Goal: Task Accomplishment & Management: Use online tool/utility

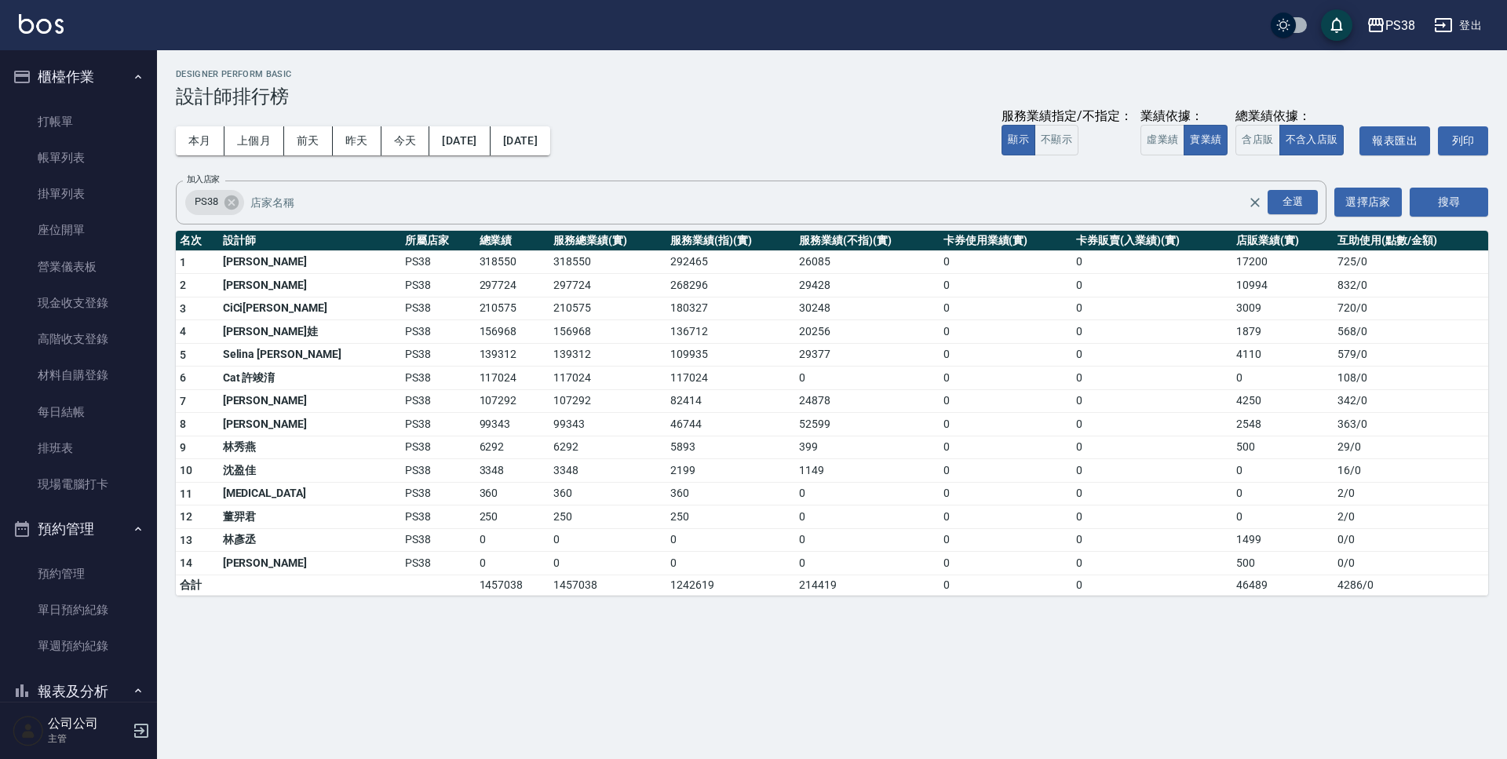
scroll to position [706, 0]
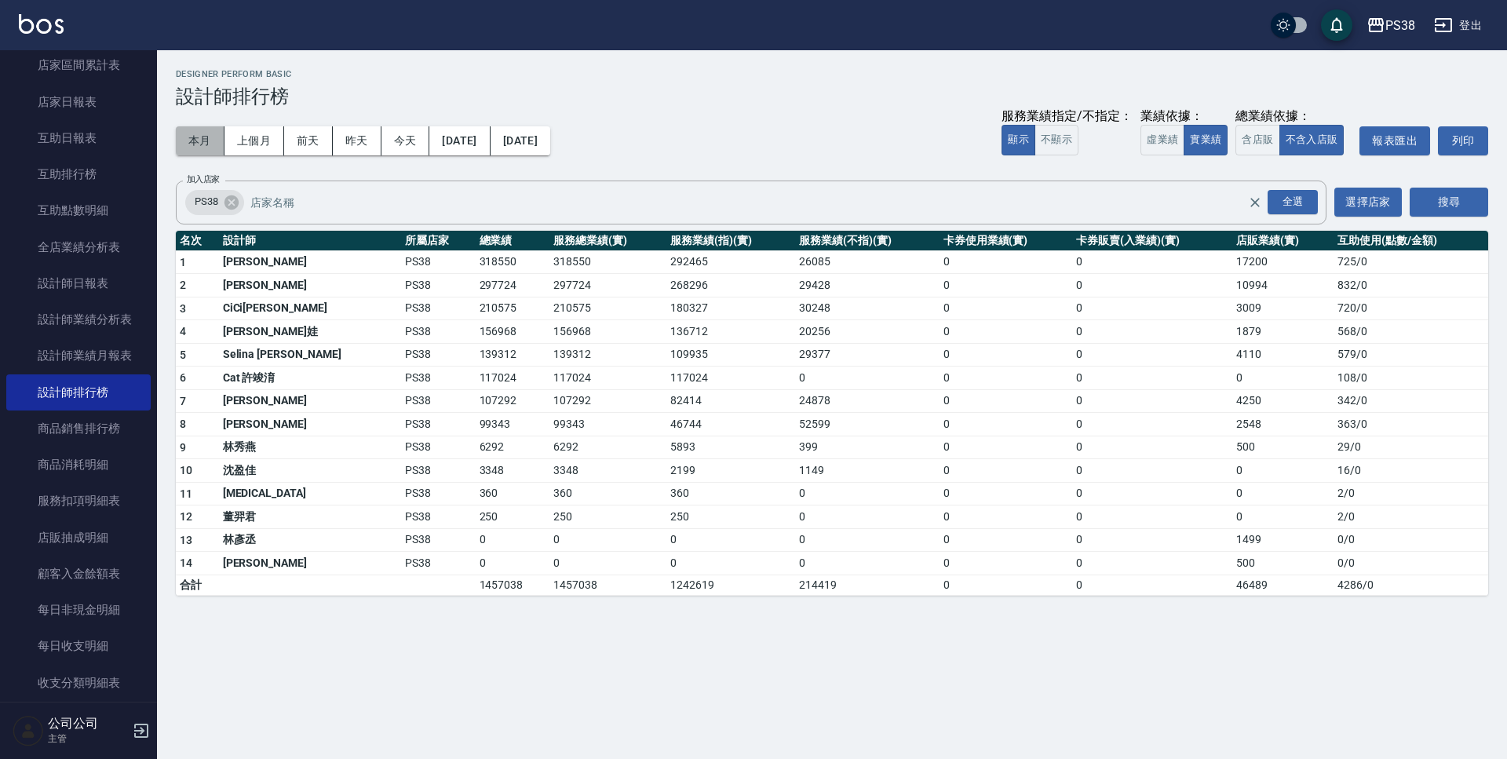
click at [203, 141] on button "本月" at bounding box center [200, 140] width 49 height 29
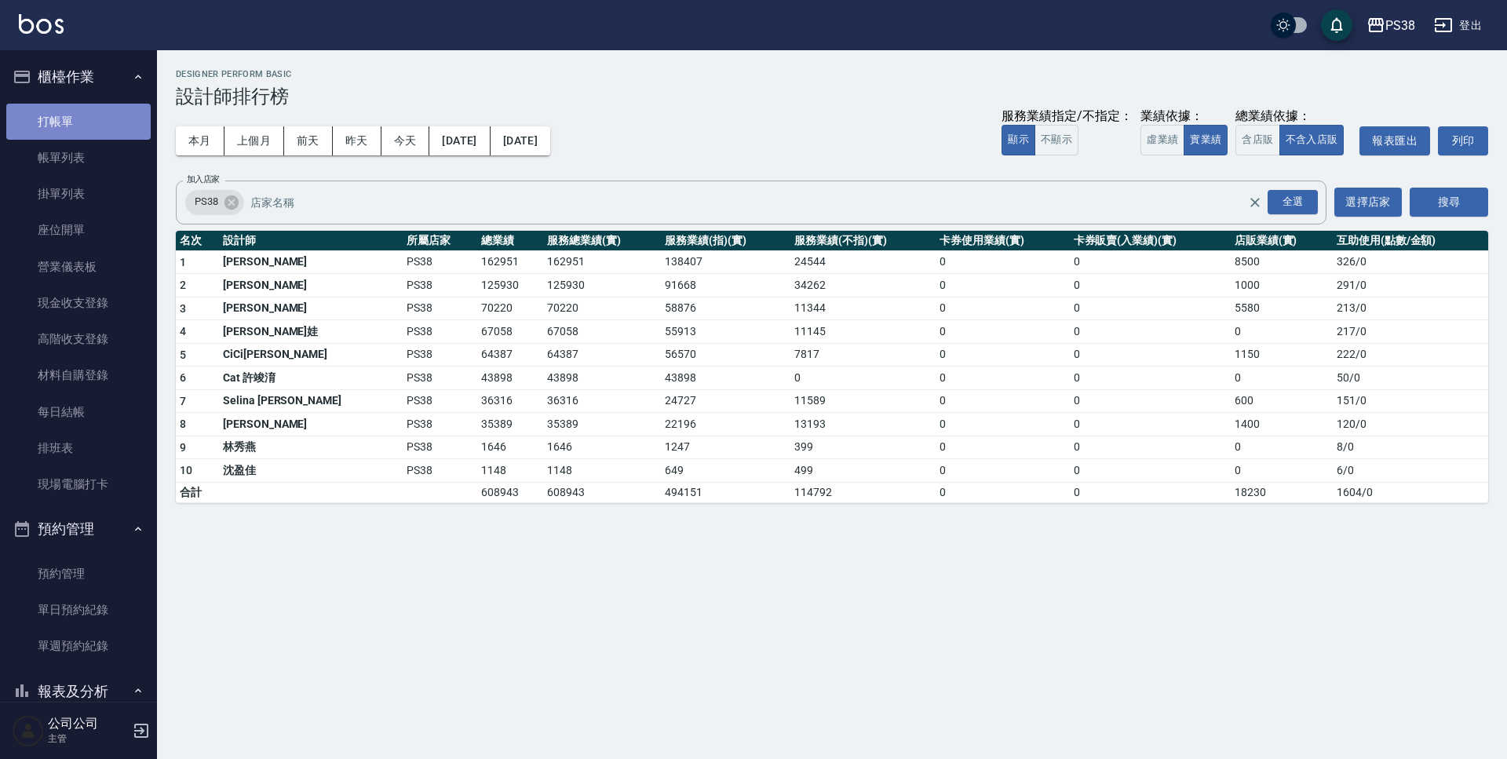
click at [89, 122] on link "打帳單" at bounding box center [78, 122] width 144 height 36
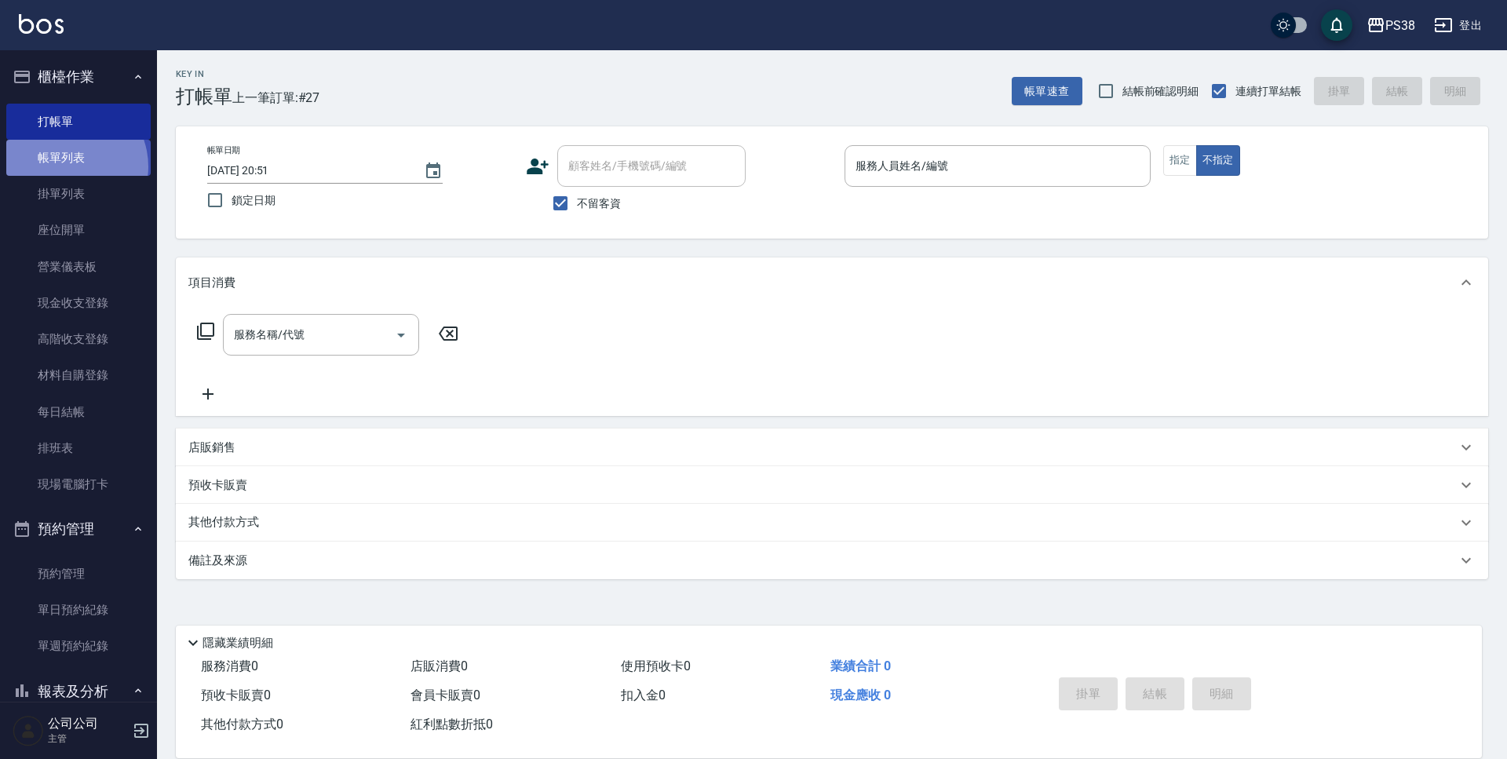
click at [68, 166] on link "帳單列表" at bounding box center [78, 158] width 144 height 36
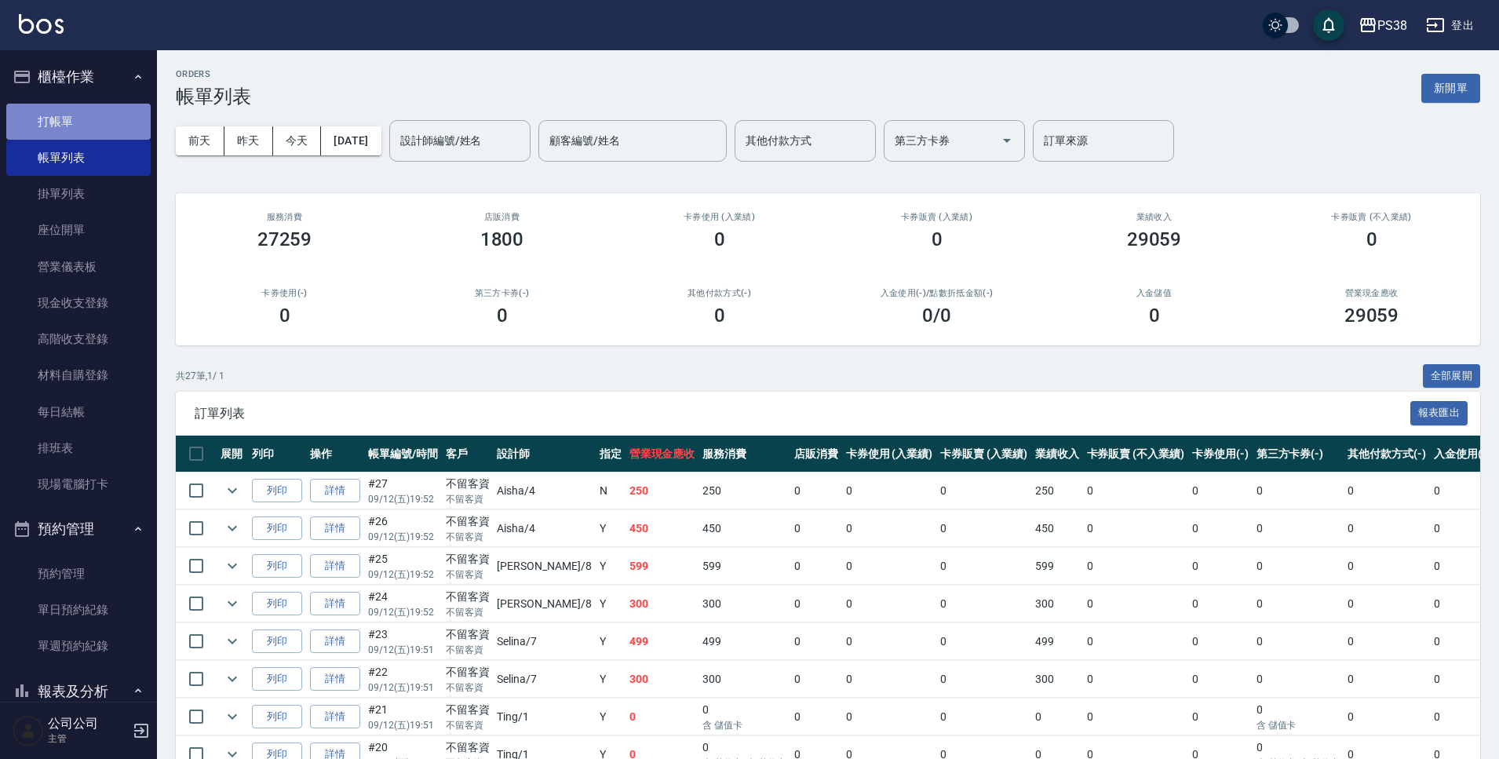
click at [99, 123] on link "打帳單" at bounding box center [78, 122] width 144 height 36
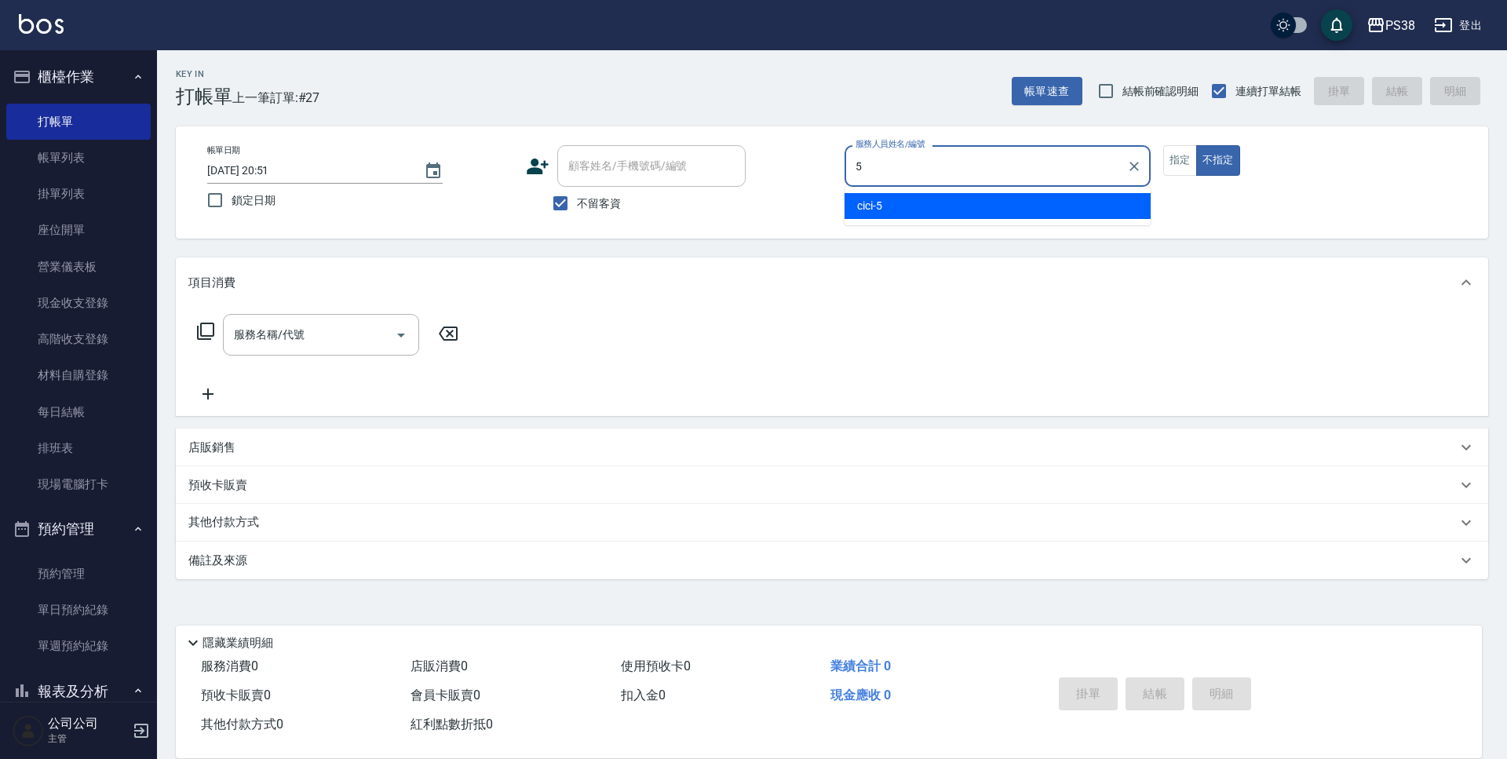
type input "cici-5"
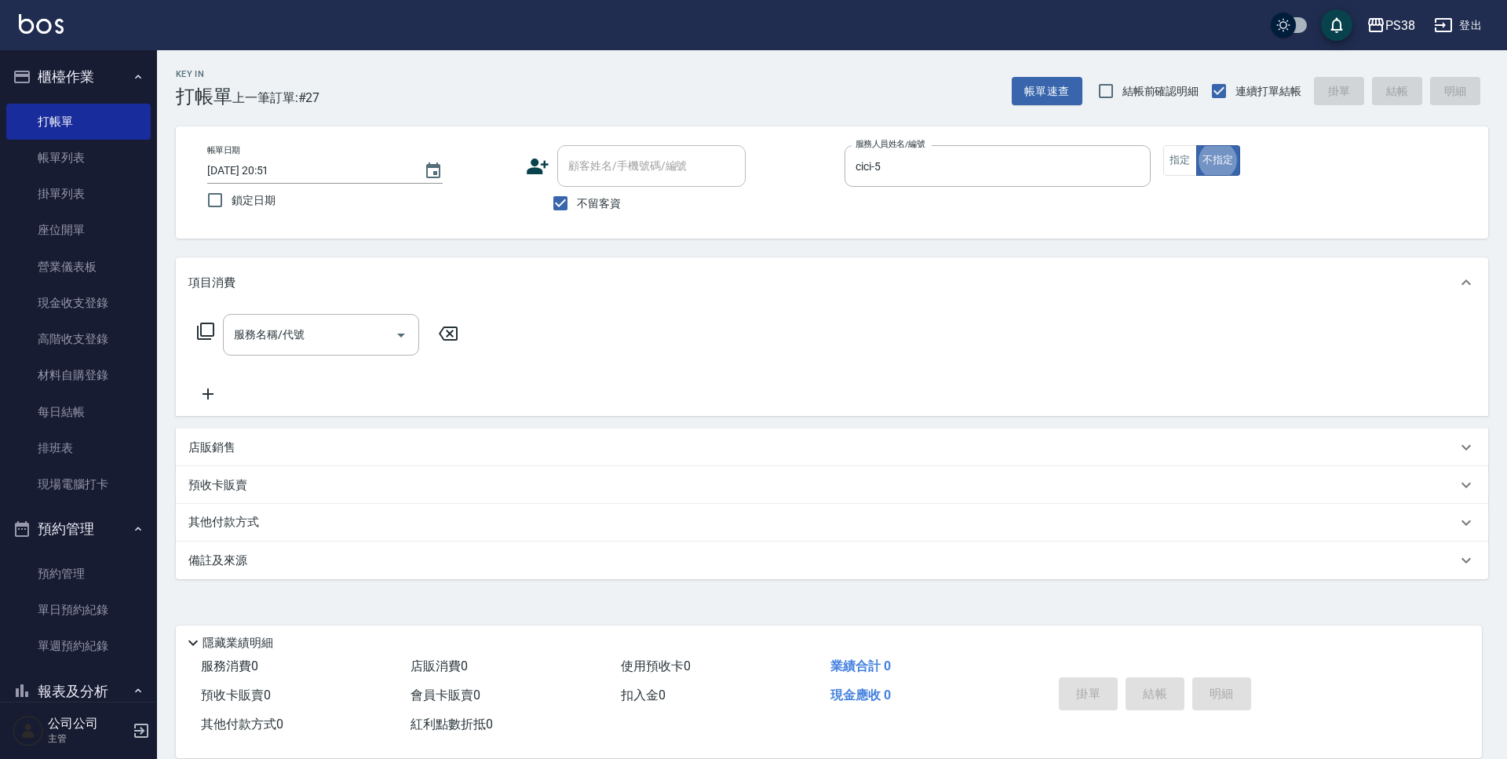
type button "false"
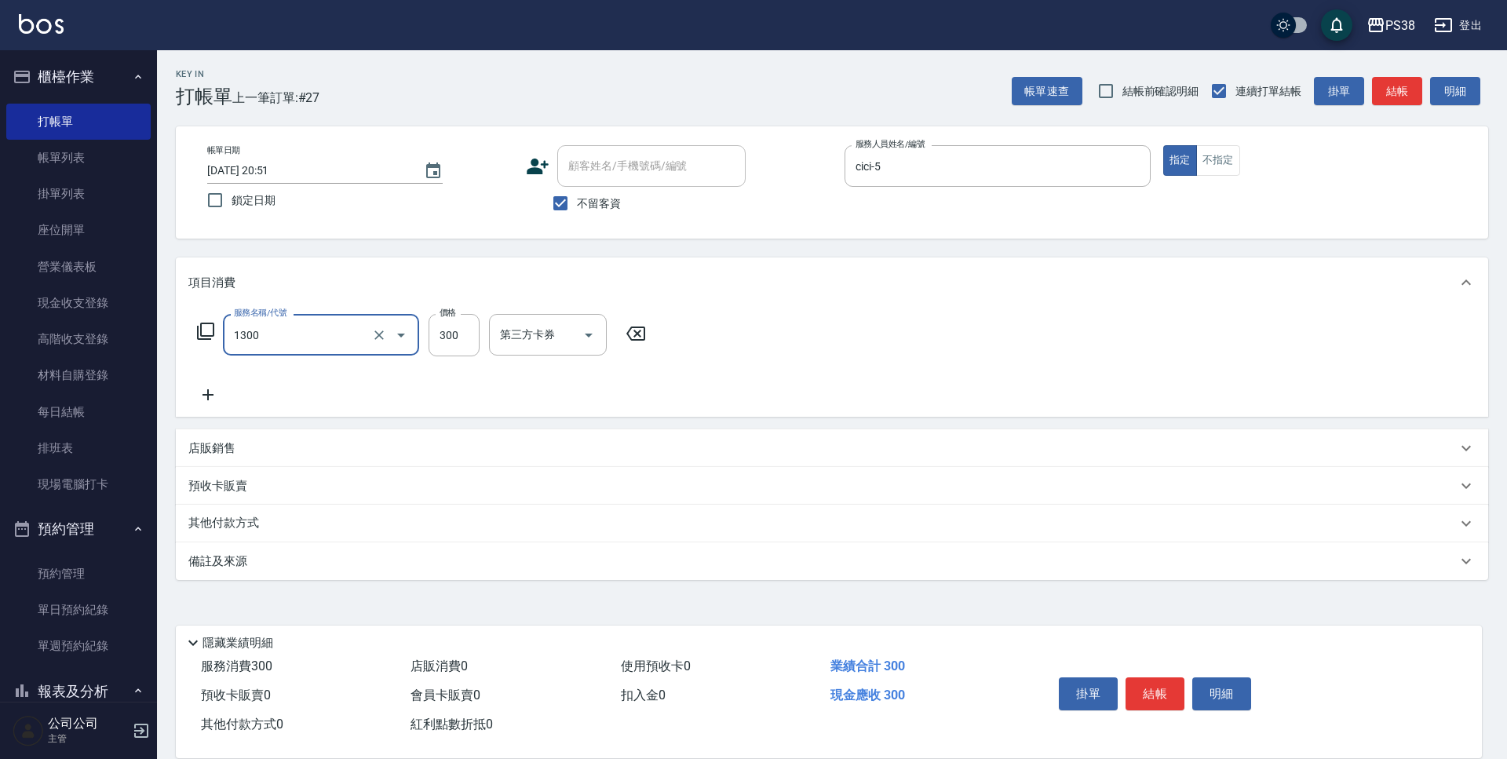
type input "精油洗潤300(1300)"
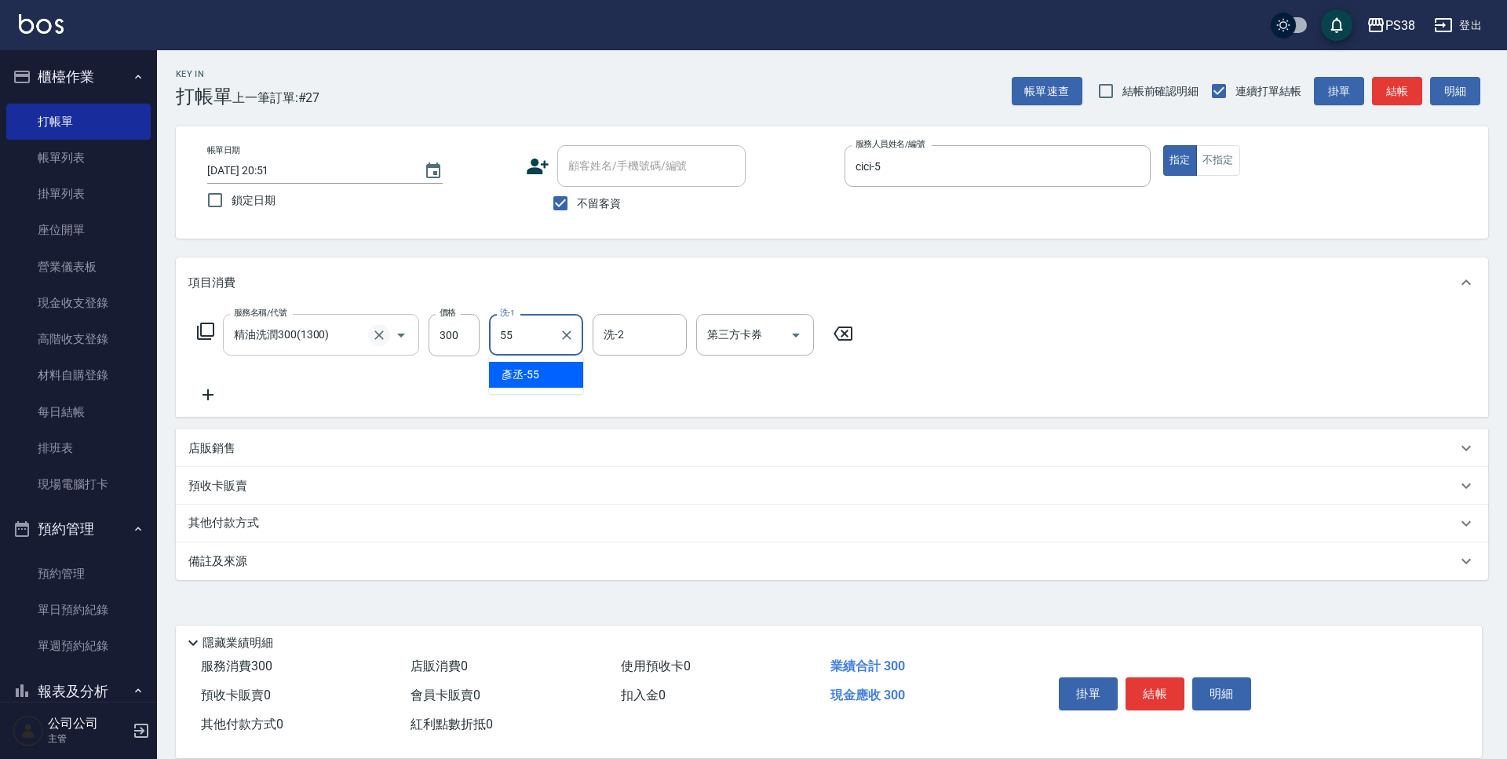
click at [376, 342] on icon "Clear" at bounding box center [379, 335] width 16 height 16
type input "55"
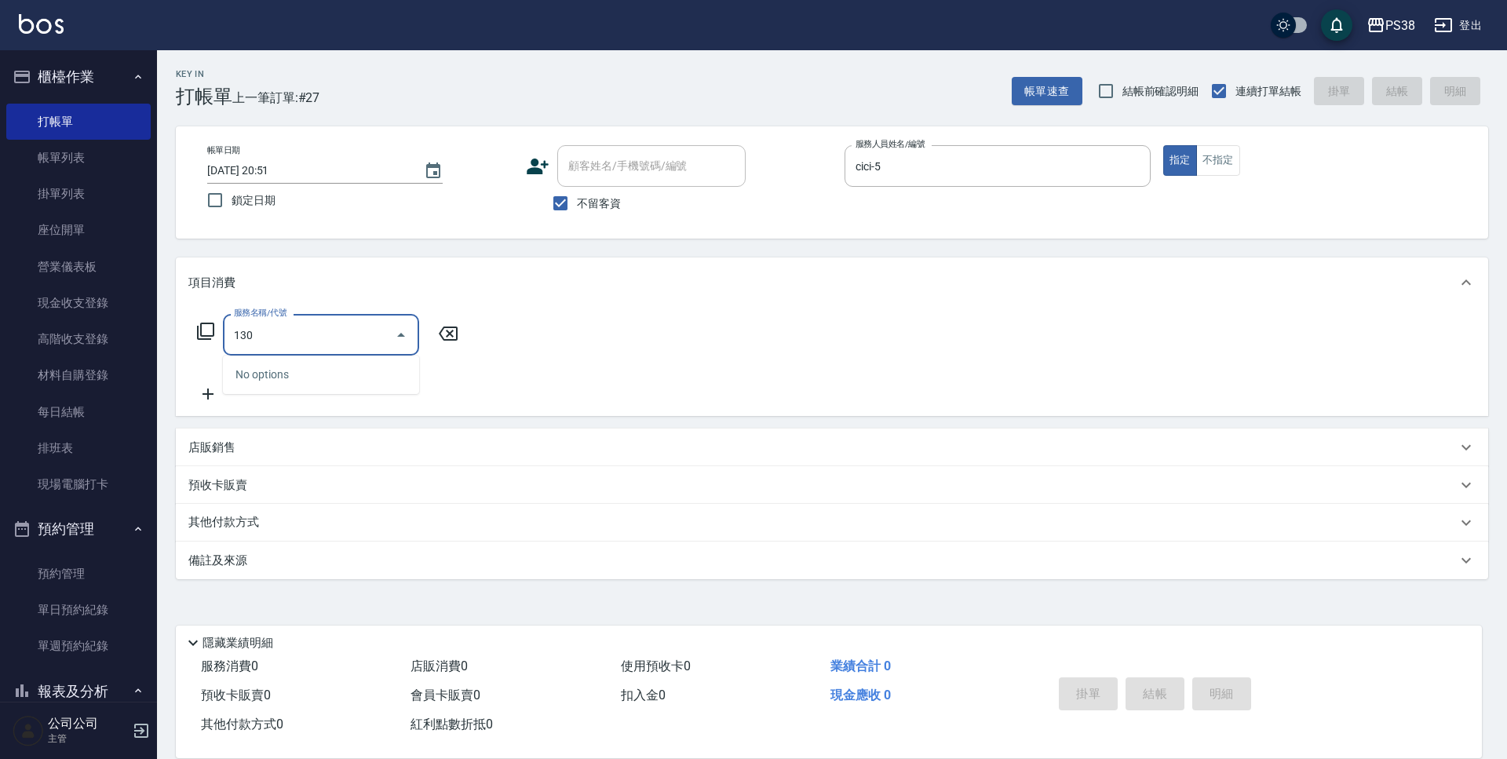
type input "1300"
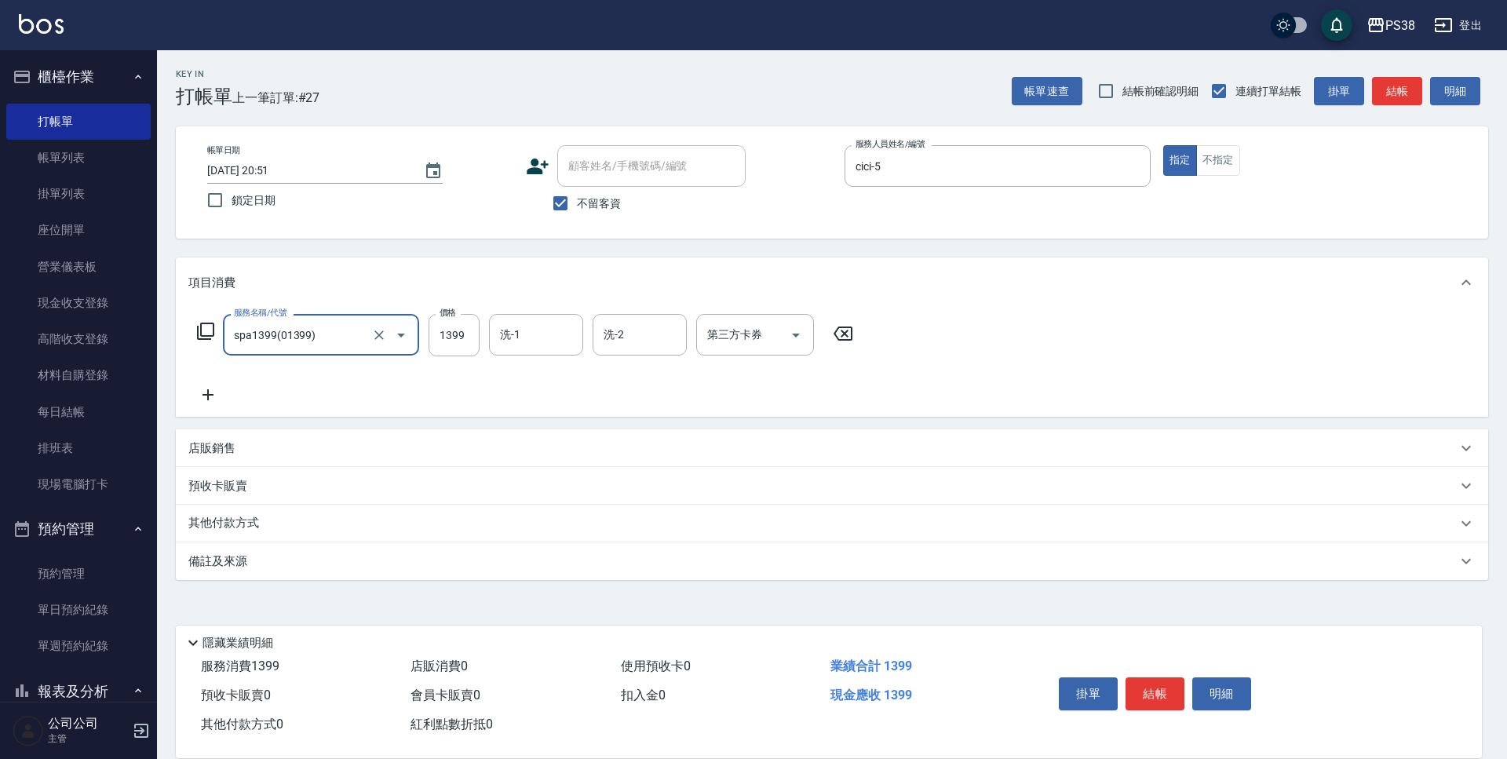
type input "spa1399(01399)"
type input "[PERSON_NAME]-55"
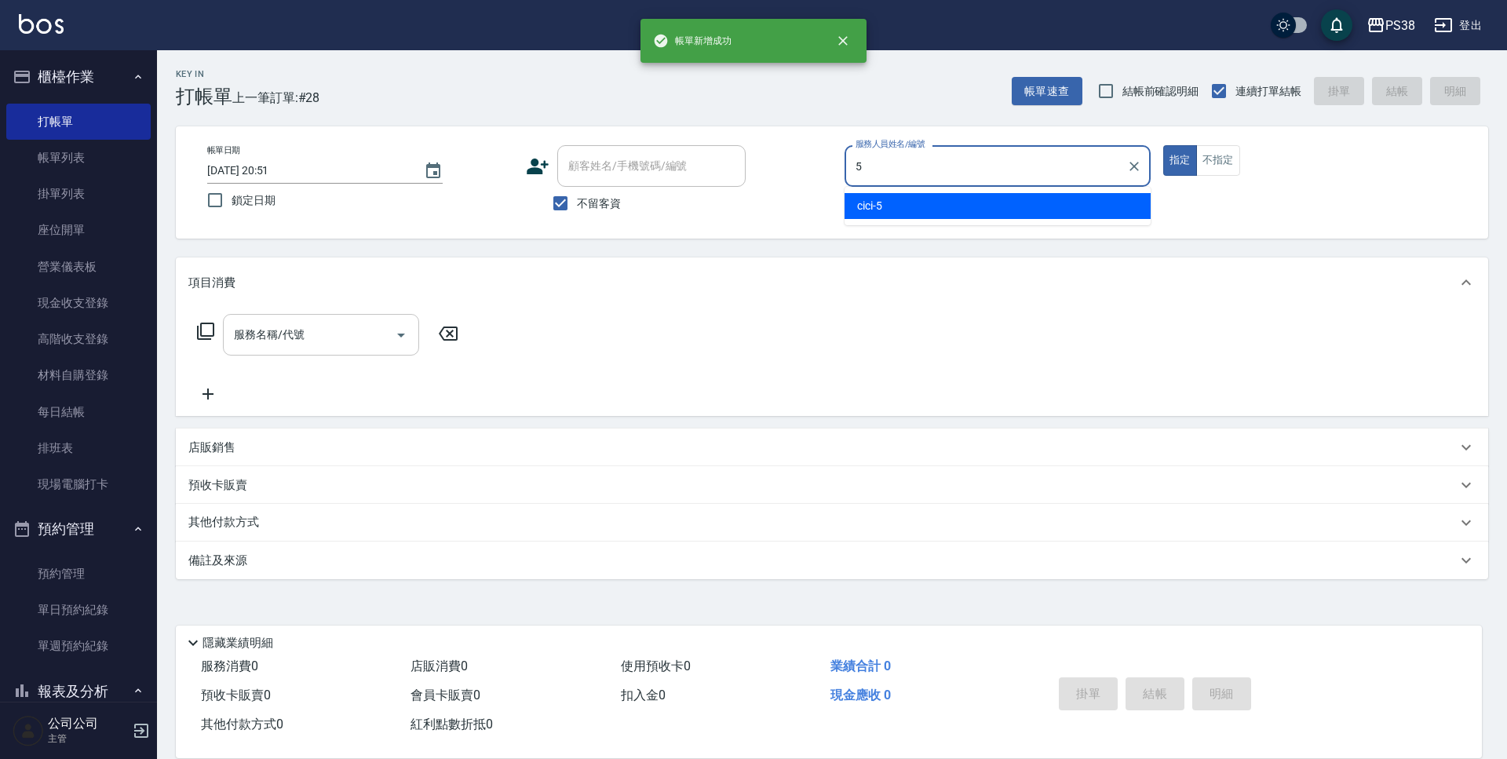
type input "cici-5"
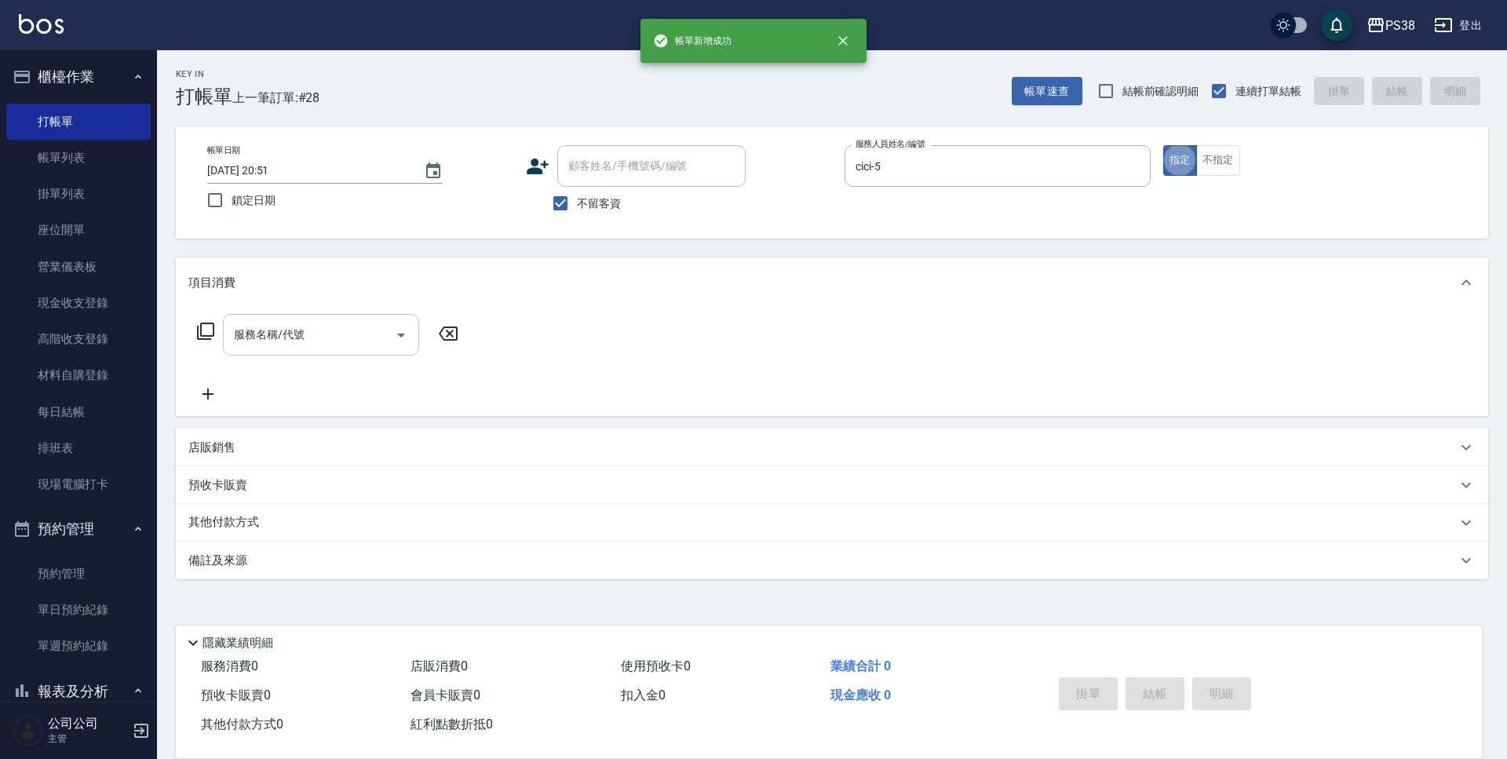
type button "true"
type input "1300"
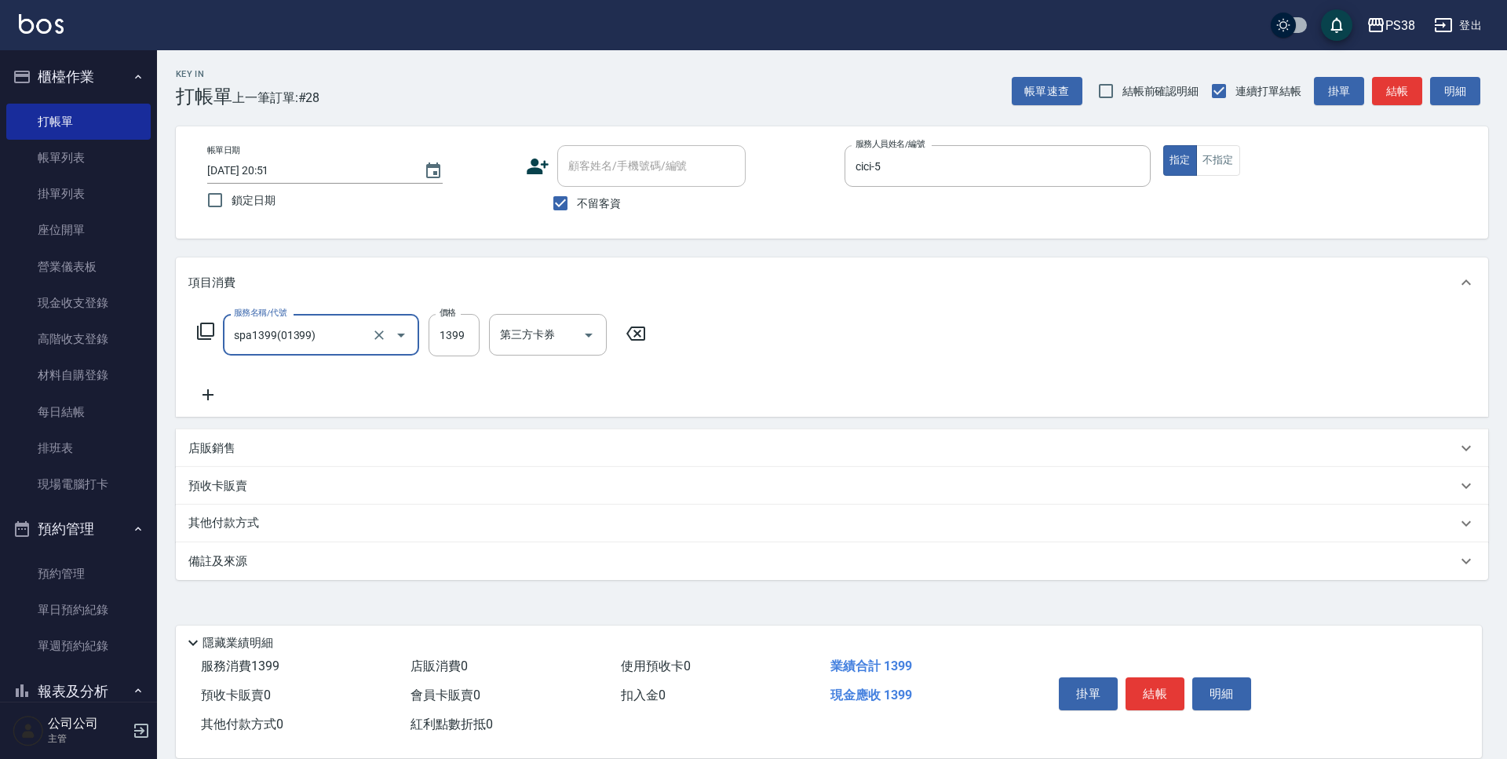
type input "spa1399(01399)"
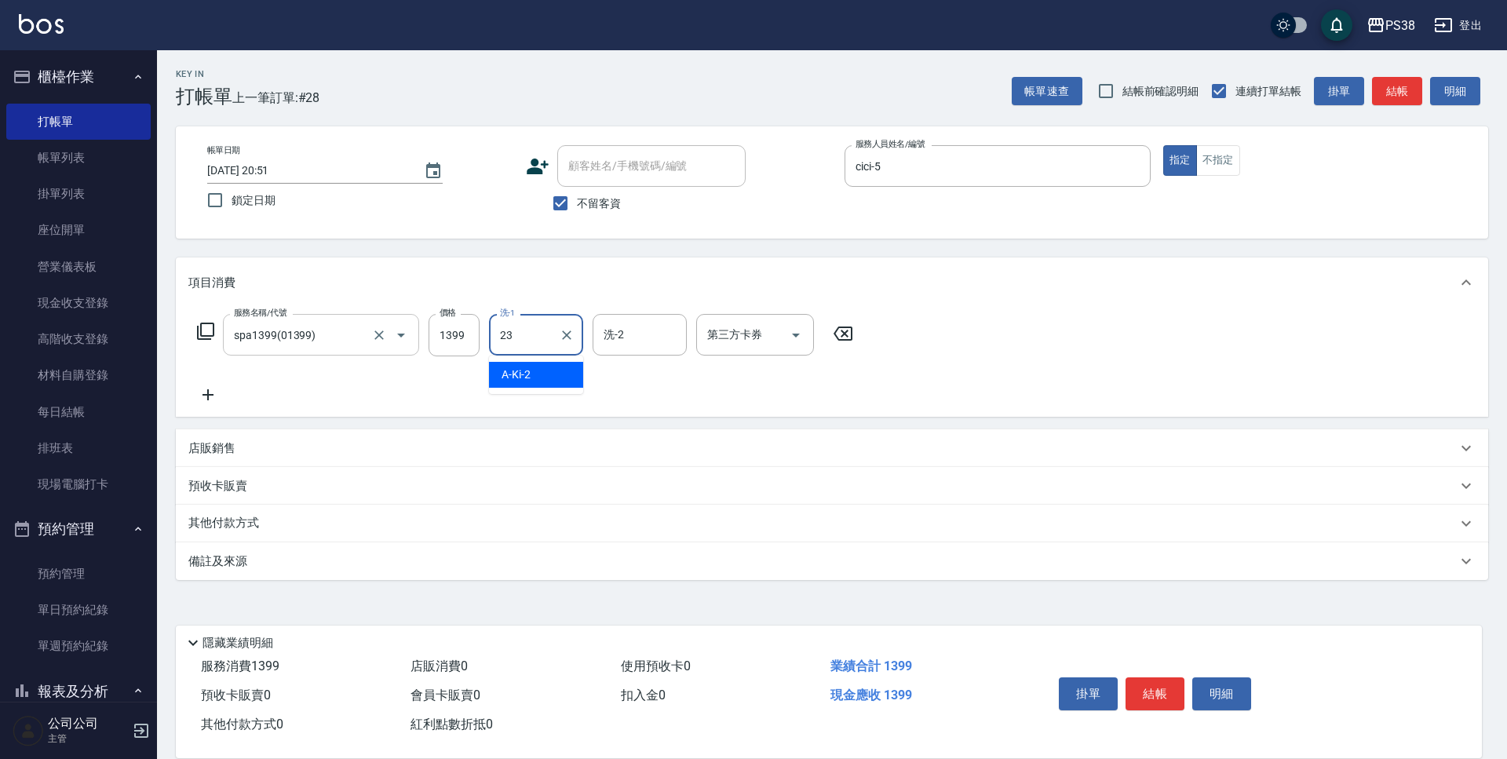
type input "Mona-23"
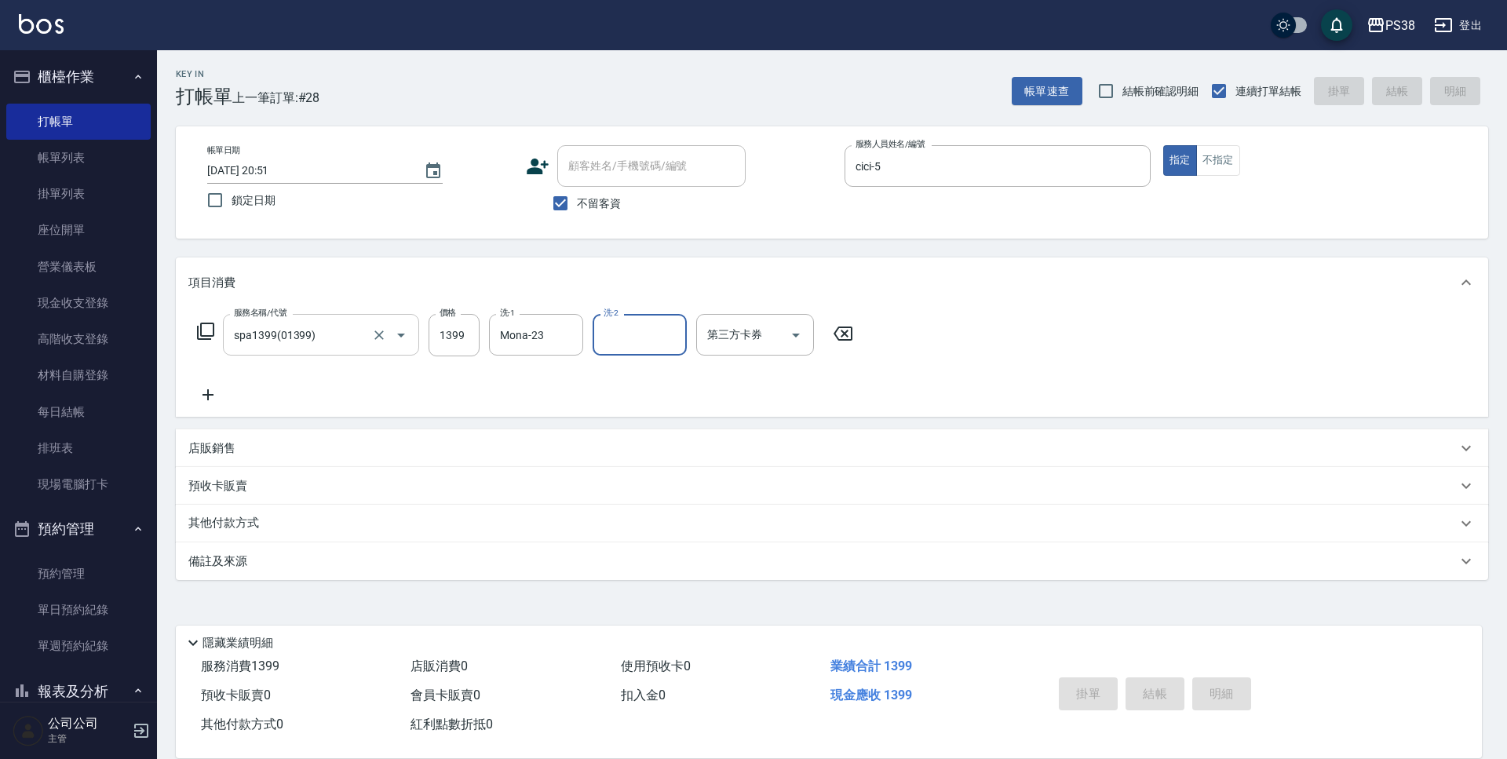
type input "[DATE] 20:52"
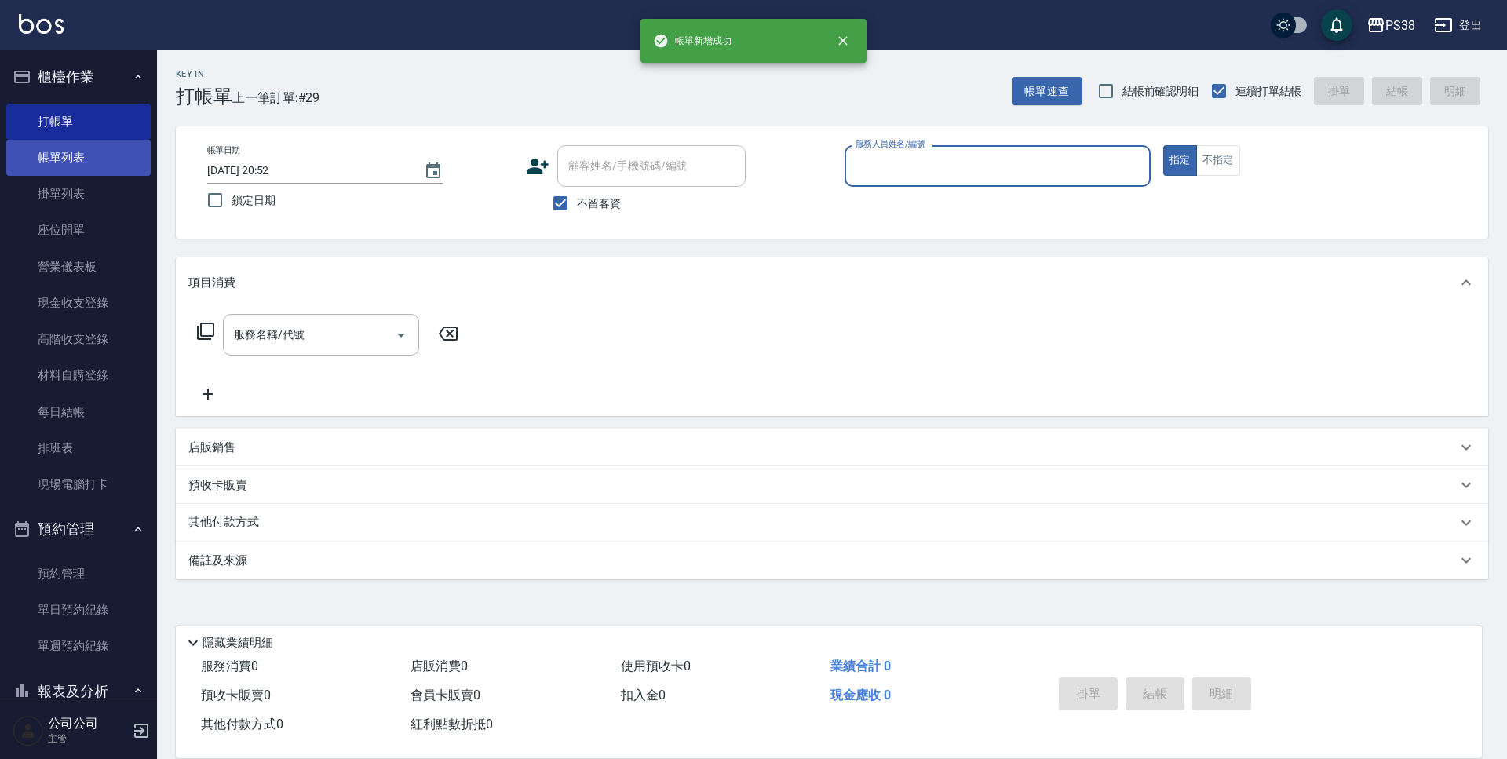
click at [90, 160] on link "帳單列表" at bounding box center [78, 158] width 144 height 36
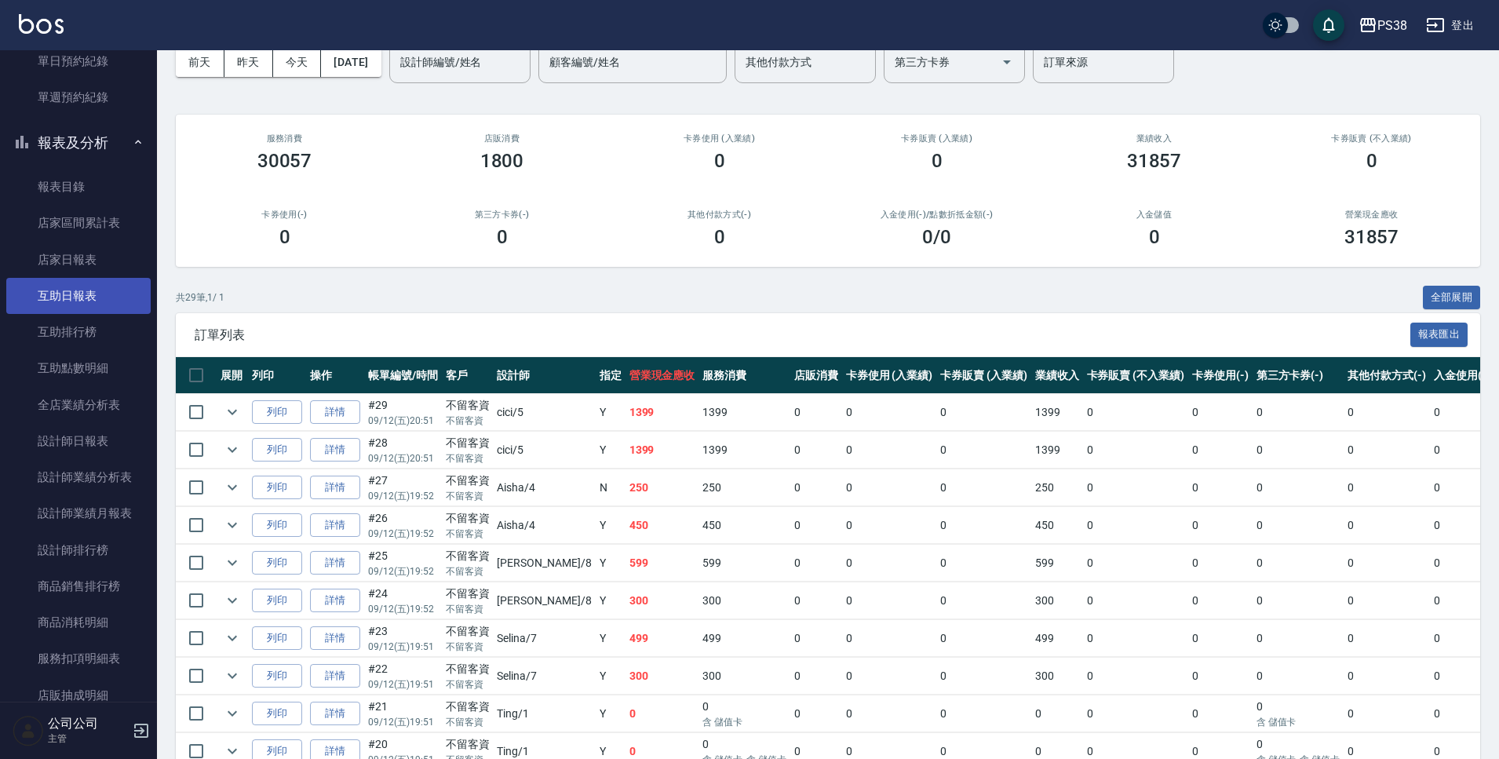
scroll to position [549, 0]
click at [101, 550] on link "設計師排行榜" at bounding box center [78, 549] width 144 height 36
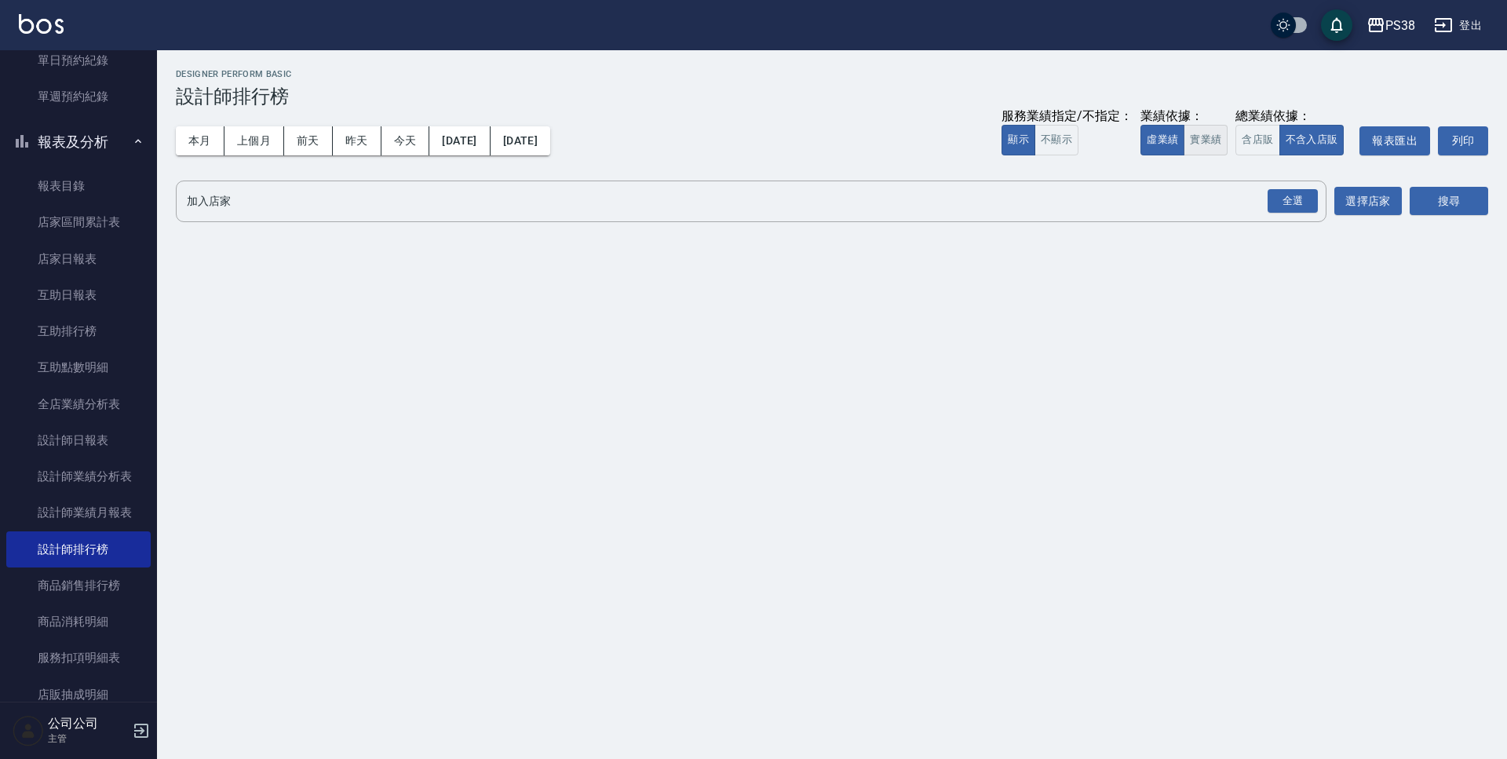
click at [1197, 152] on button "實業績" at bounding box center [1206, 140] width 44 height 31
click at [1276, 192] on div "全選" at bounding box center [1293, 201] width 50 height 24
click at [1435, 199] on button "搜尋" at bounding box center [1449, 202] width 78 height 29
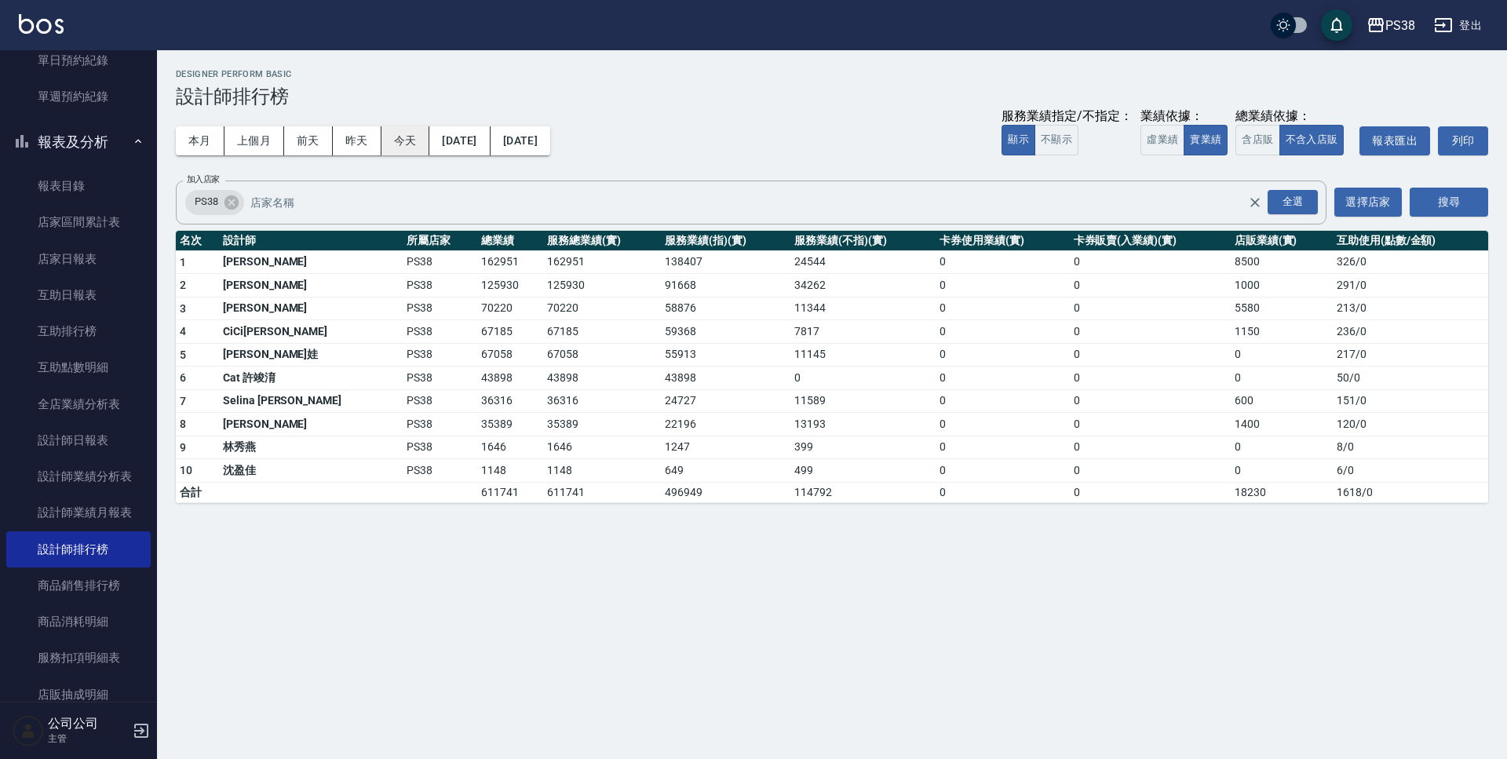
click at [397, 135] on button "今天" at bounding box center [406, 140] width 49 height 29
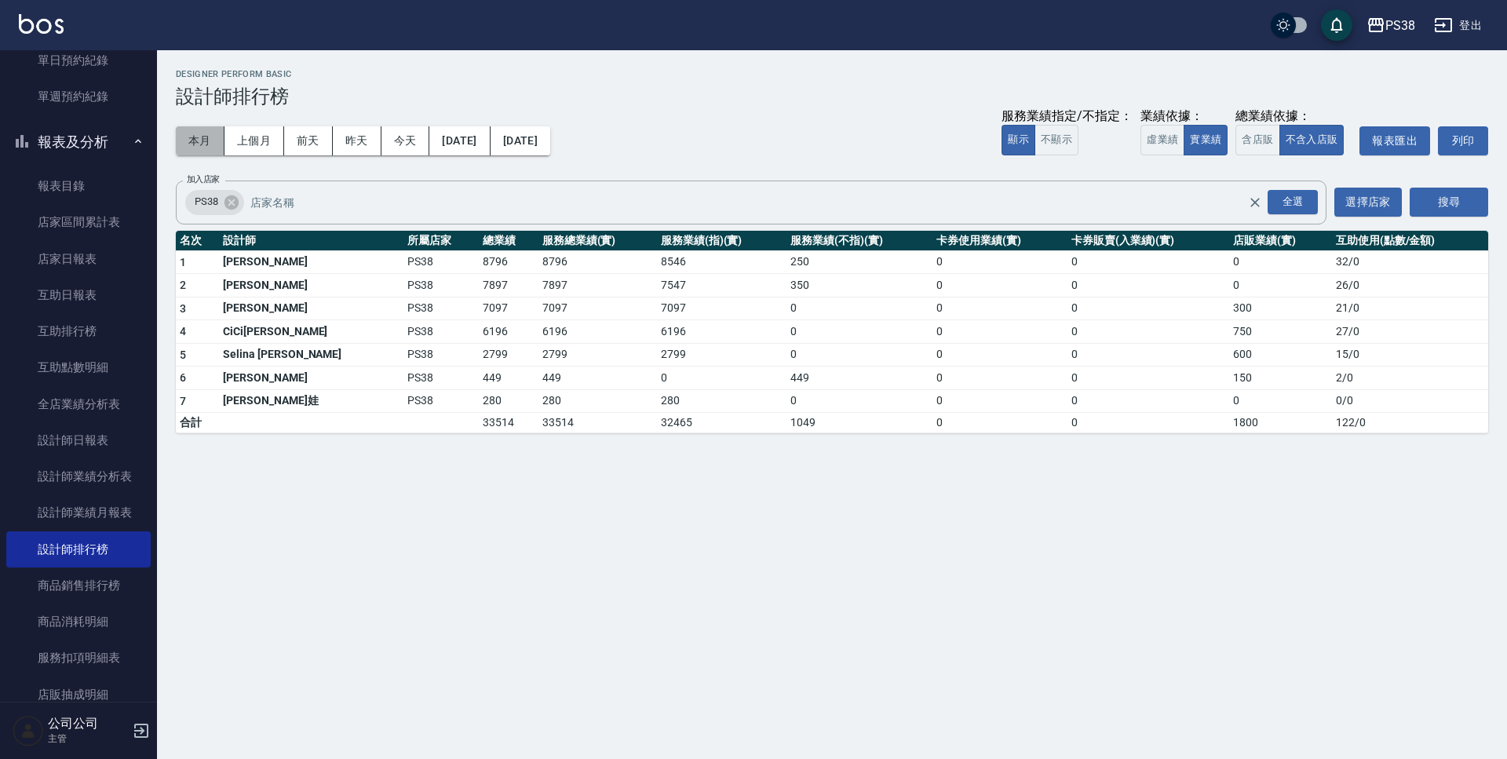
click at [179, 145] on button "本月" at bounding box center [200, 140] width 49 height 29
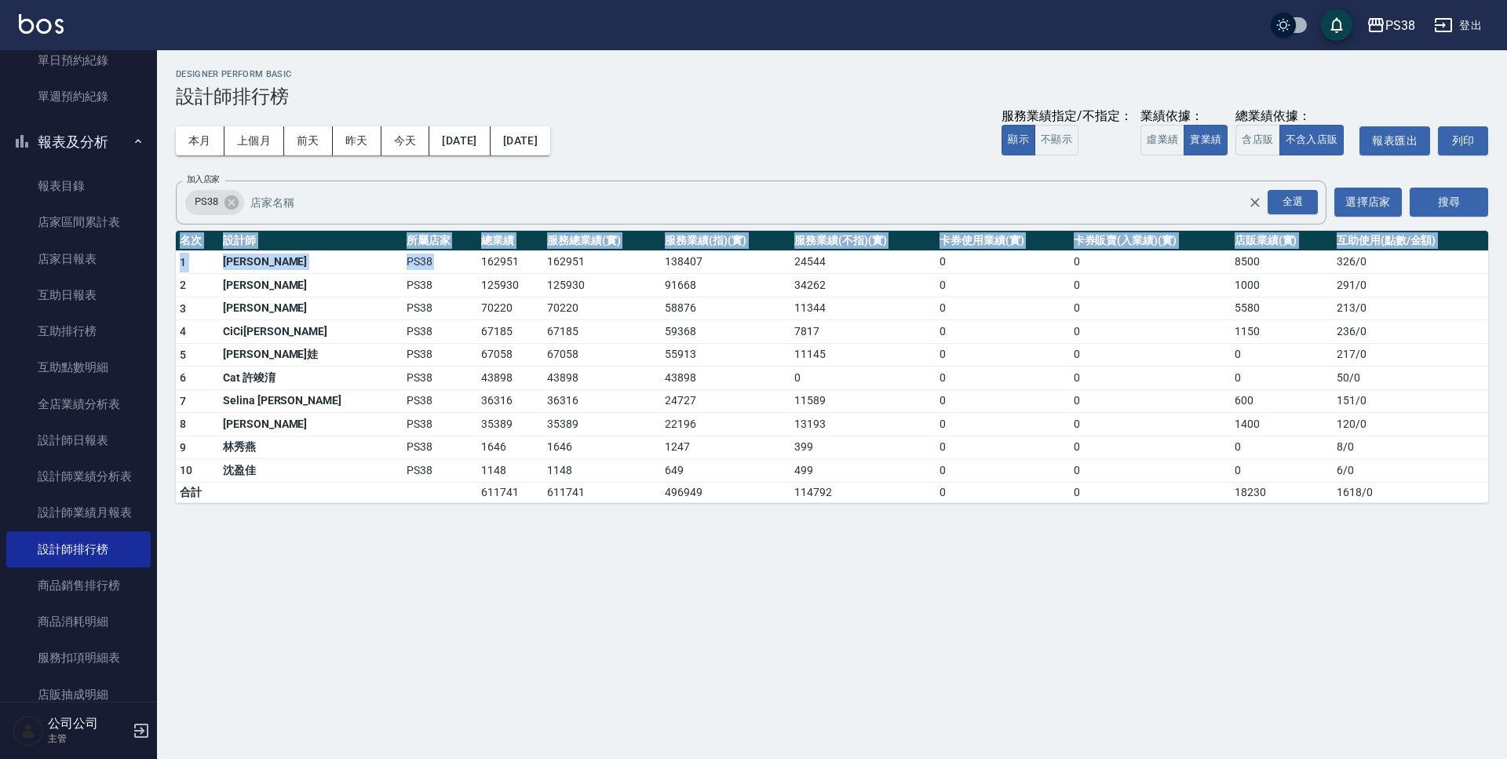
drag, startPoint x: 418, startPoint y: 259, endPoint x: 771, endPoint y: 574, distance: 472.6
click at [771, 574] on div "PS38 [DATE] - [DATE] 設計師排行榜 列印時間： [DATE][PHONE_NUMBER]:52 Designer Perform Basi…" at bounding box center [753, 379] width 1507 height 759
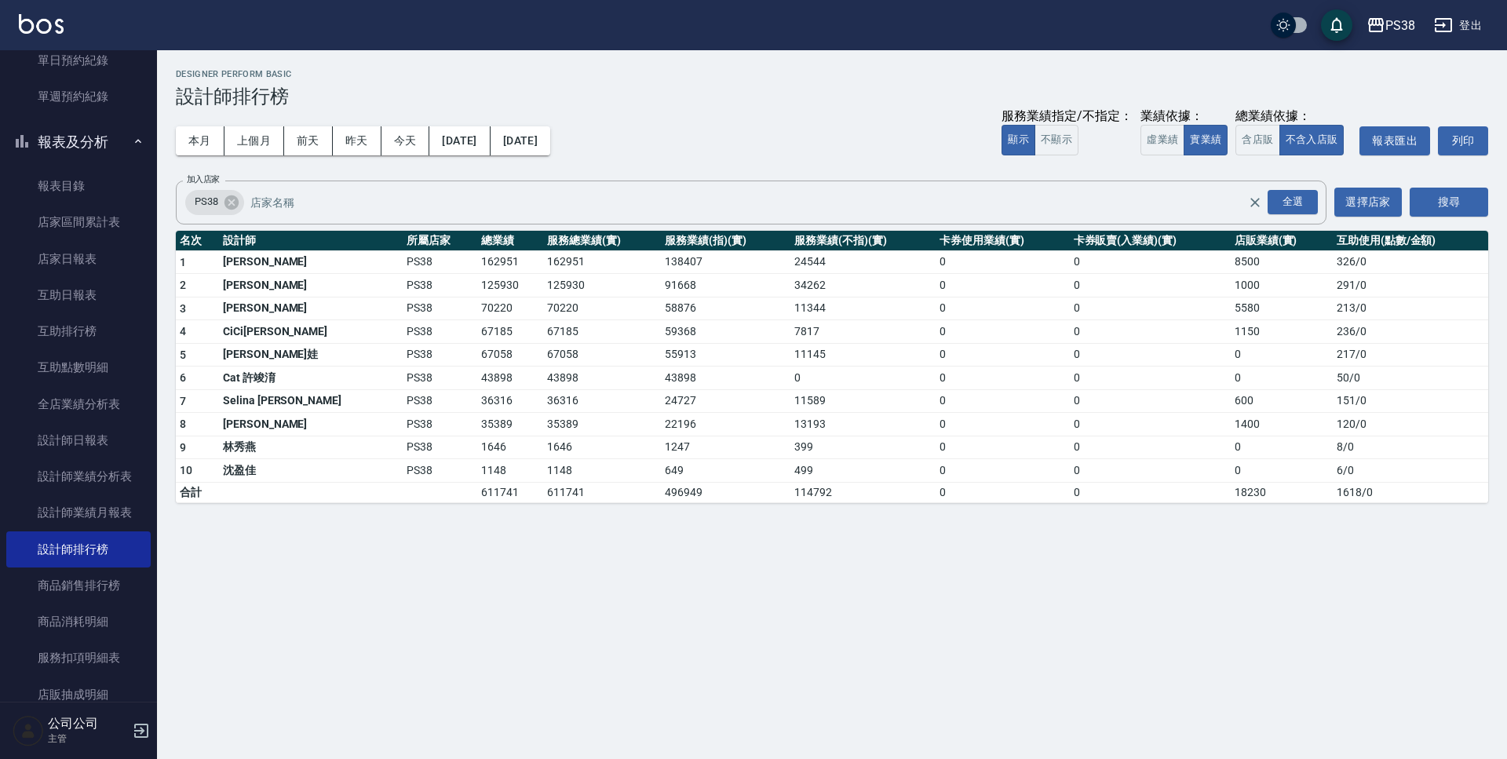
click at [583, 477] on td "1148" at bounding box center [602, 471] width 118 height 24
drag, startPoint x: 427, startPoint y: 491, endPoint x: 473, endPoint y: 493, distance: 45.6
click at [477, 493] on td "611741" at bounding box center [510, 492] width 66 height 20
click at [559, 592] on div "PS38 [DATE] - [DATE] 設計師排行榜 列印時間： [DATE][PHONE_NUMBER]:52 Designer Perform Basi…" at bounding box center [753, 379] width 1507 height 759
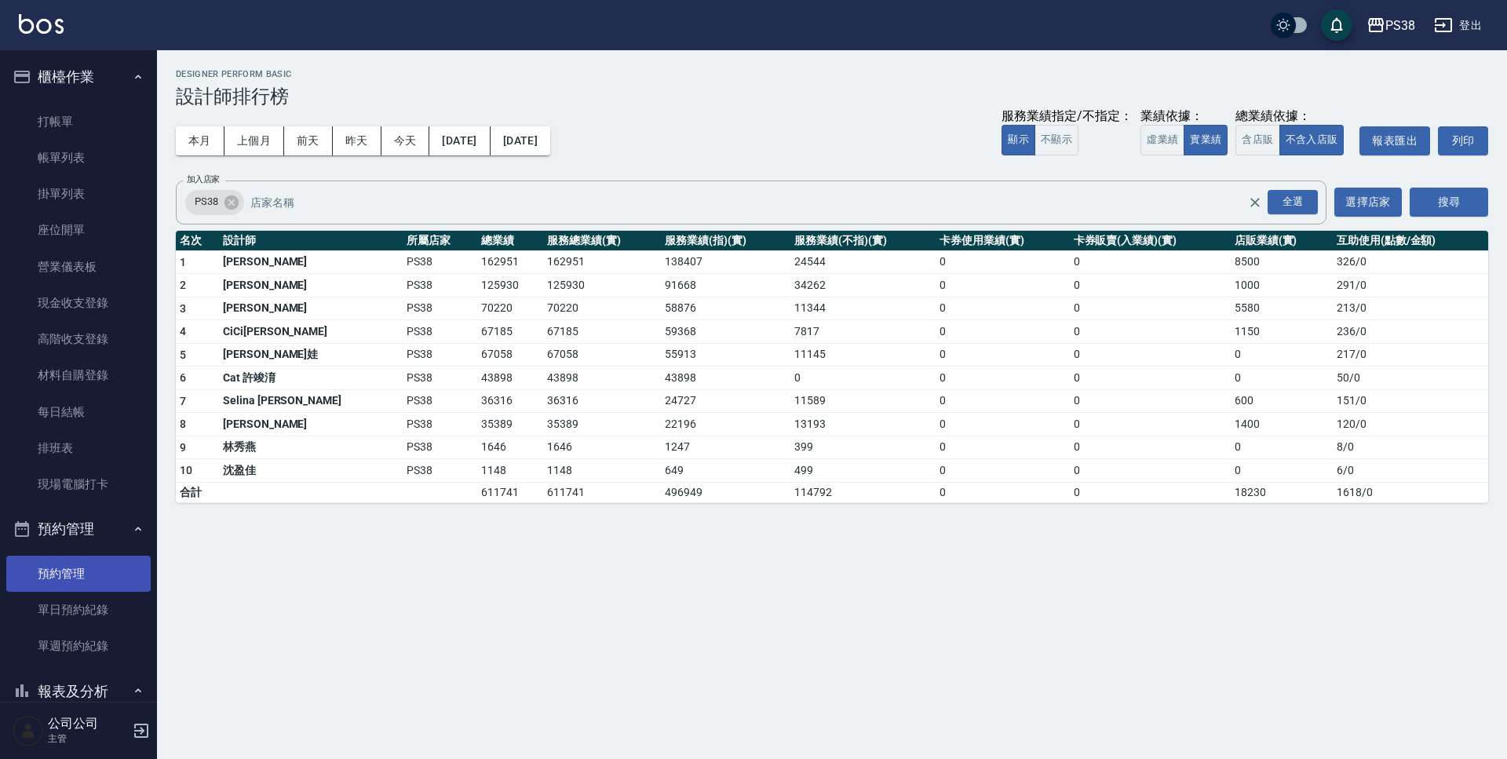
scroll to position [471, 0]
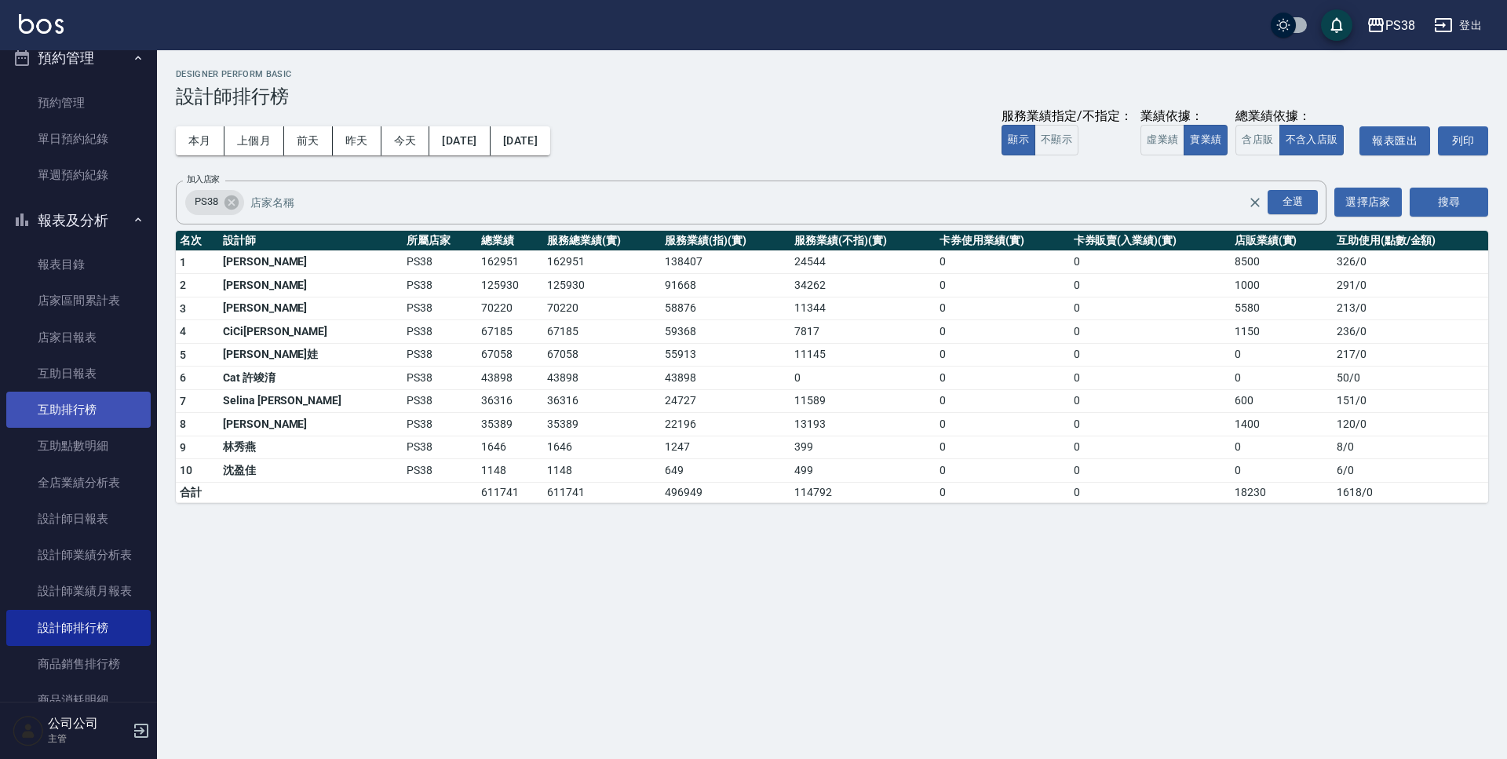
click at [95, 399] on link "互助排行榜" at bounding box center [78, 410] width 144 height 36
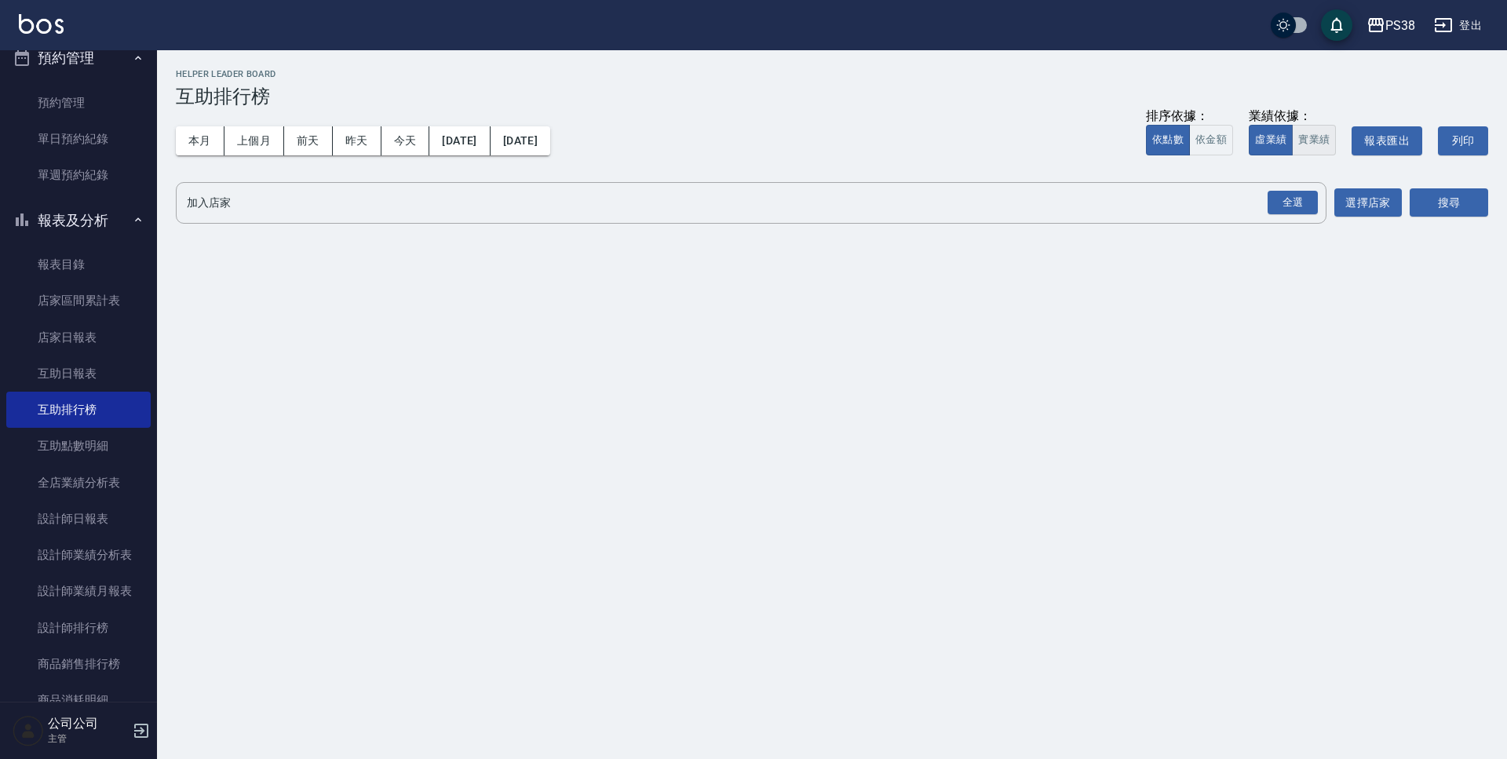
click at [1302, 143] on button "實業績" at bounding box center [1314, 140] width 44 height 31
drag, startPoint x: 1312, startPoint y: 196, endPoint x: 1330, endPoint y: 200, distance: 17.7
click at [1312, 196] on div "全選" at bounding box center [1293, 203] width 50 height 24
click at [1471, 196] on button "搜尋" at bounding box center [1449, 203] width 78 height 29
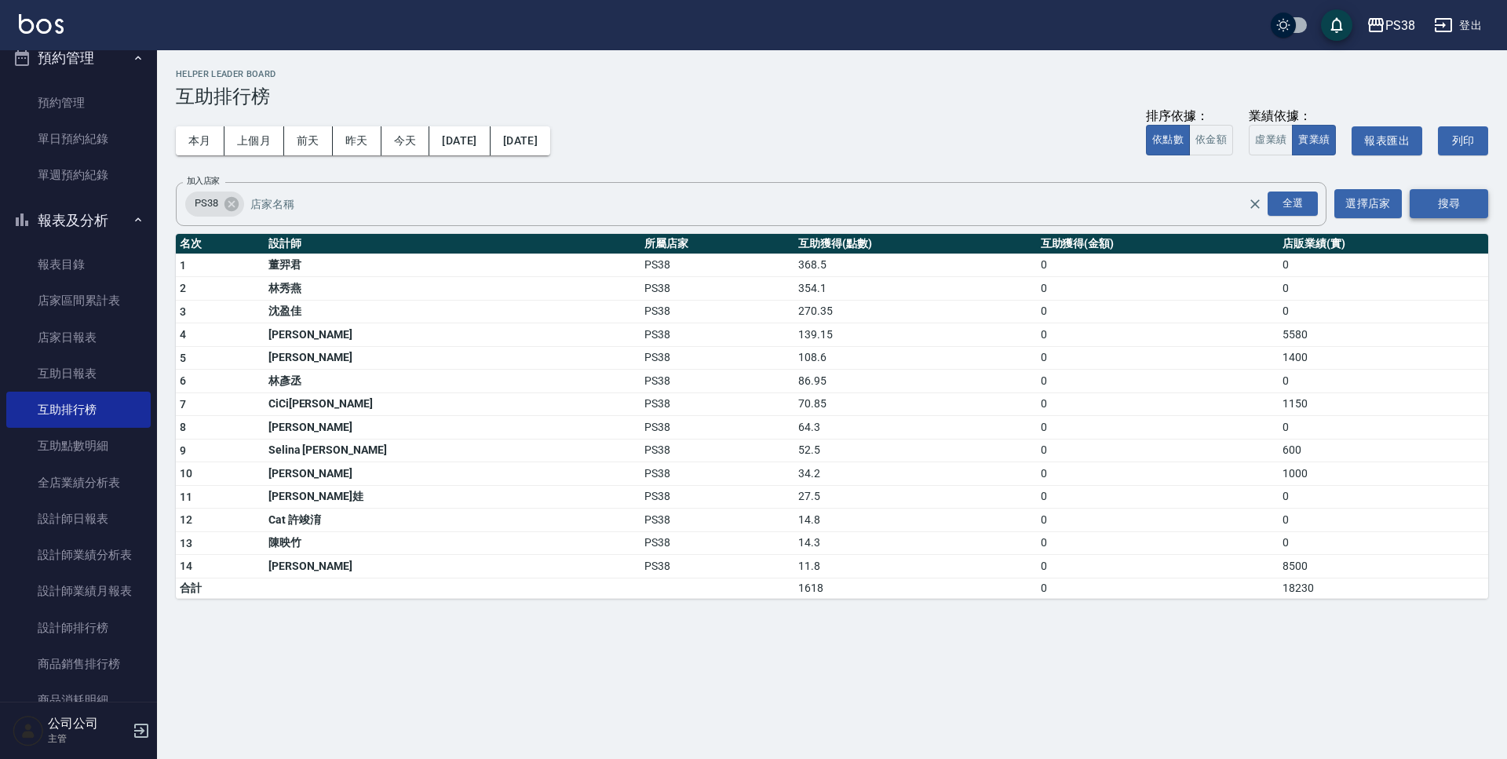
click at [1455, 205] on button "搜尋" at bounding box center [1449, 203] width 78 height 29
click at [389, 152] on button "今天" at bounding box center [406, 140] width 49 height 29
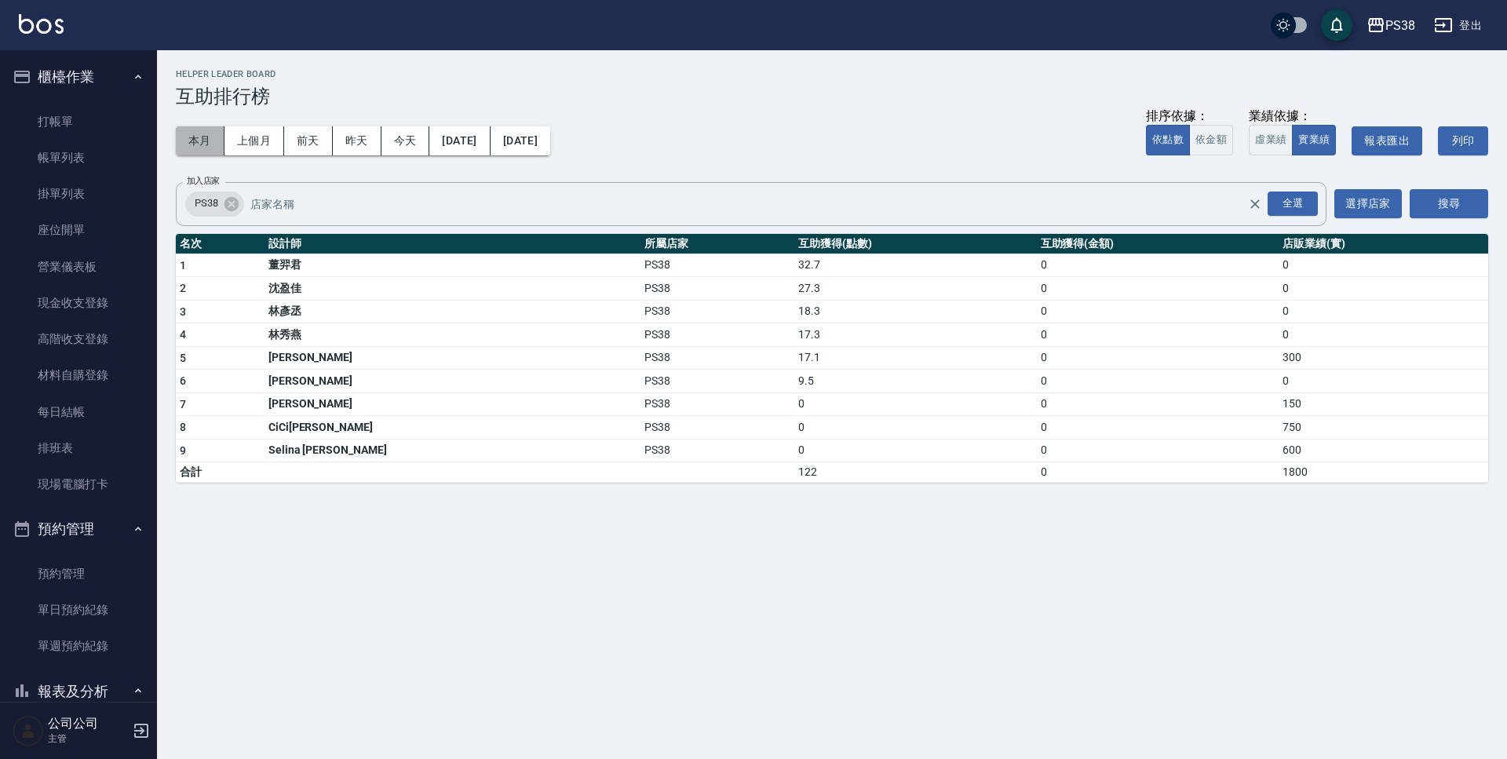
click at [197, 131] on button "本月" at bounding box center [200, 140] width 49 height 29
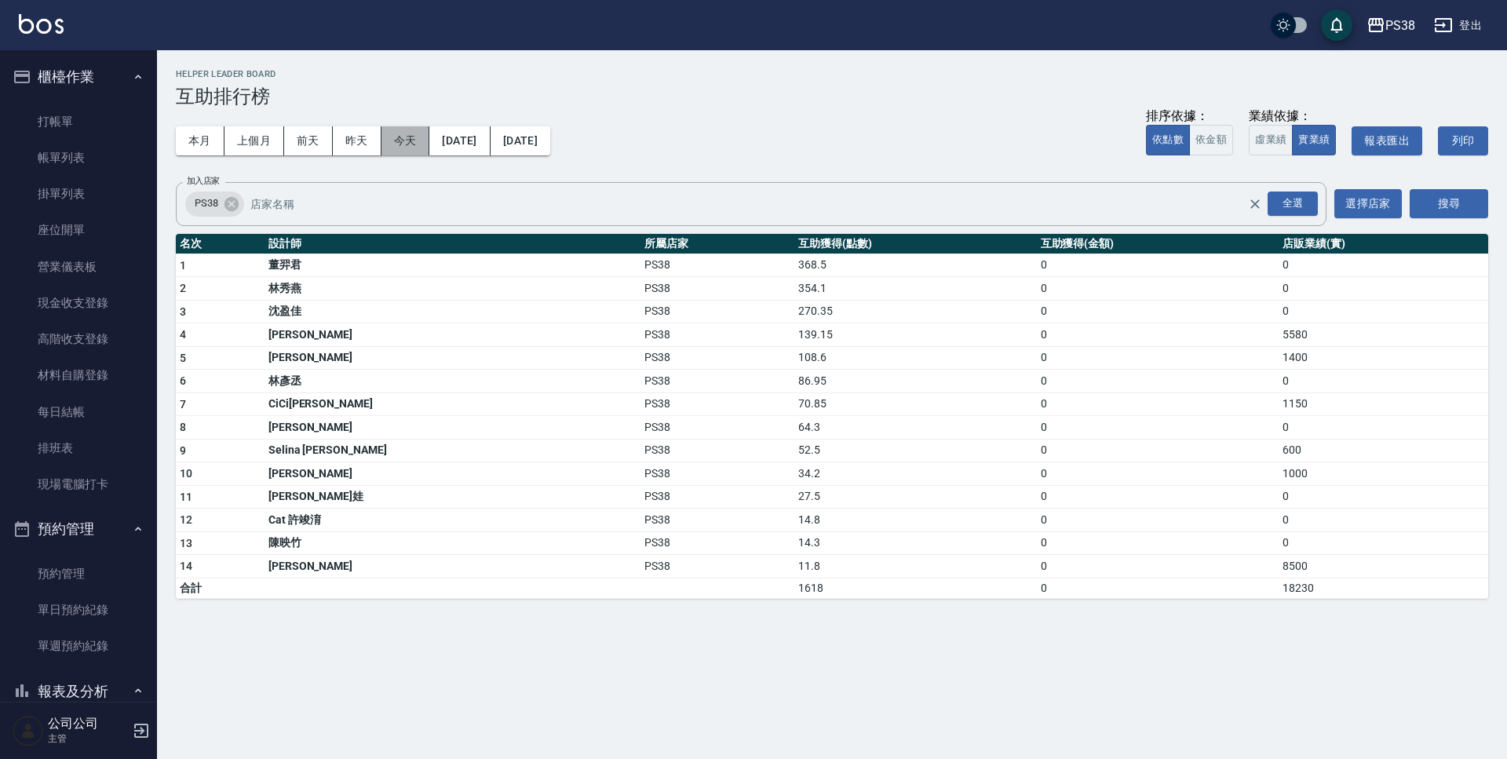
click at [385, 143] on button "今天" at bounding box center [406, 140] width 49 height 29
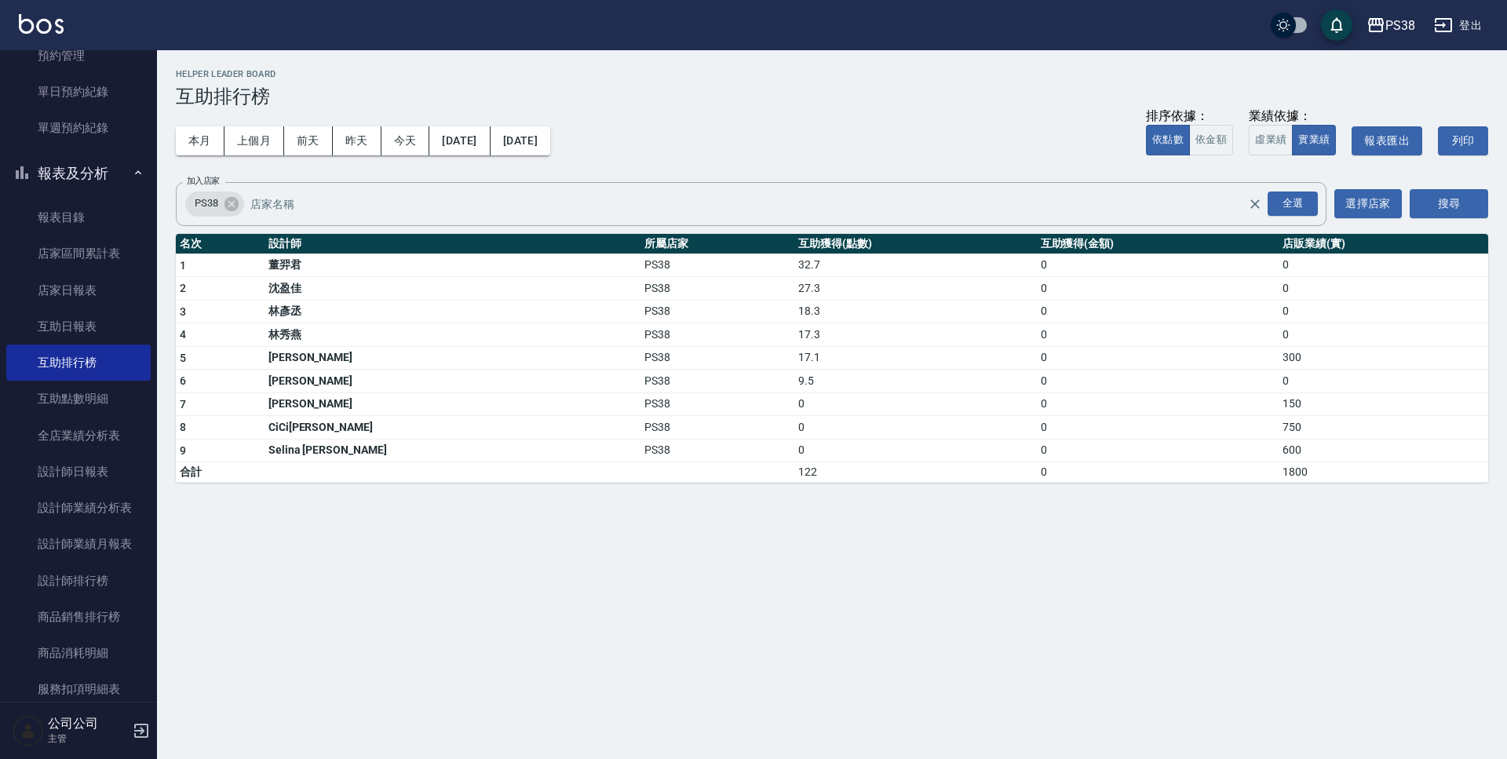
scroll to position [549, 0]
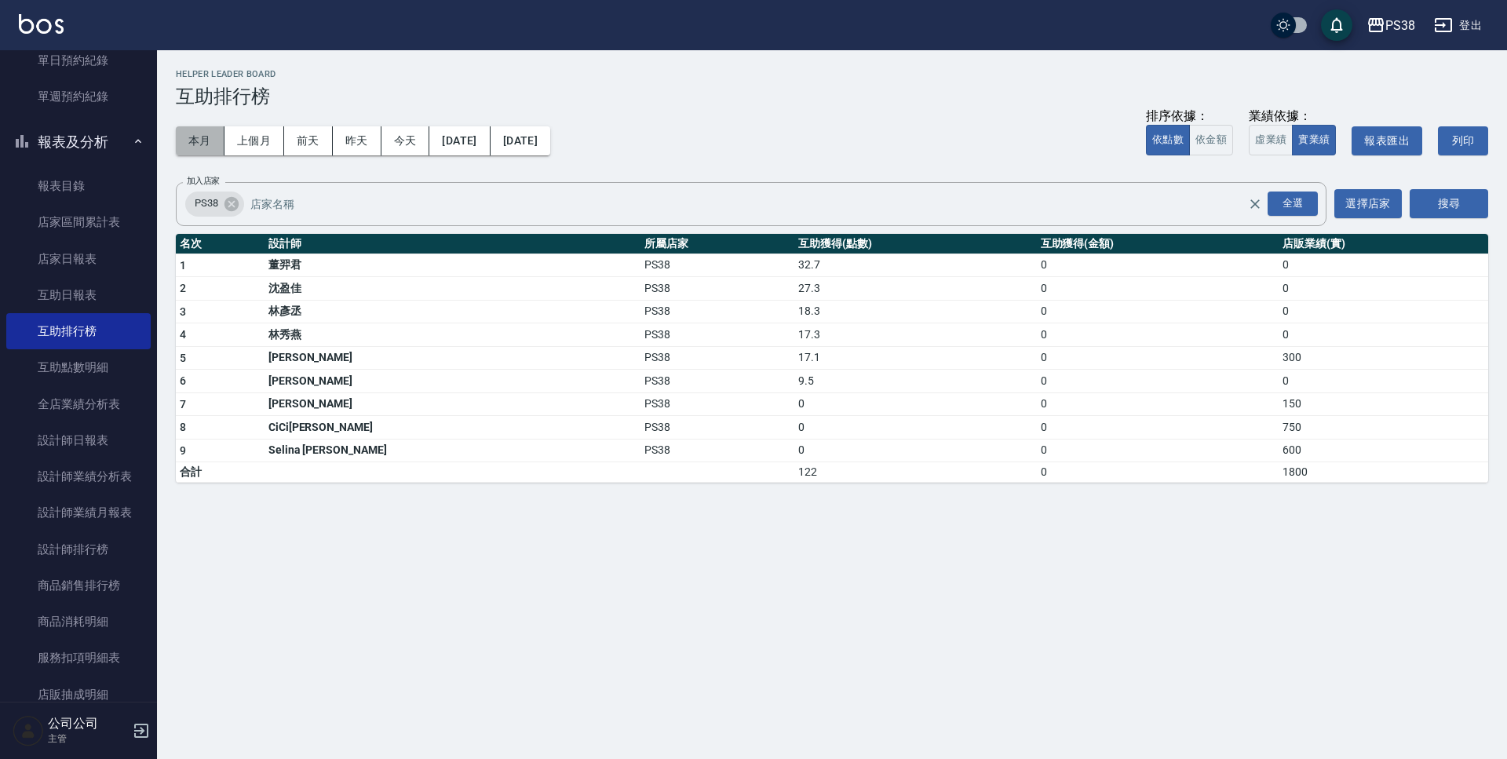
click at [199, 140] on button "本月" at bounding box center [200, 140] width 49 height 29
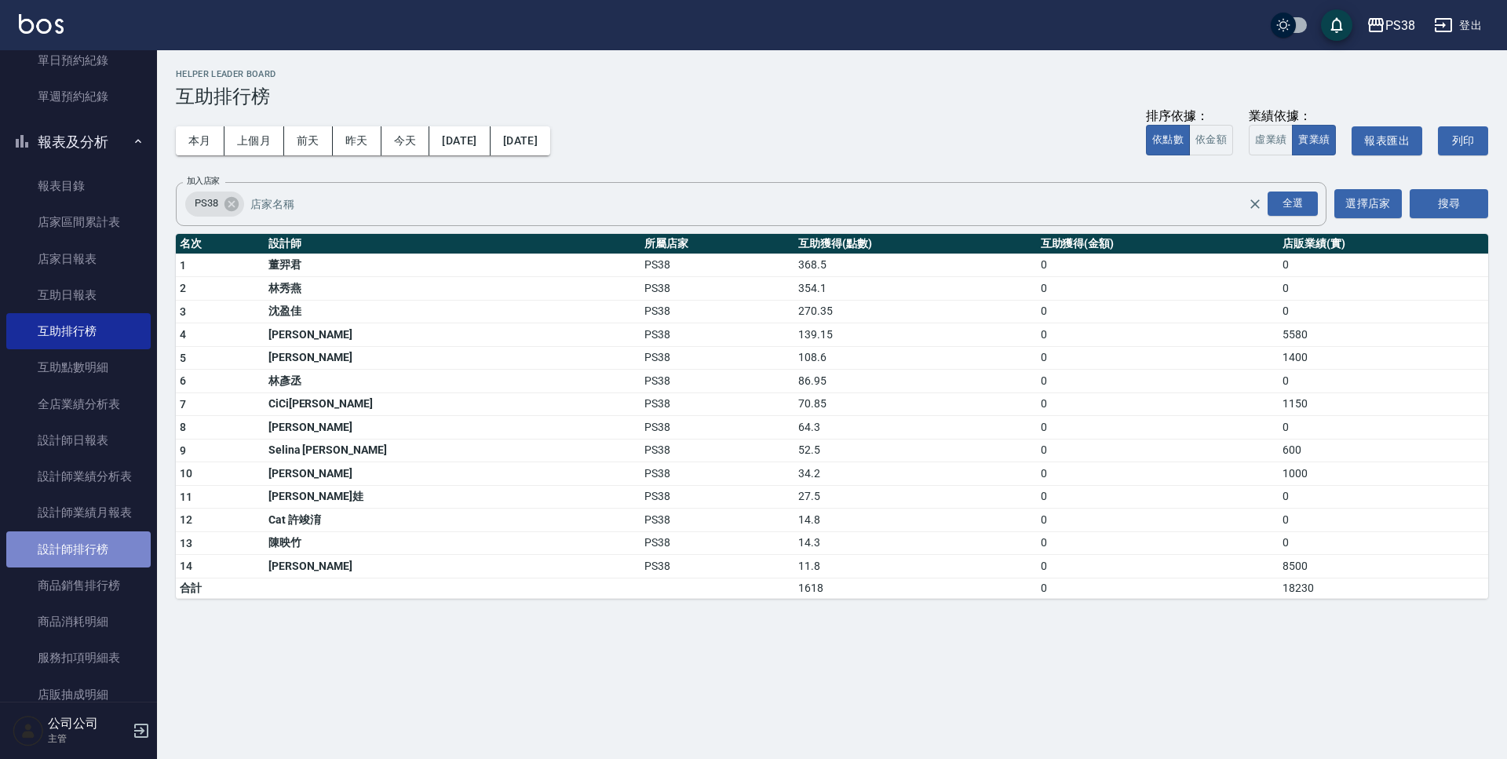
click at [117, 546] on link "設計師排行榜" at bounding box center [78, 549] width 144 height 36
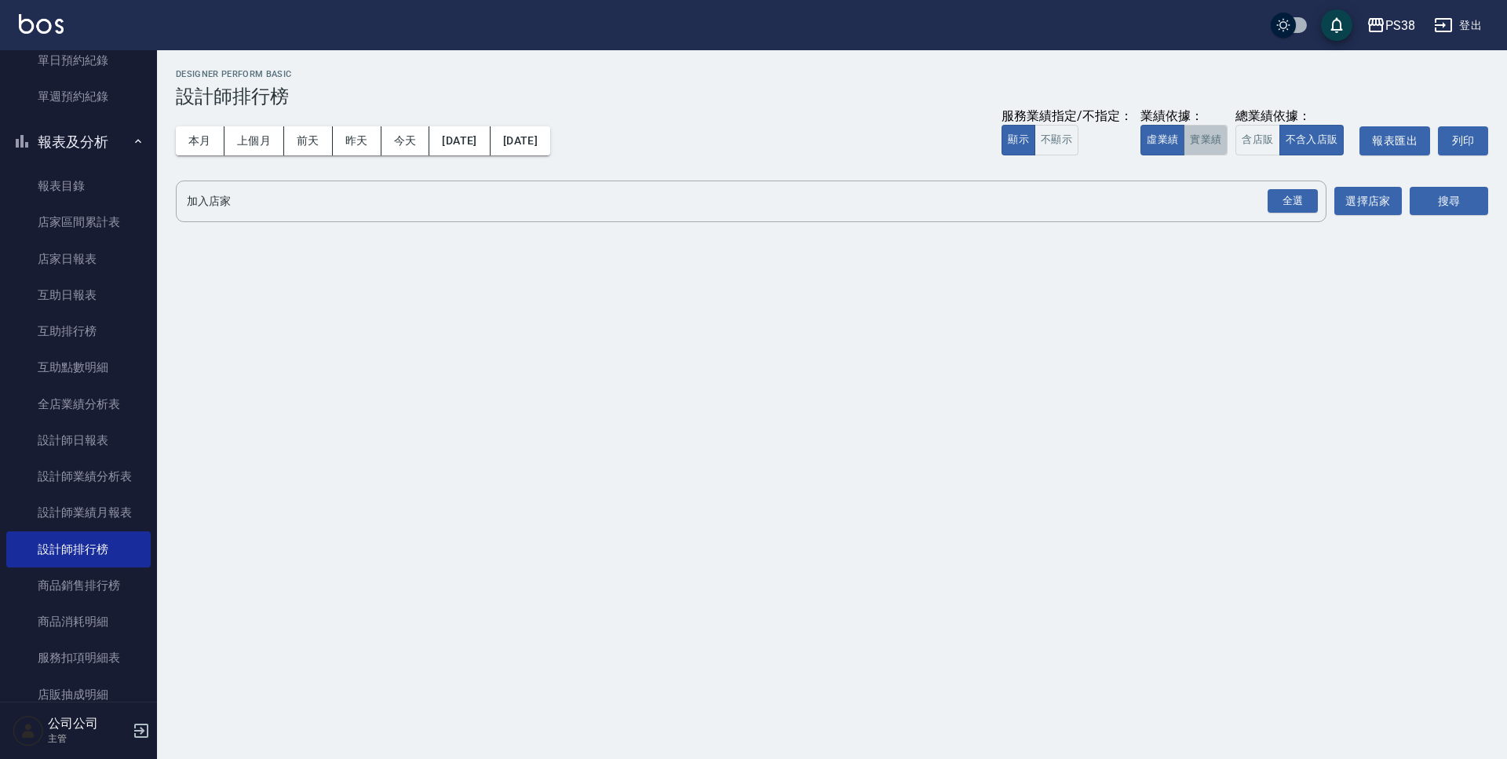
click at [1196, 142] on button "實業績" at bounding box center [1206, 140] width 44 height 31
click at [1290, 203] on div "全選" at bounding box center [1293, 201] width 50 height 24
click at [1461, 191] on button "搜尋" at bounding box center [1449, 202] width 78 height 29
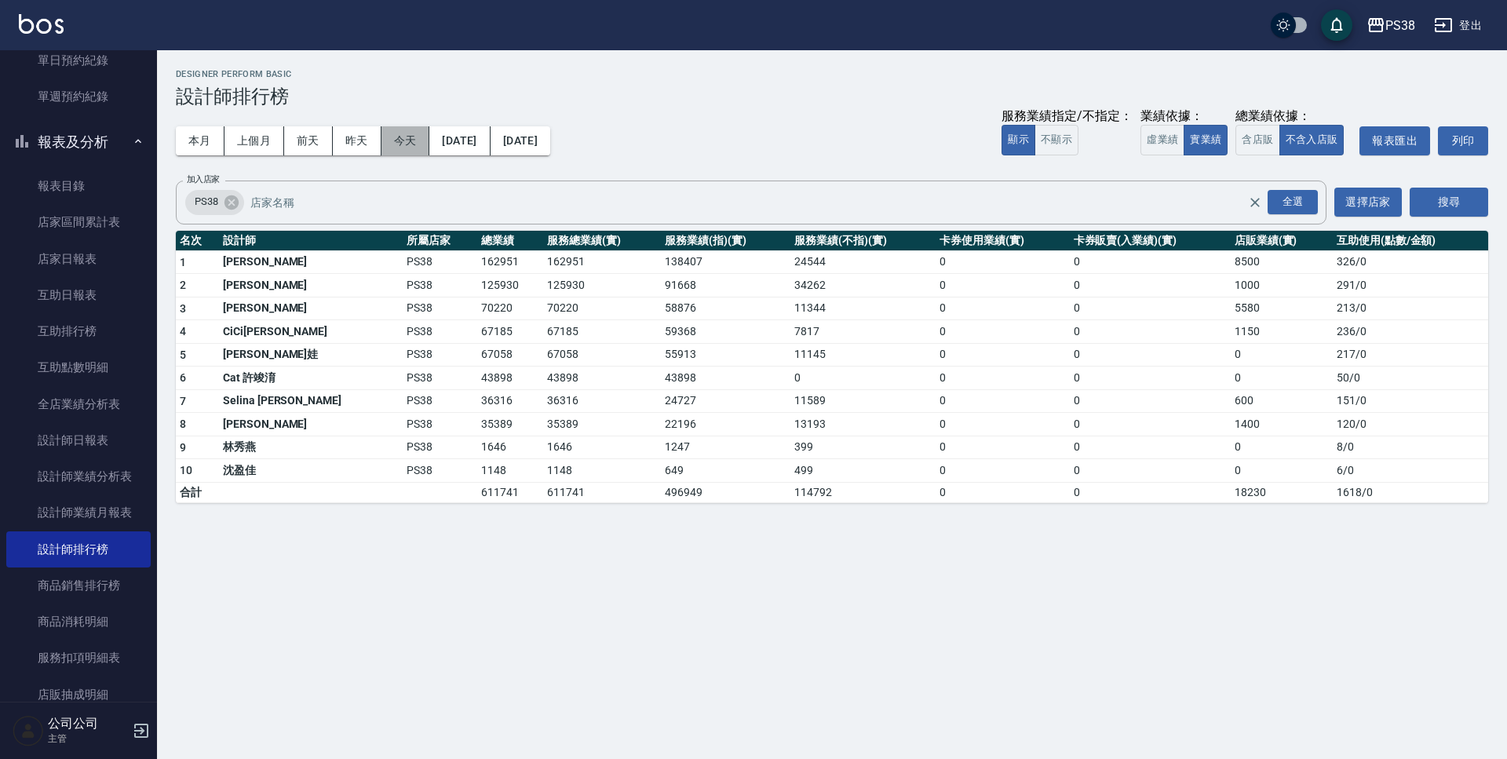
click at [411, 148] on button "今天" at bounding box center [406, 140] width 49 height 29
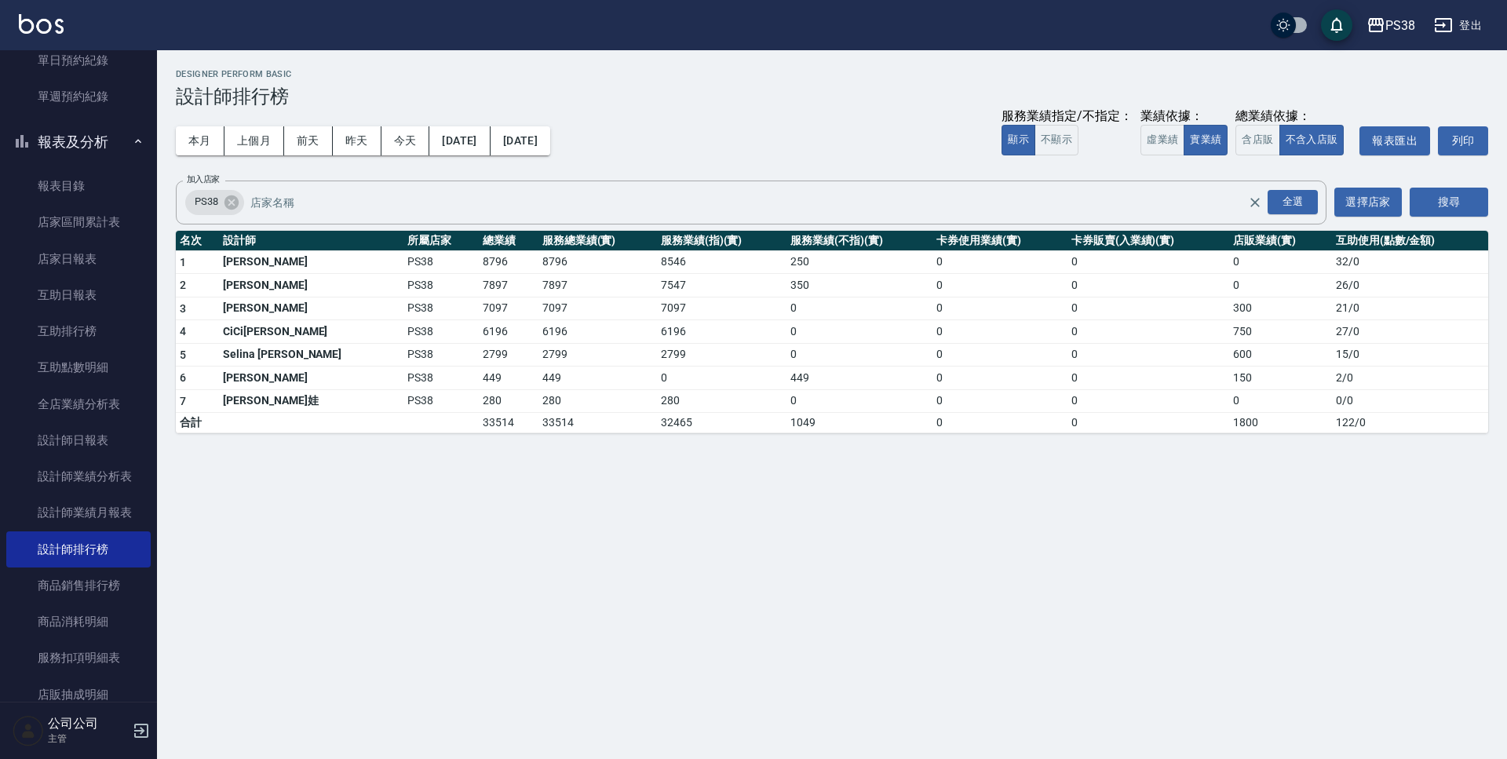
click at [172, 133] on div "PS38 [DATE] - [DATE] 設計師排行榜 列印時間： [DATE][PHONE_NUMBER]:13 Designer Perform Basi…" at bounding box center [832, 251] width 1350 height 402
click at [187, 143] on button "本月" at bounding box center [200, 140] width 49 height 29
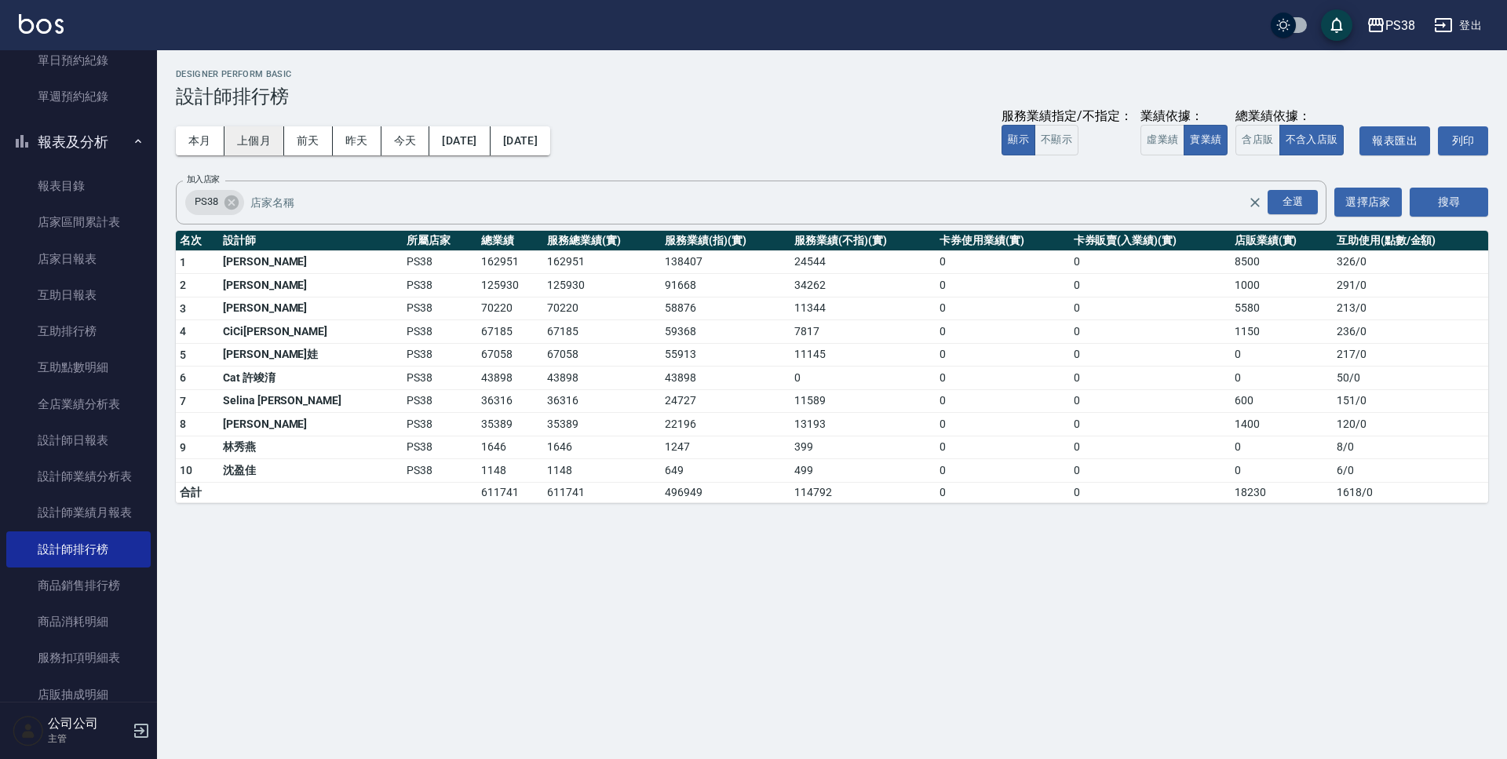
click at [252, 147] on button "上個月" at bounding box center [255, 140] width 60 height 29
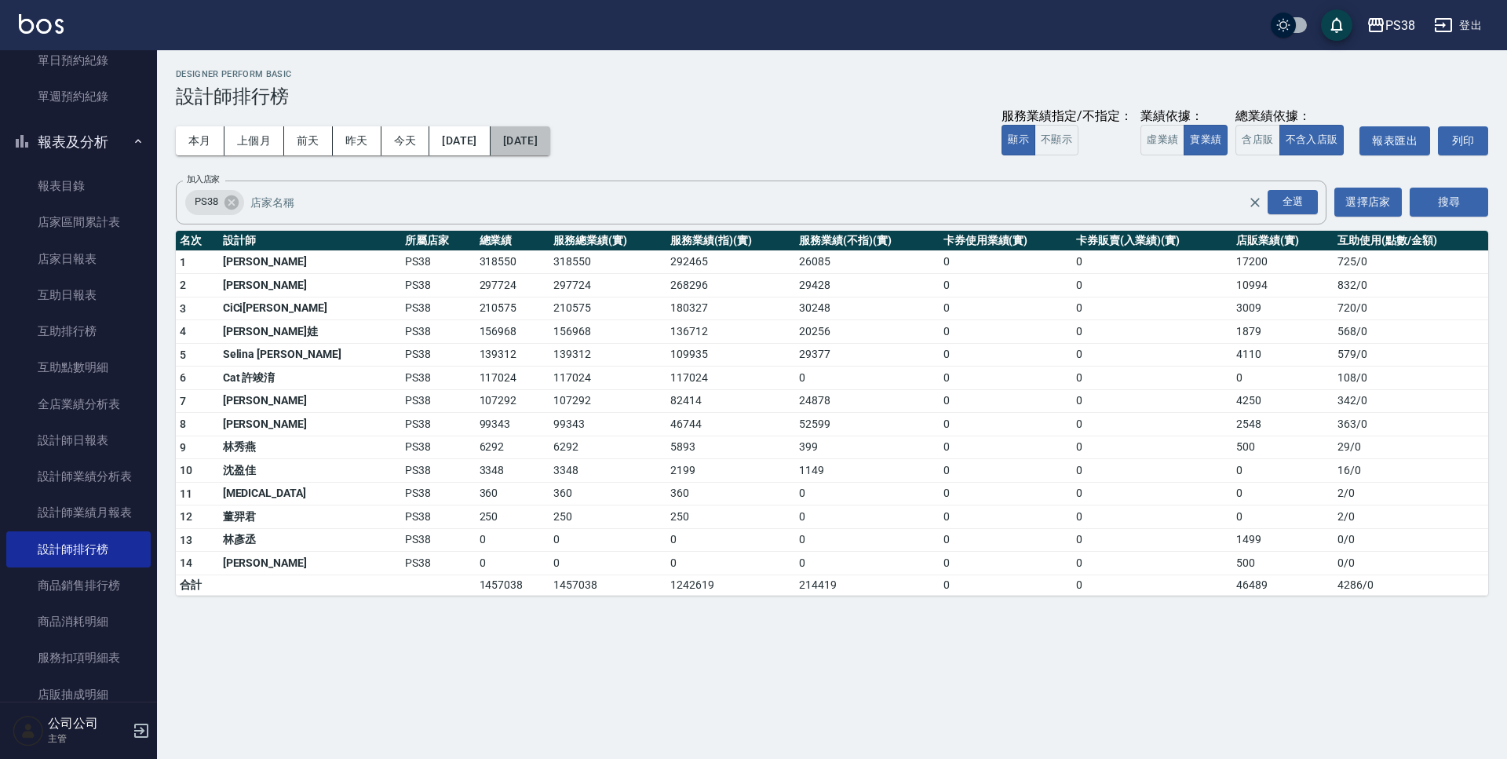
click at [550, 148] on button "[DATE]" at bounding box center [521, 140] width 60 height 29
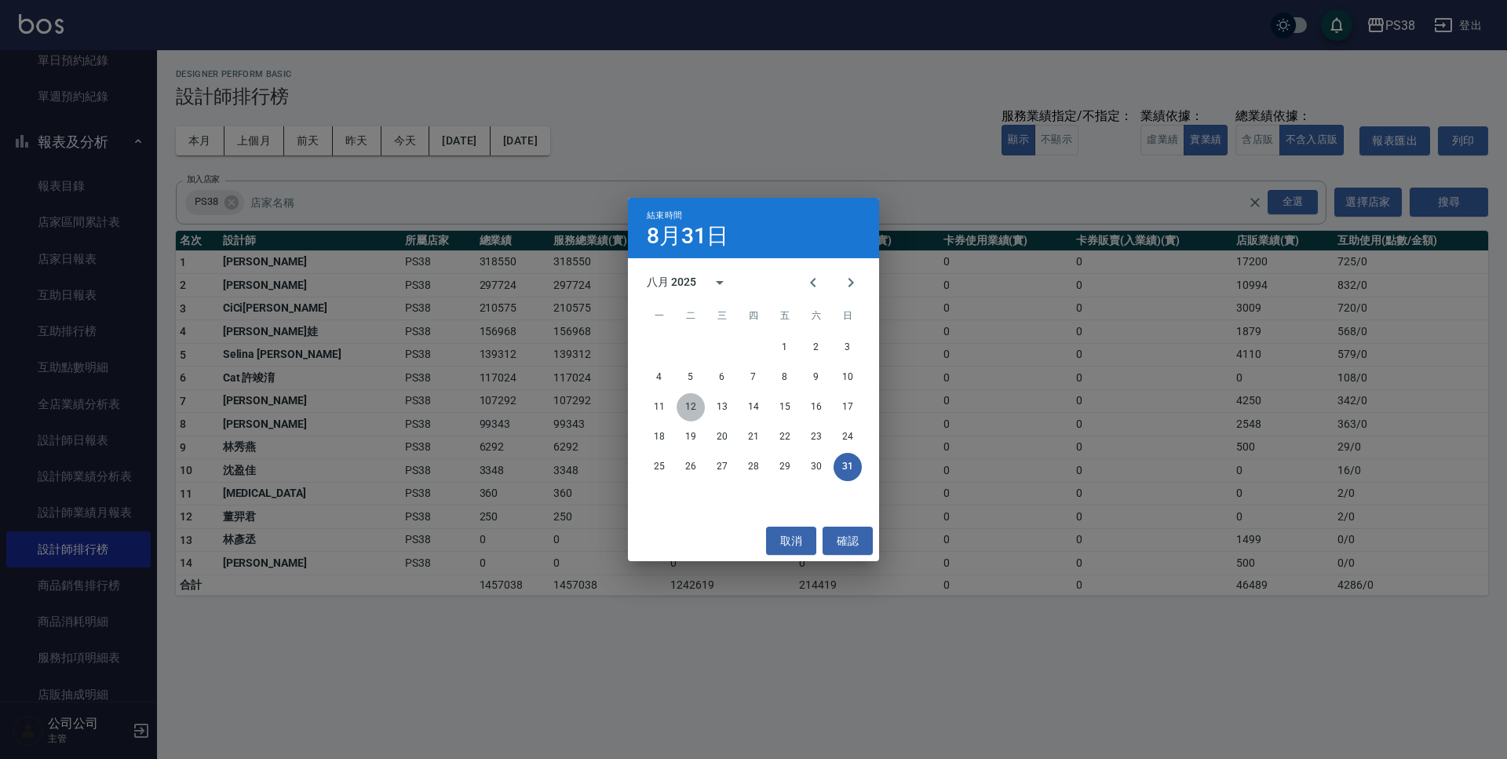
click at [695, 408] on button "12" at bounding box center [691, 407] width 28 height 28
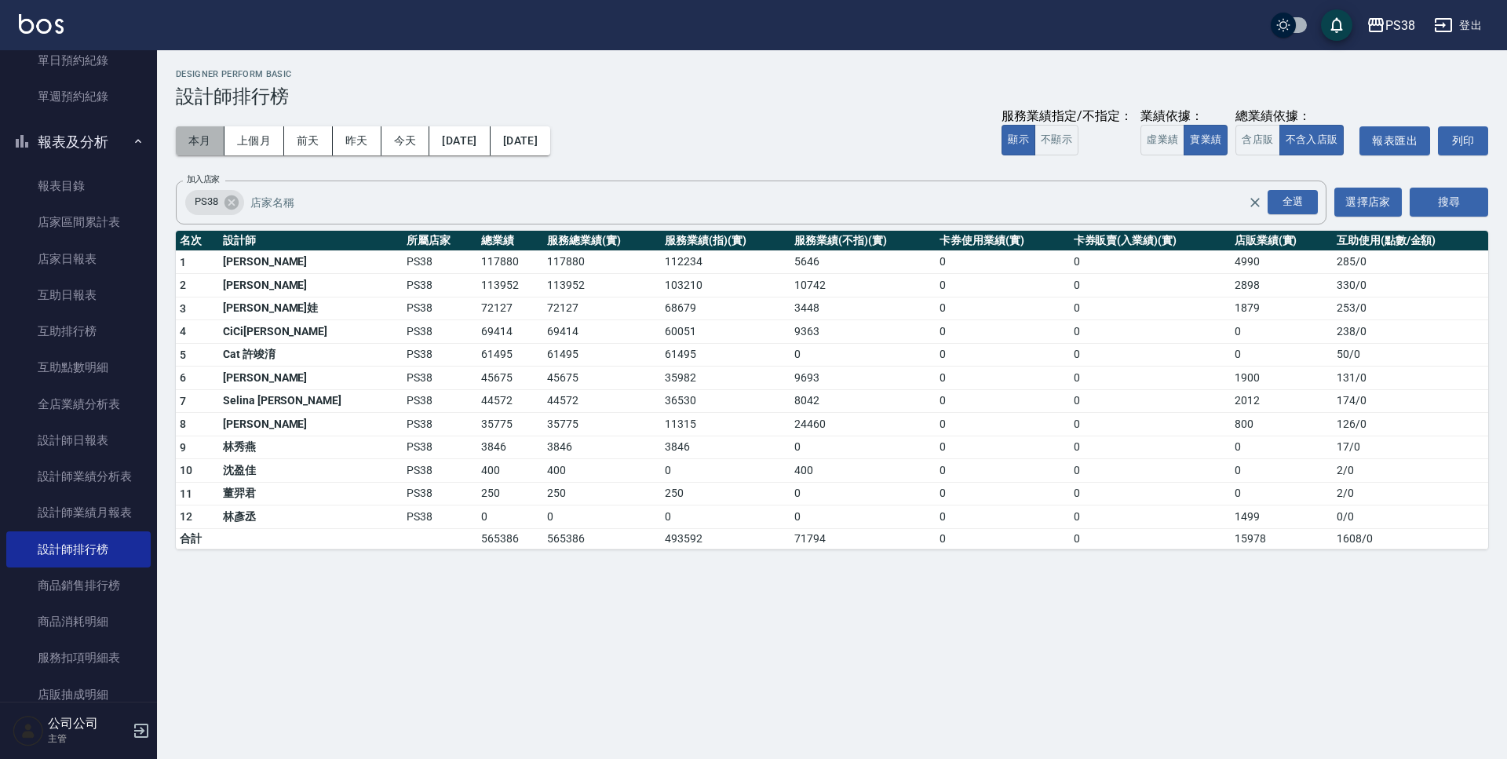
click at [209, 143] on button "本月" at bounding box center [200, 140] width 49 height 29
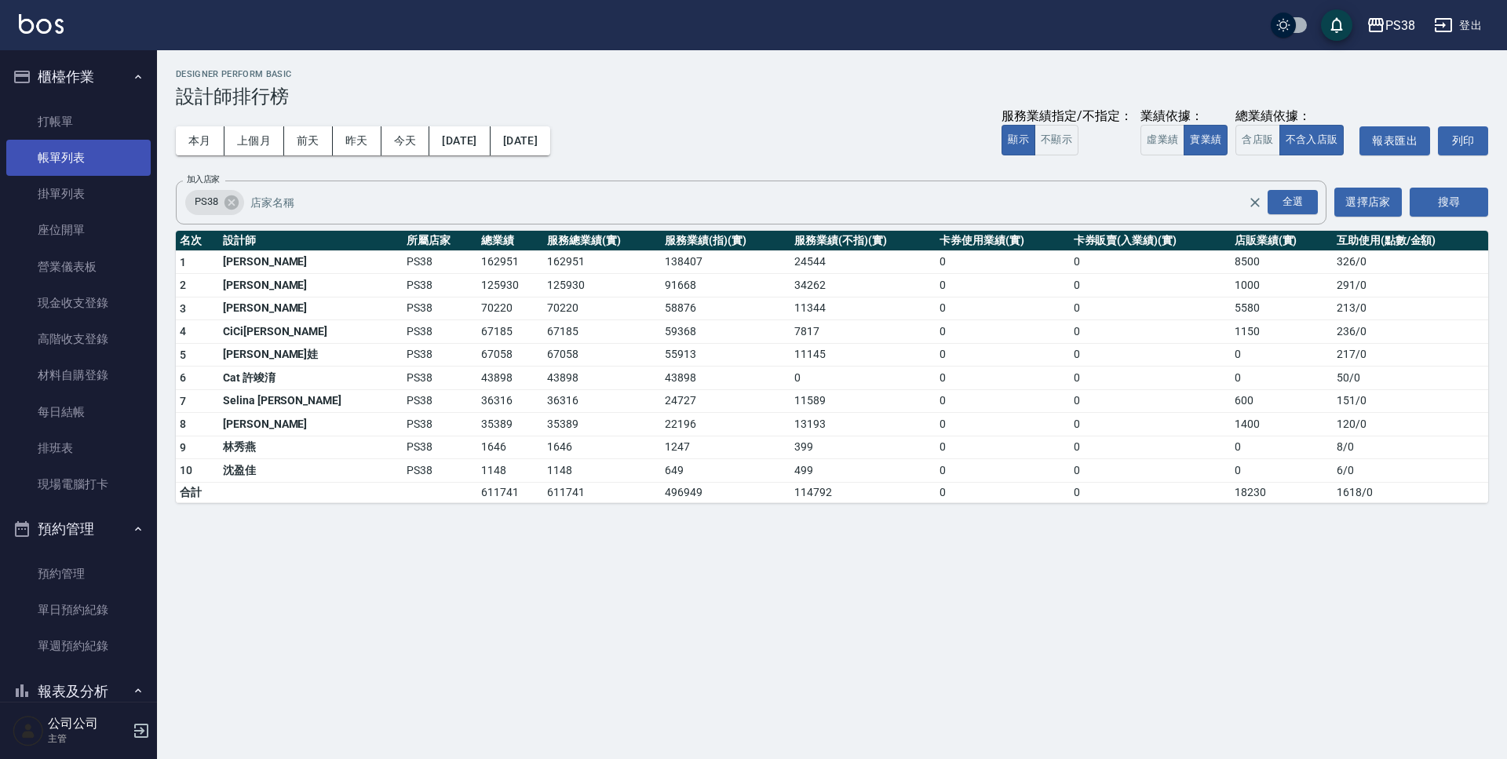
click at [131, 158] on link "帳單列表" at bounding box center [78, 158] width 144 height 36
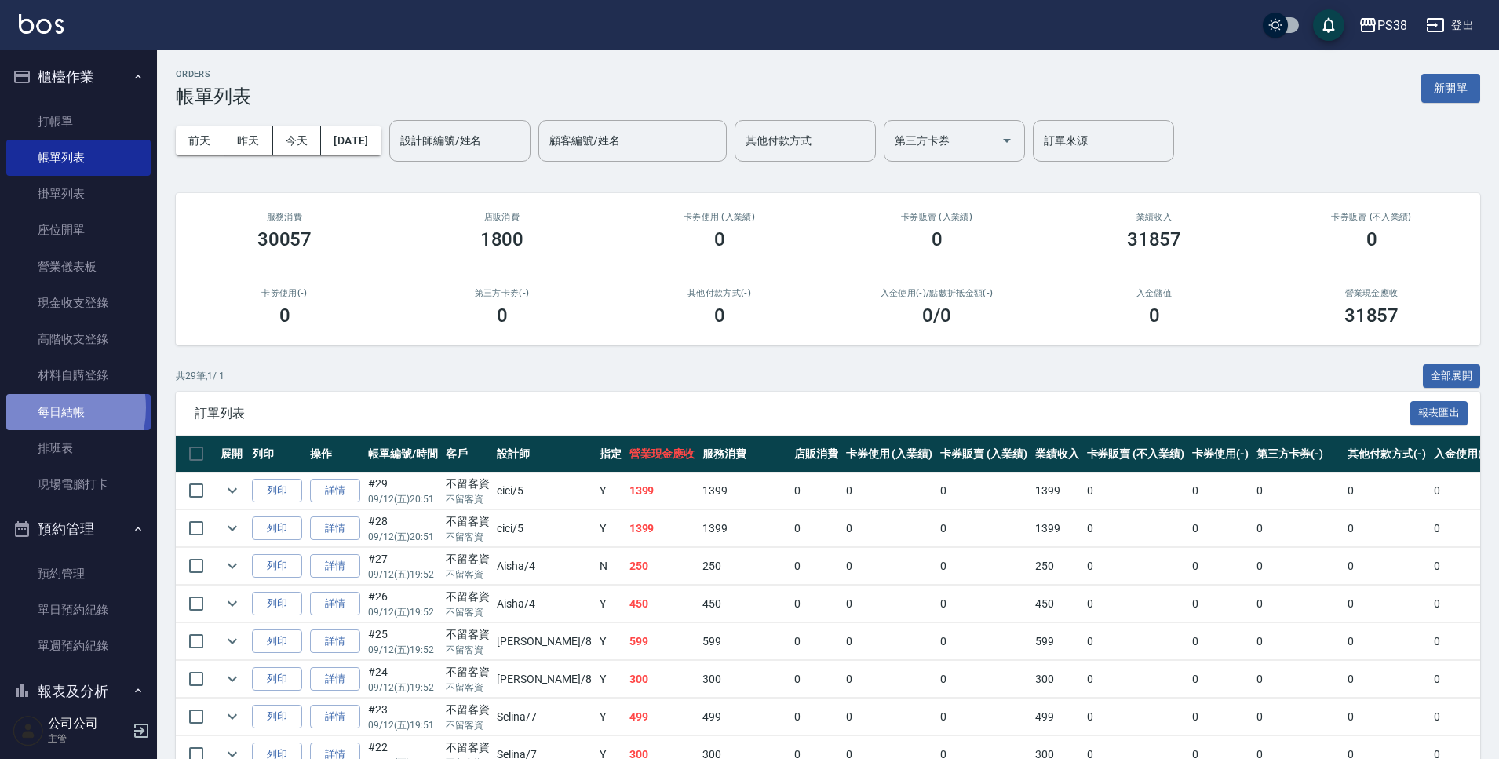
click at [42, 407] on link "每日結帳" at bounding box center [78, 412] width 144 height 36
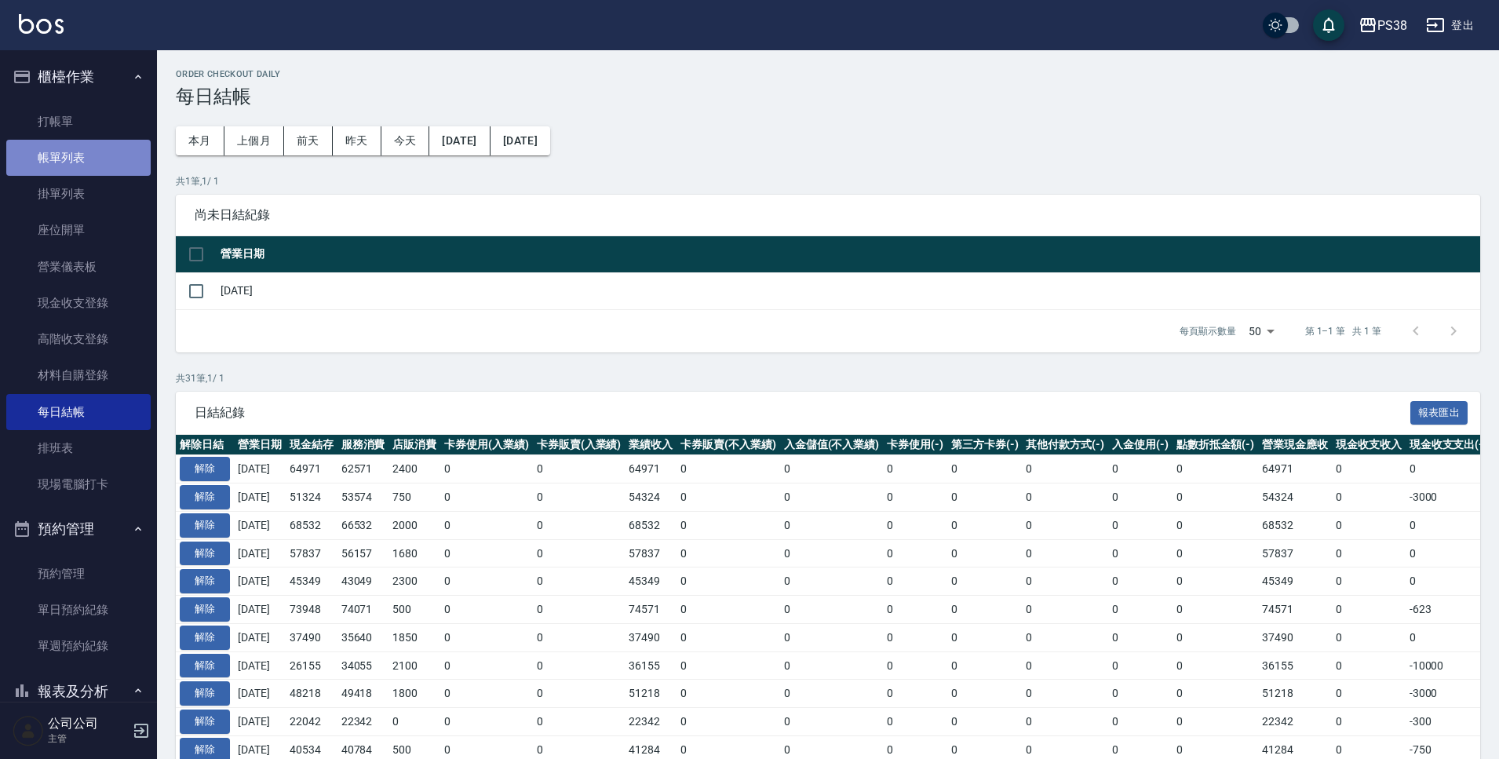
click at [126, 166] on link "帳單列表" at bounding box center [78, 158] width 144 height 36
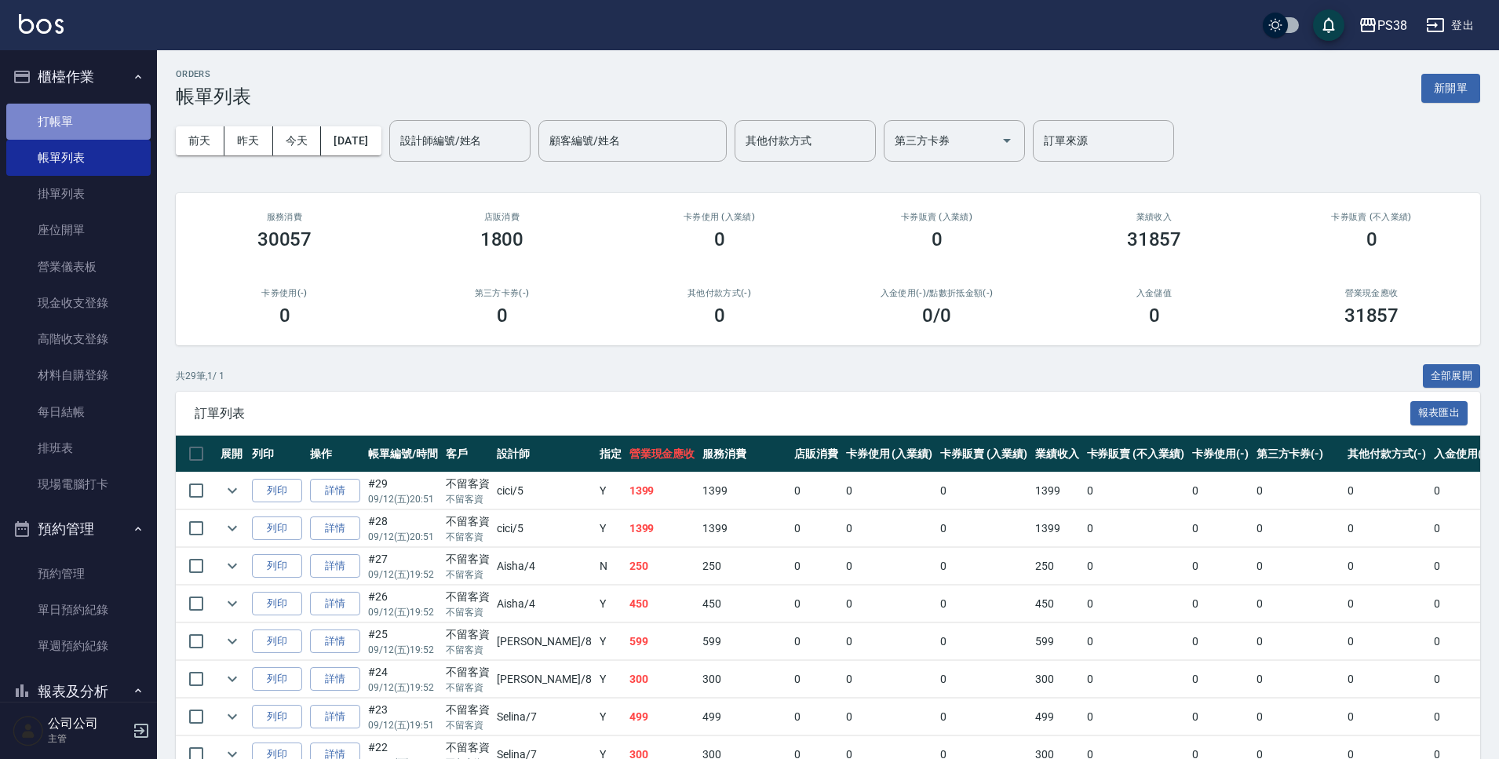
click at [108, 117] on link "打帳單" at bounding box center [78, 122] width 144 height 36
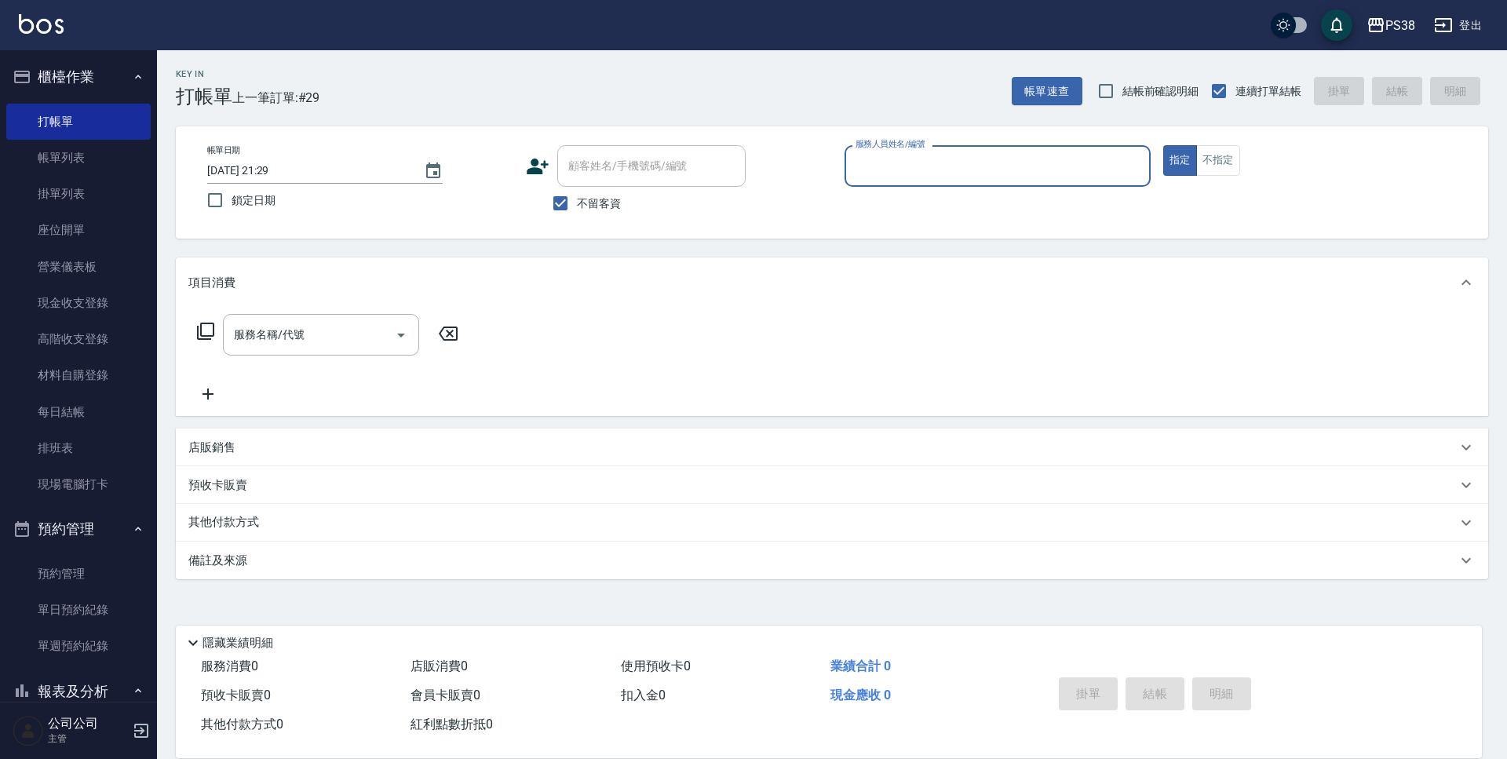
type input "9"
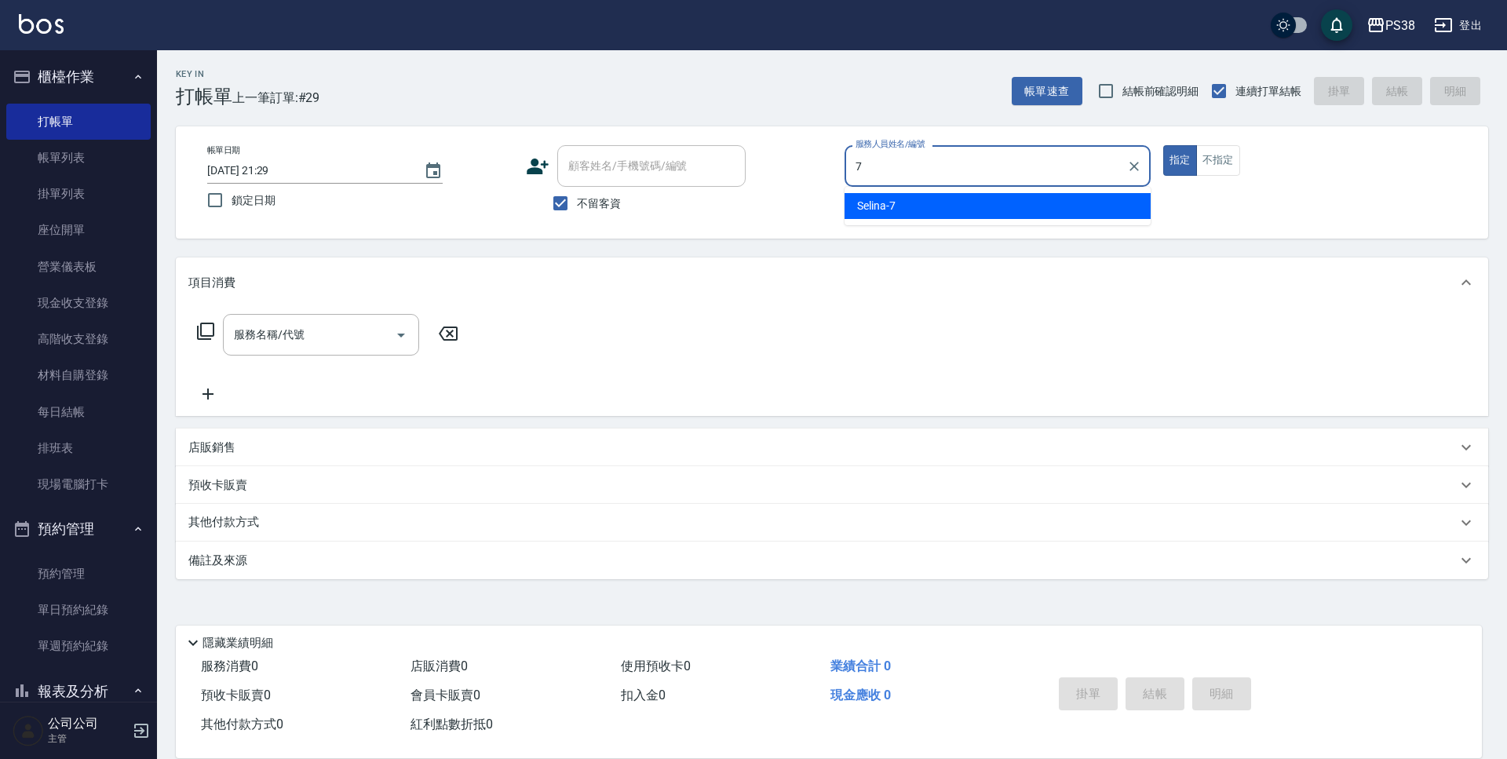
type input "Selina-7"
type button "true"
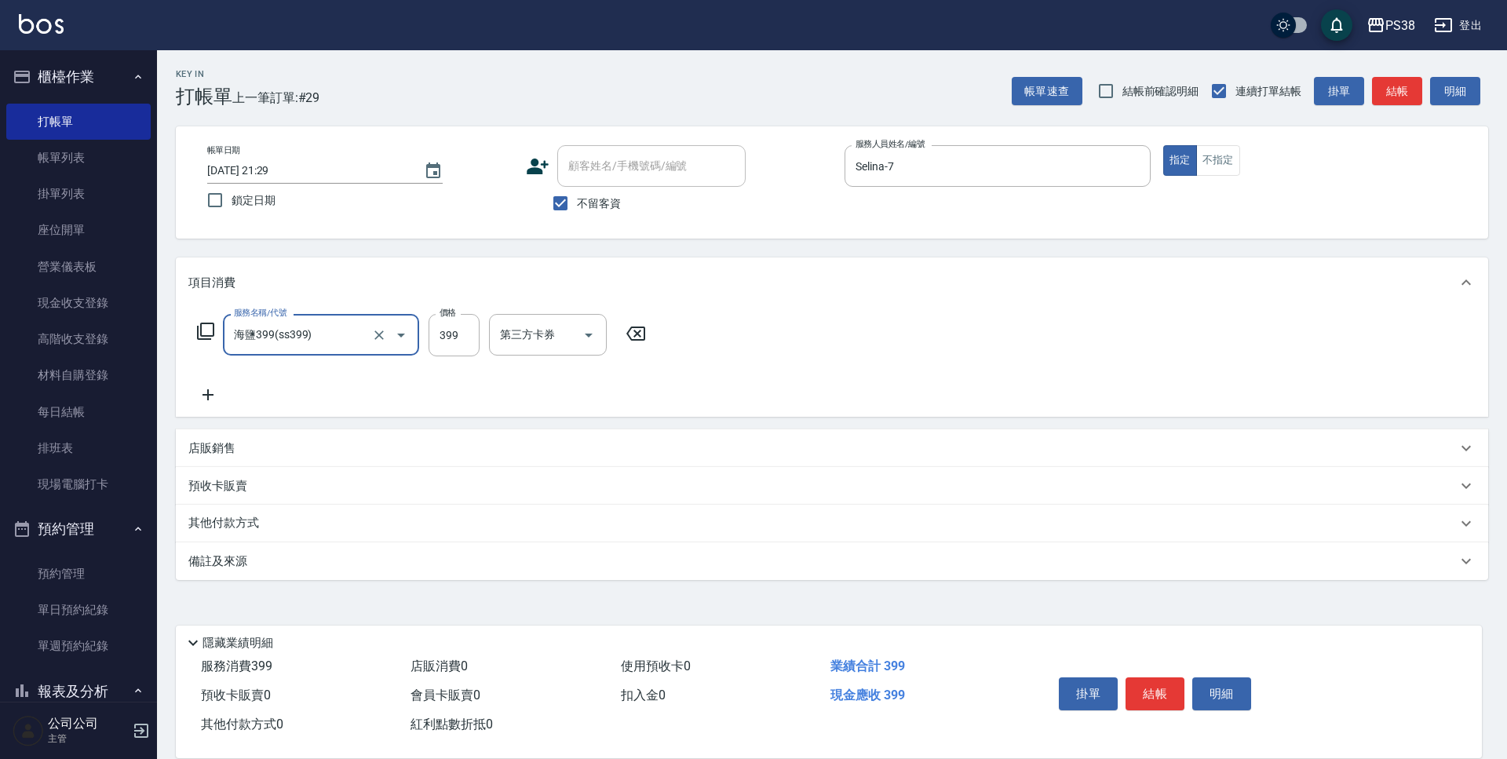
type input "海鹽399(ss399)"
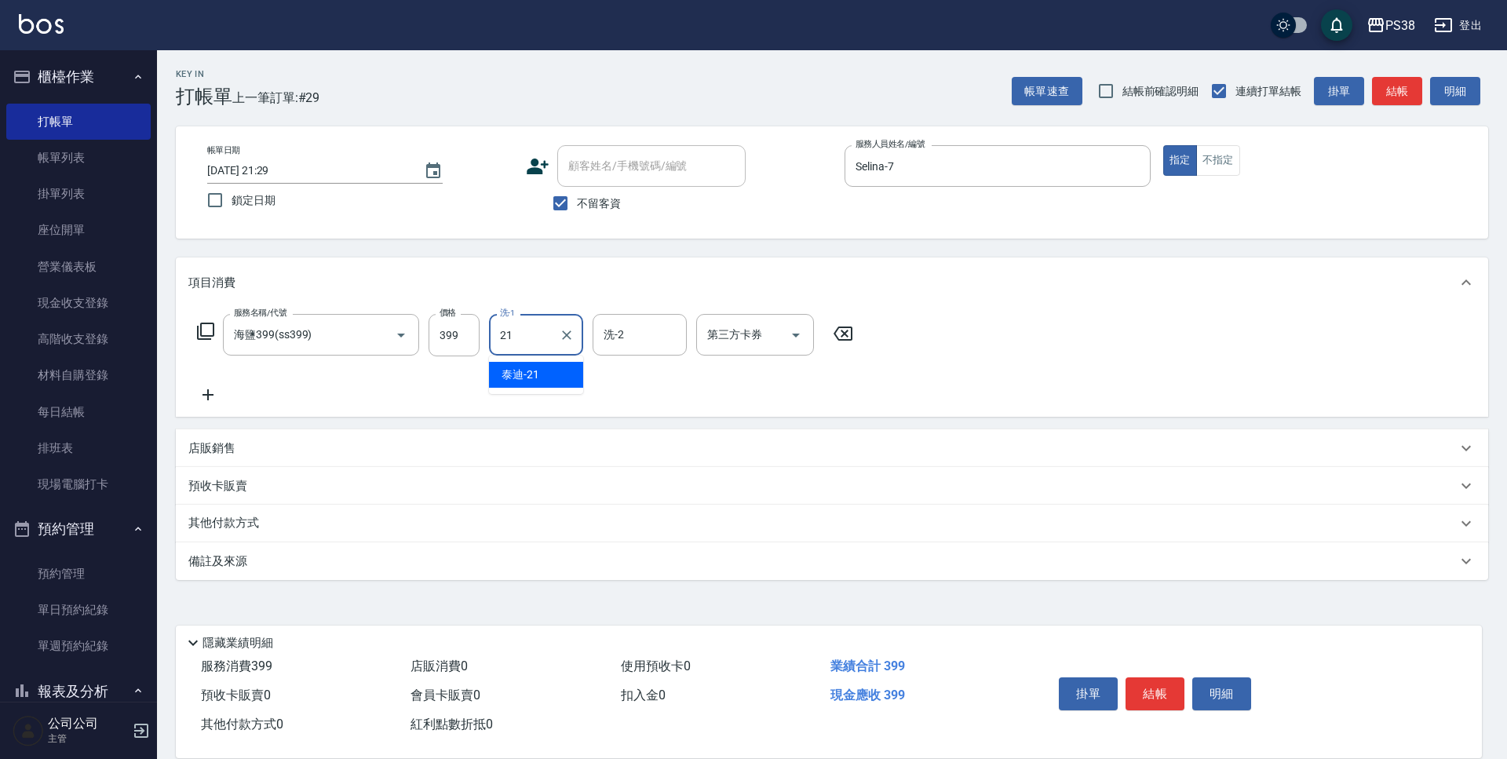
type input "泰迪-21"
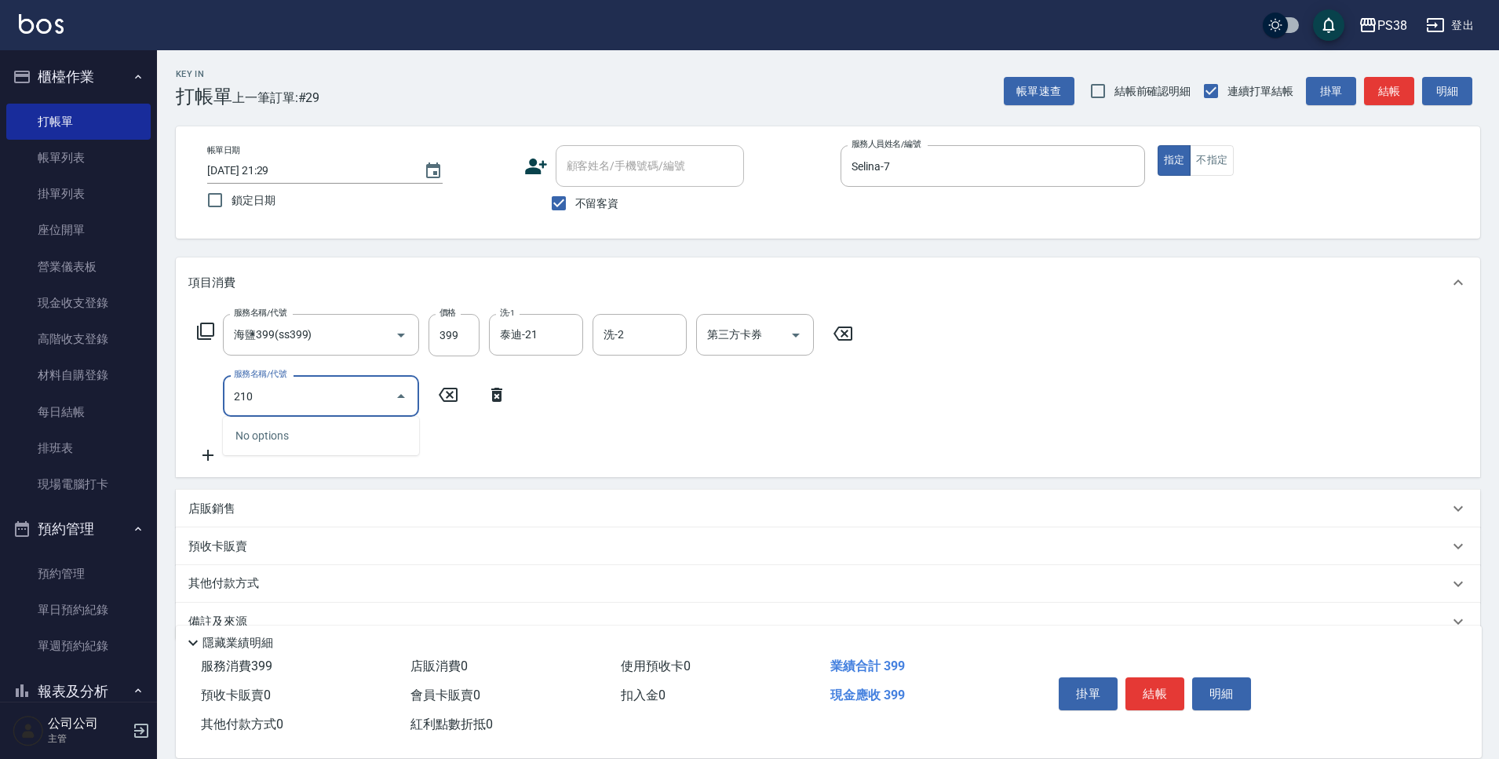
type input "2100"
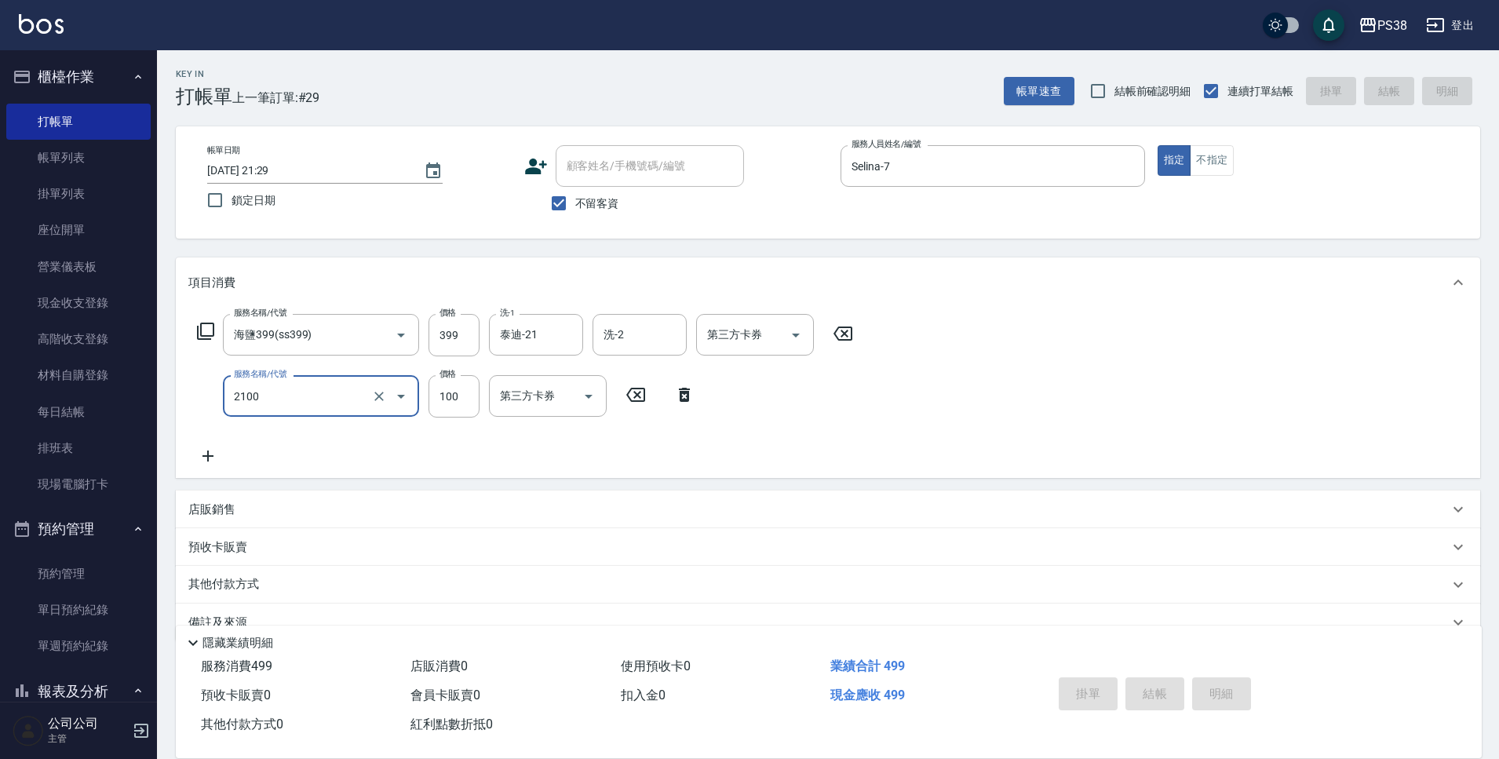
type input "[DATE] 21:30"
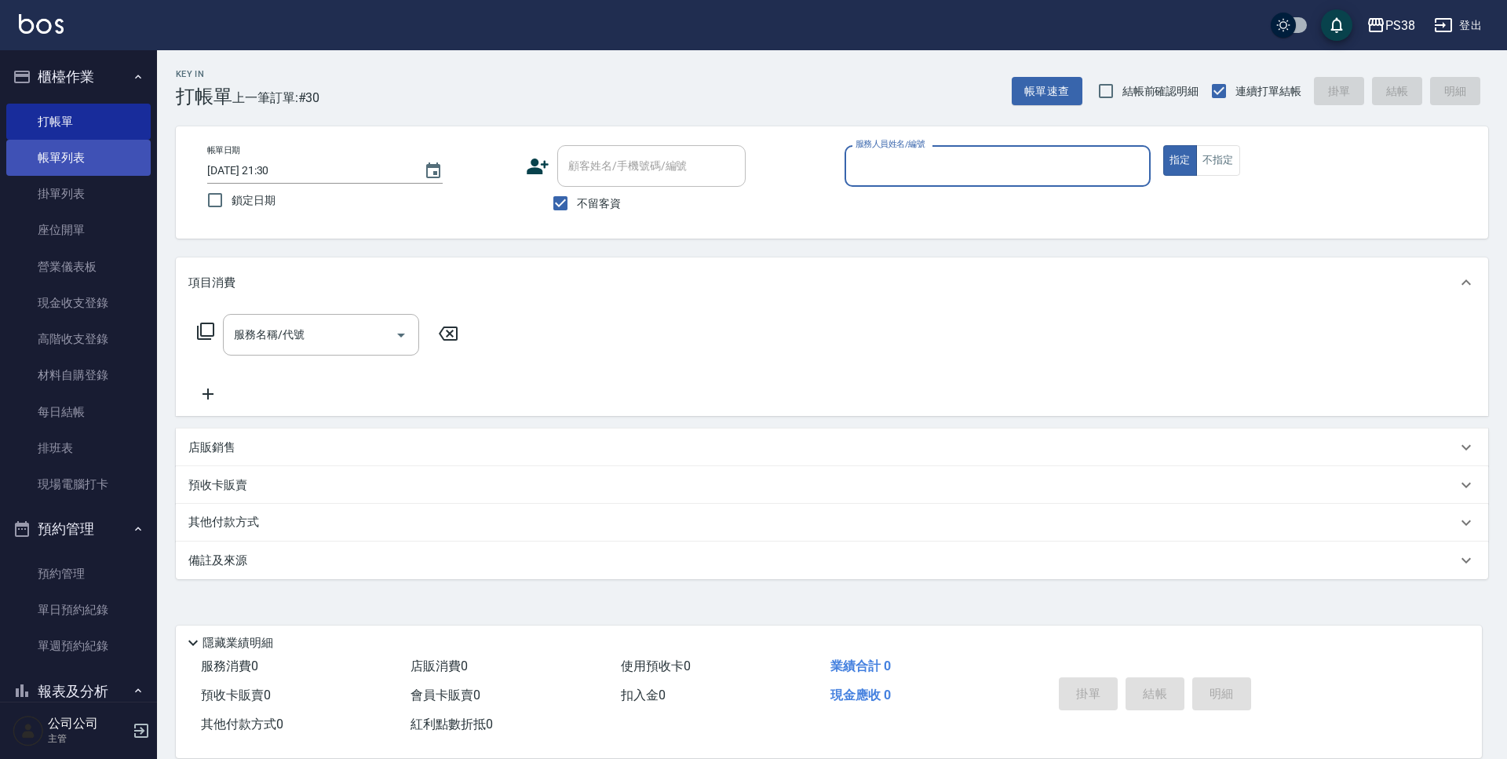
click at [134, 155] on link "帳單列表" at bounding box center [78, 158] width 144 height 36
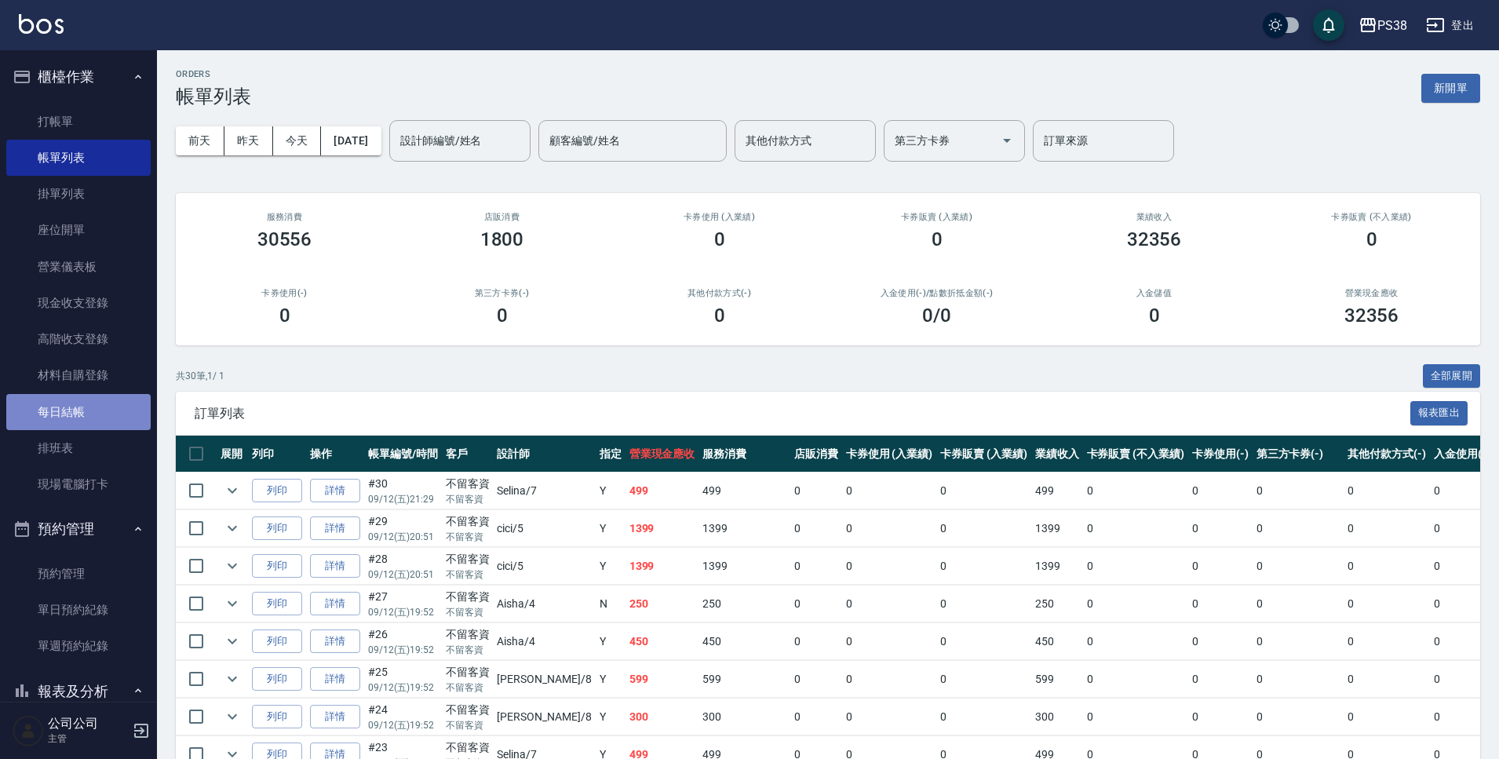
click at [89, 427] on link "每日結帳" at bounding box center [78, 412] width 144 height 36
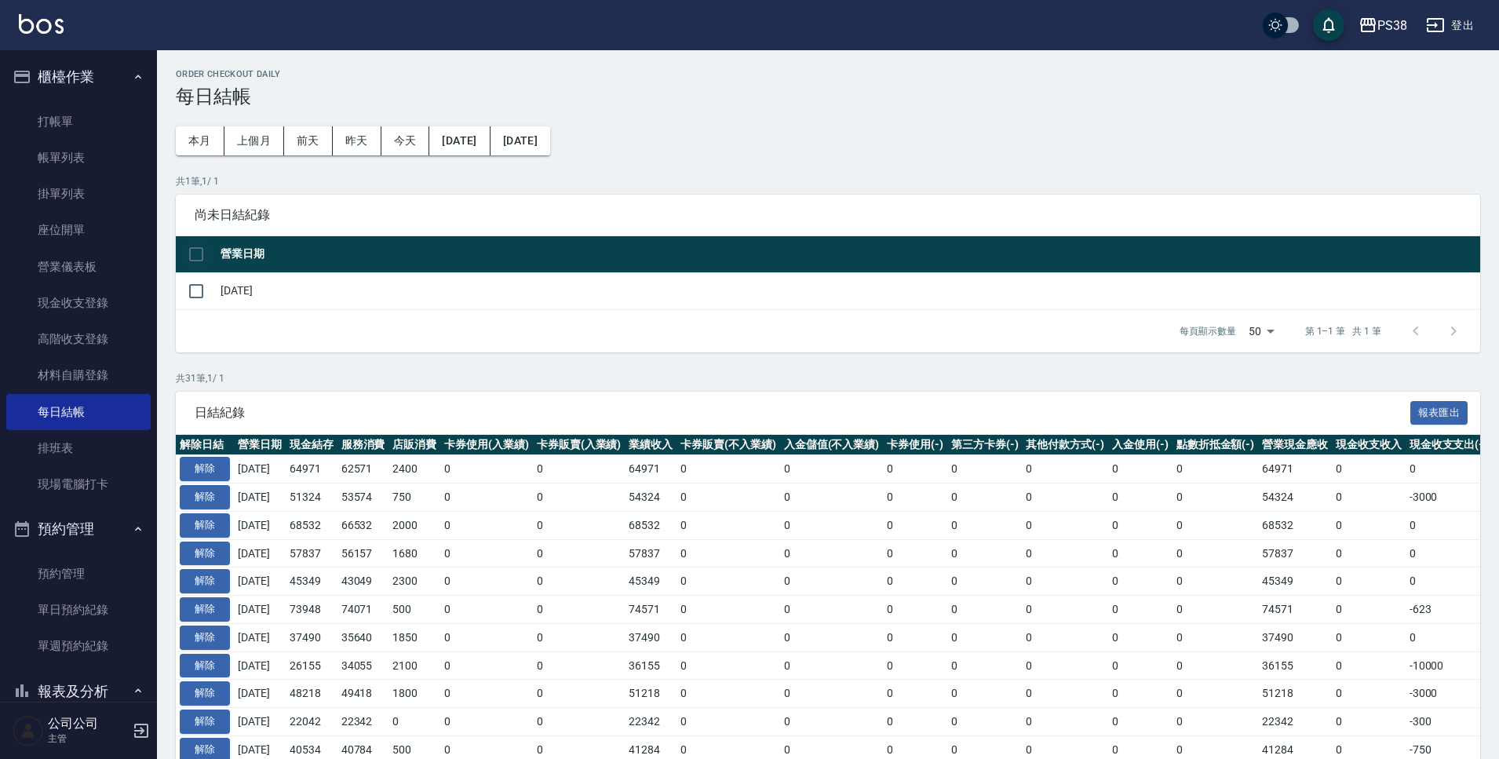
click at [192, 249] on input "checkbox" at bounding box center [196, 254] width 33 height 33
checkbox input "true"
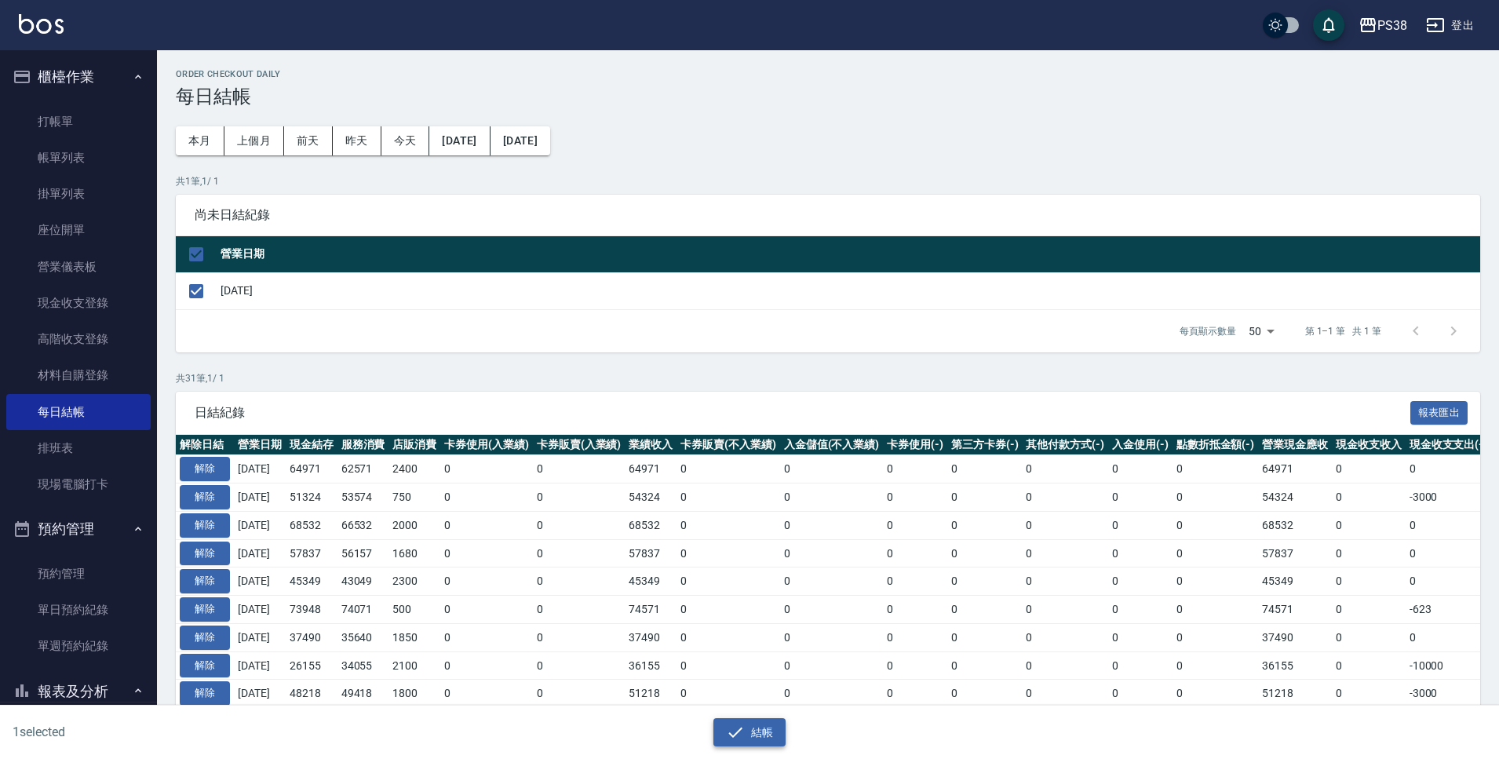
click at [736, 719] on button "結帳" at bounding box center [750, 732] width 73 height 29
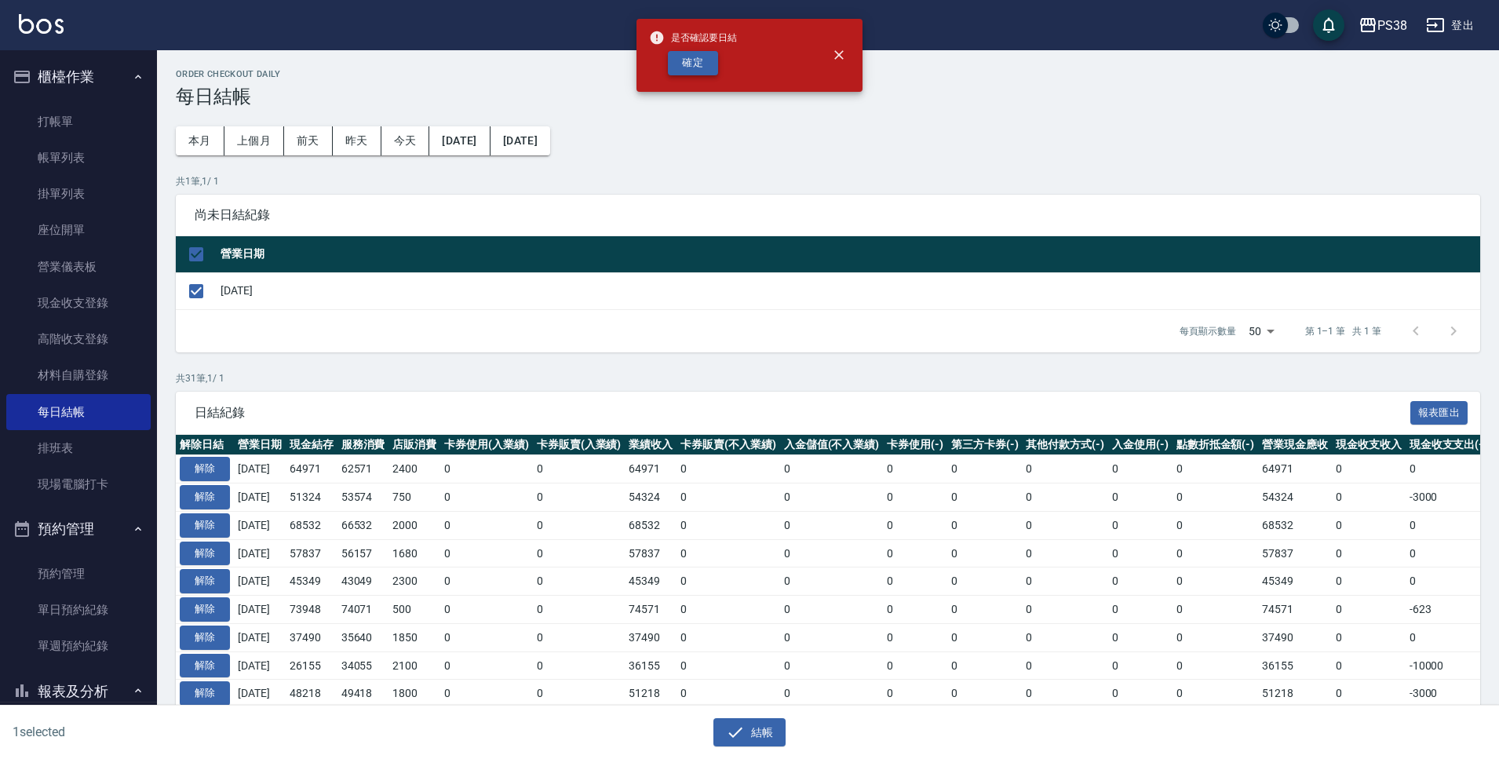
click at [689, 68] on button "確定" at bounding box center [693, 63] width 50 height 24
checkbox input "false"
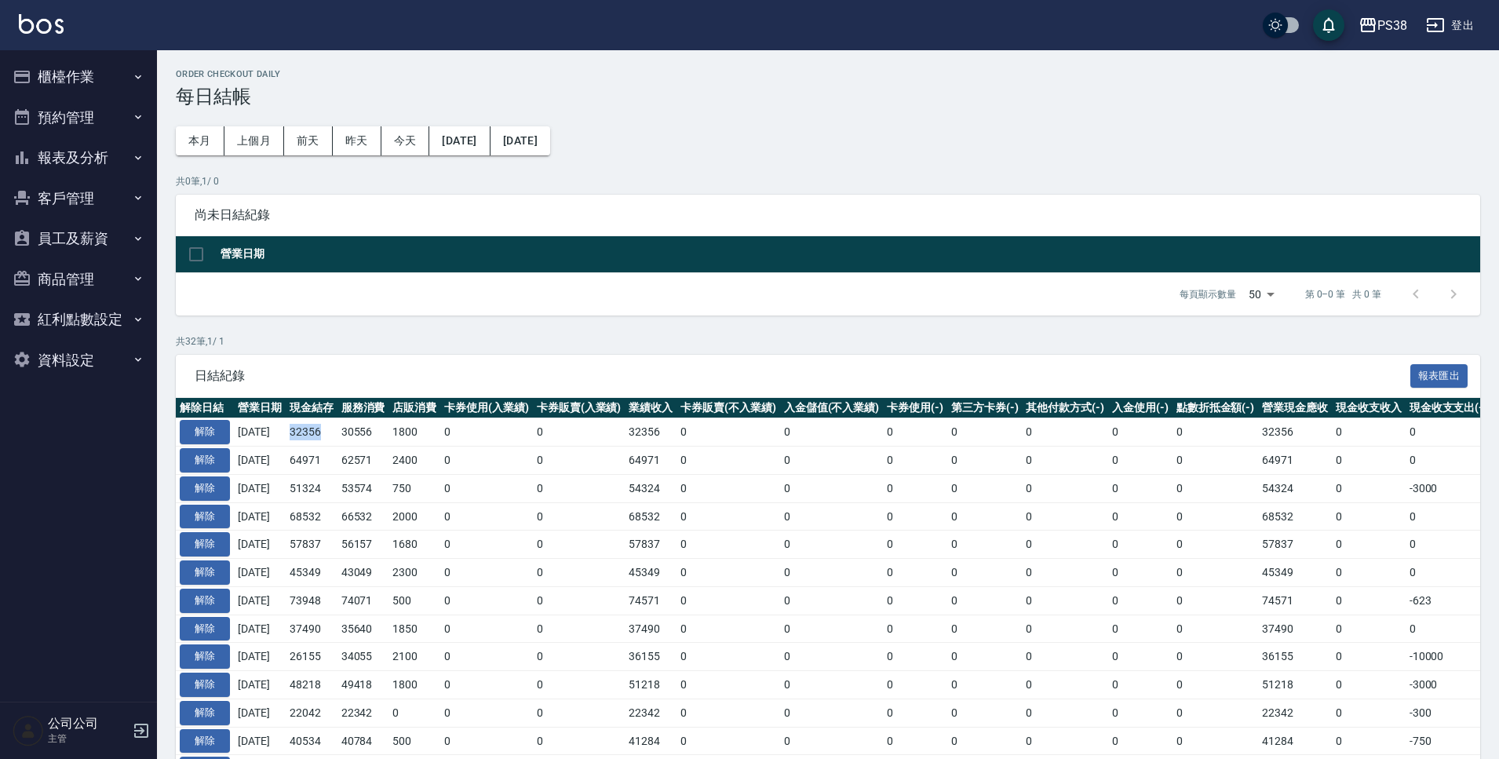
drag, startPoint x: 300, startPoint y: 428, endPoint x: 345, endPoint y: 428, distance: 44.7
click at [338, 428] on td "32356" at bounding box center [312, 432] width 52 height 28
click at [374, 469] on td "62571" at bounding box center [364, 461] width 52 height 28
click at [104, 75] on button "櫃檯作業" at bounding box center [78, 77] width 144 height 41
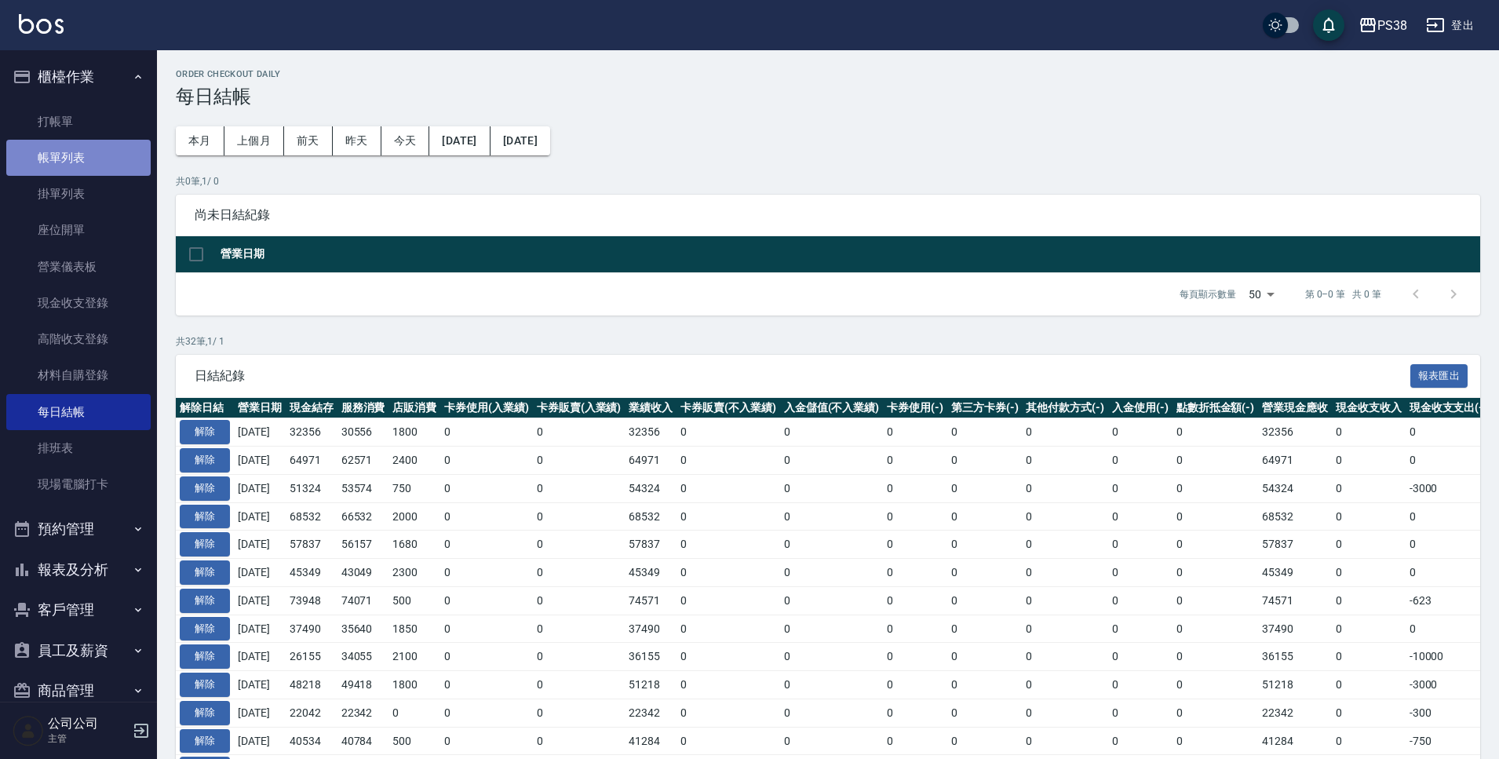
click at [97, 174] on link "帳單列表" at bounding box center [78, 158] width 144 height 36
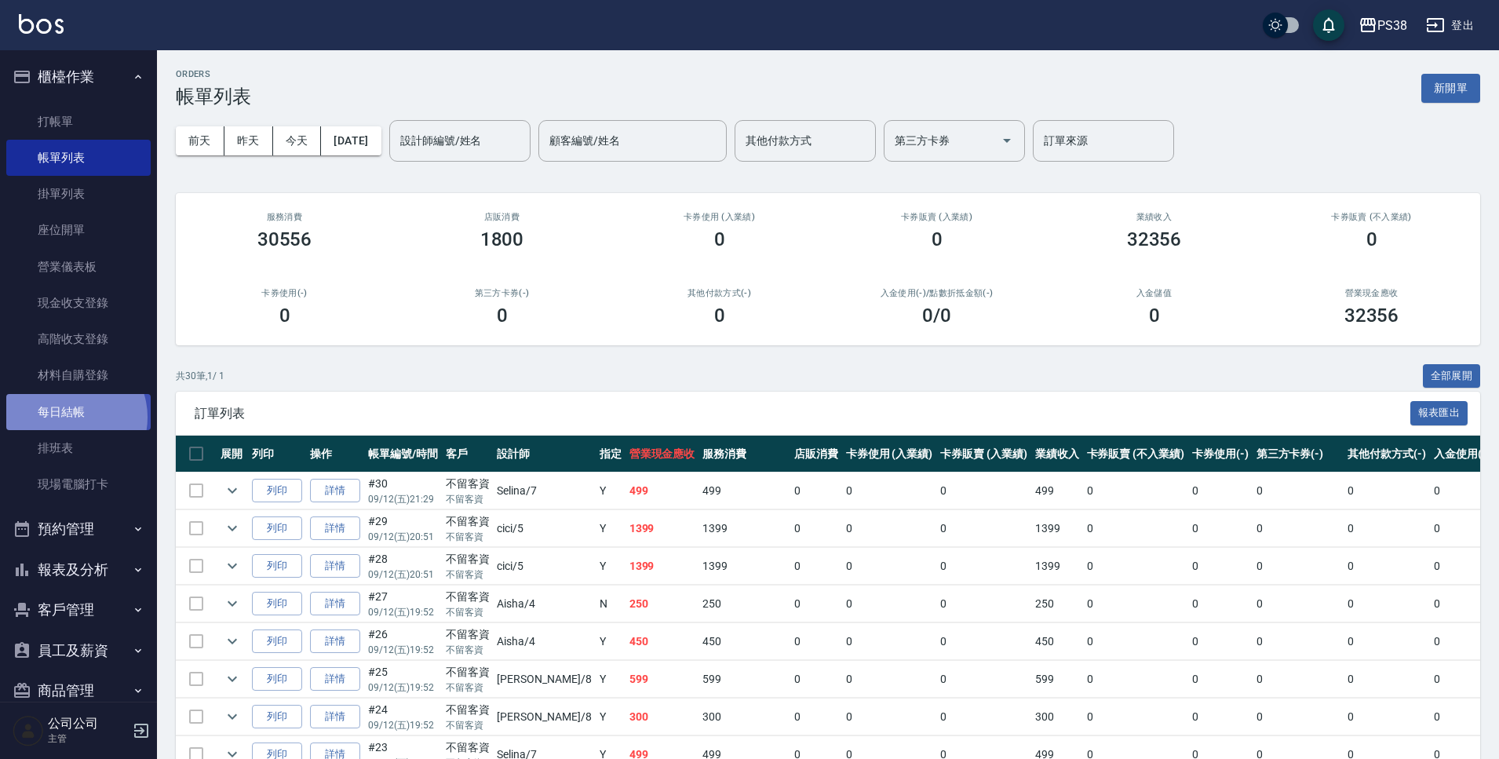
click at [71, 416] on link "每日結帳" at bounding box center [78, 412] width 144 height 36
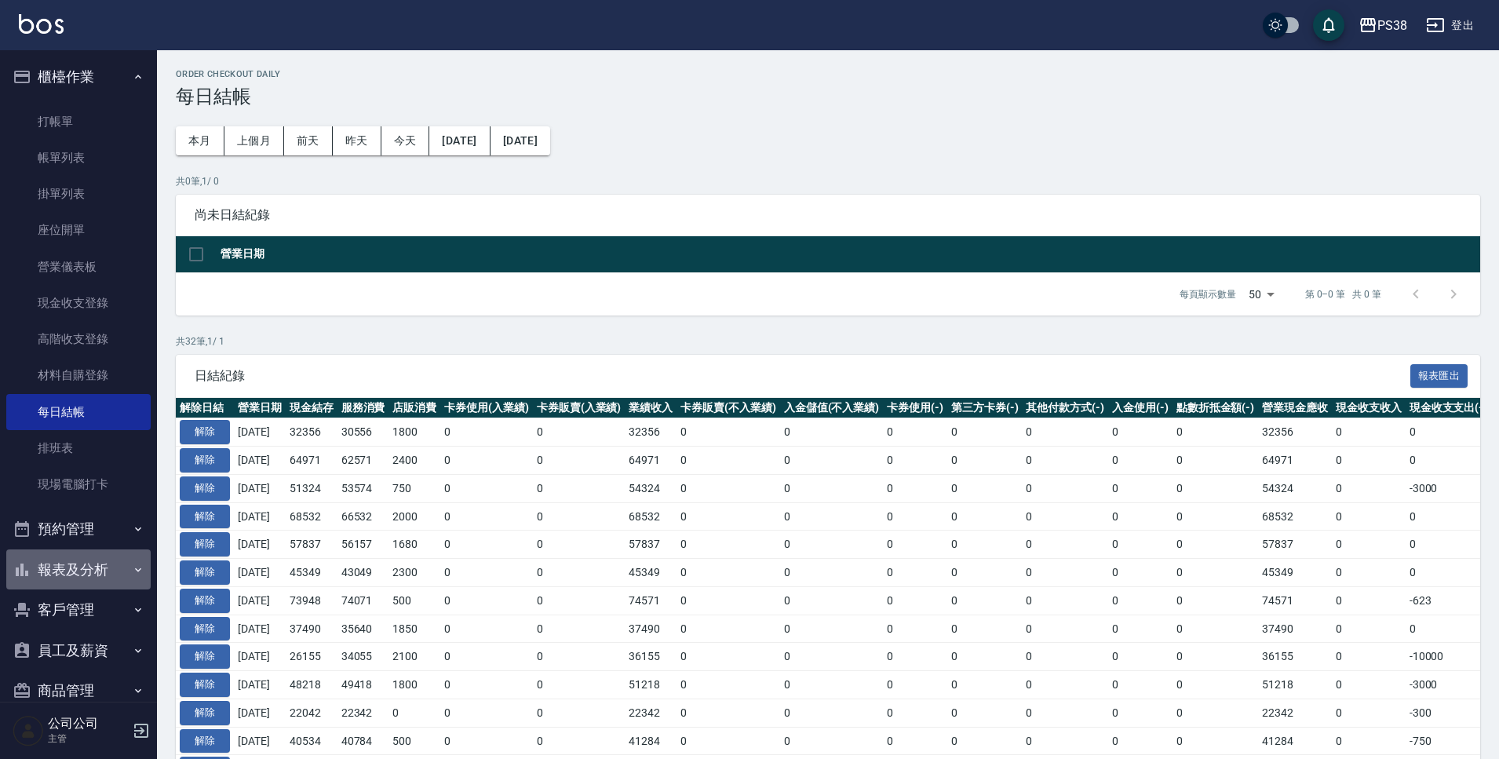
click at [88, 567] on button "報表及分析" at bounding box center [78, 569] width 144 height 41
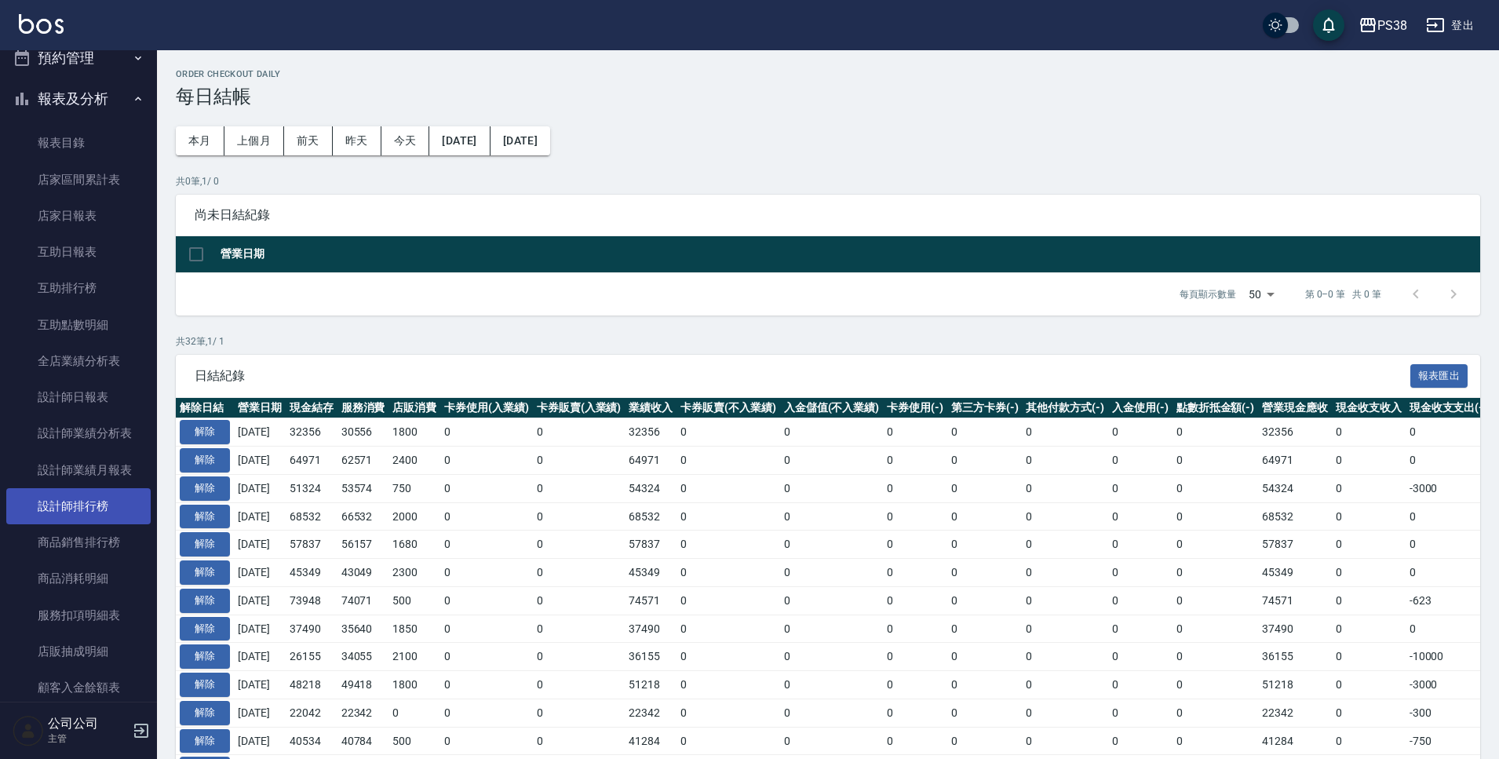
drag, startPoint x: 70, startPoint y: 499, endPoint x: 92, endPoint y: 501, distance: 22.0
click at [70, 499] on link "設計師排行榜" at bounding box center [78, 506] width 144 height 36
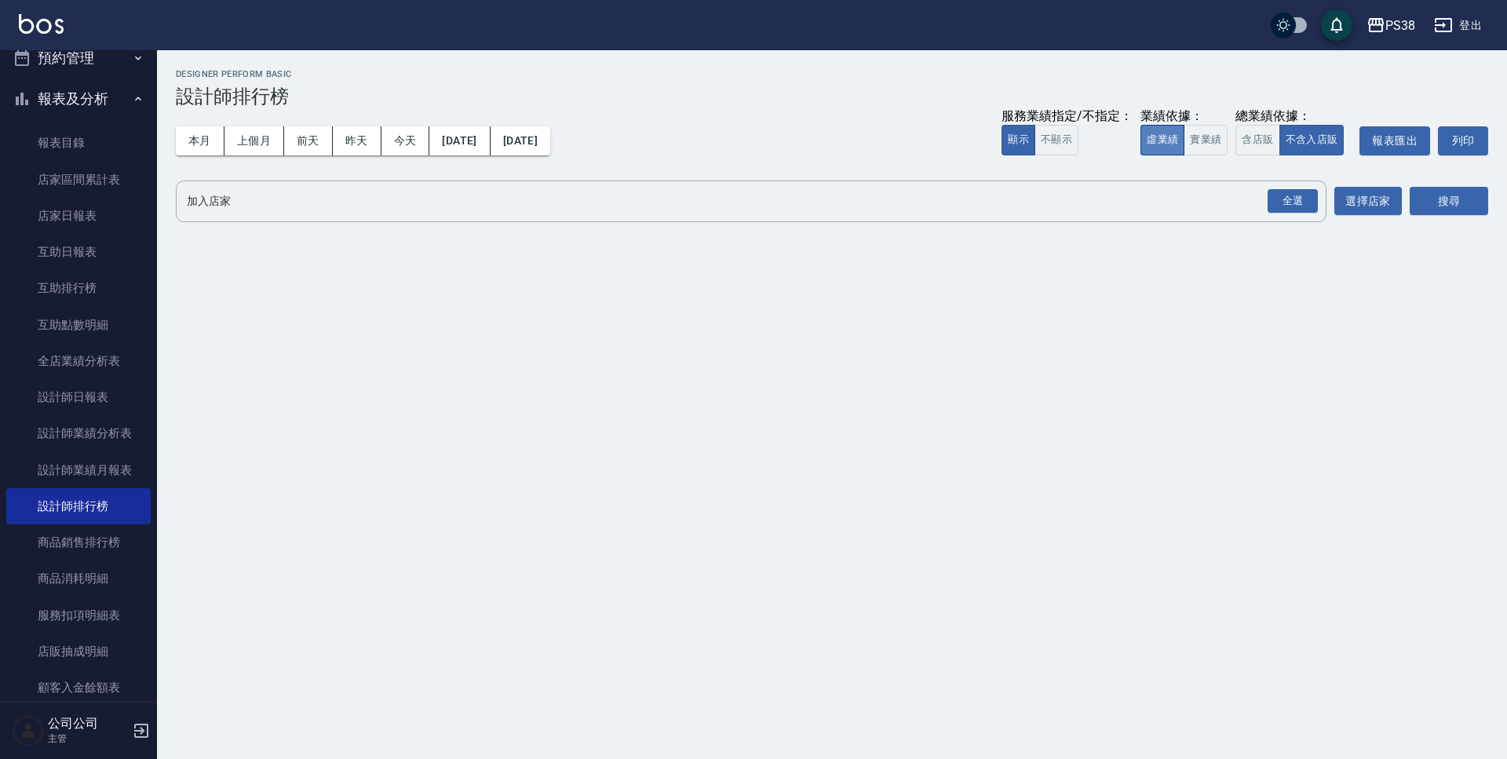
click at [1183, 132] on button "虛業績" at bounding box center [1163, 140] width 44 height 31
click at [1188, 136] on button "實業績" at bounding box center [1206, 140] width 44 height 31
click at [1290, 200] on div "全選" at bounding box center [1293, 201] width 50 height 24
click at [1466, 195] on button "搜尋" at bounding box center [1449, 202] width 78 height 29
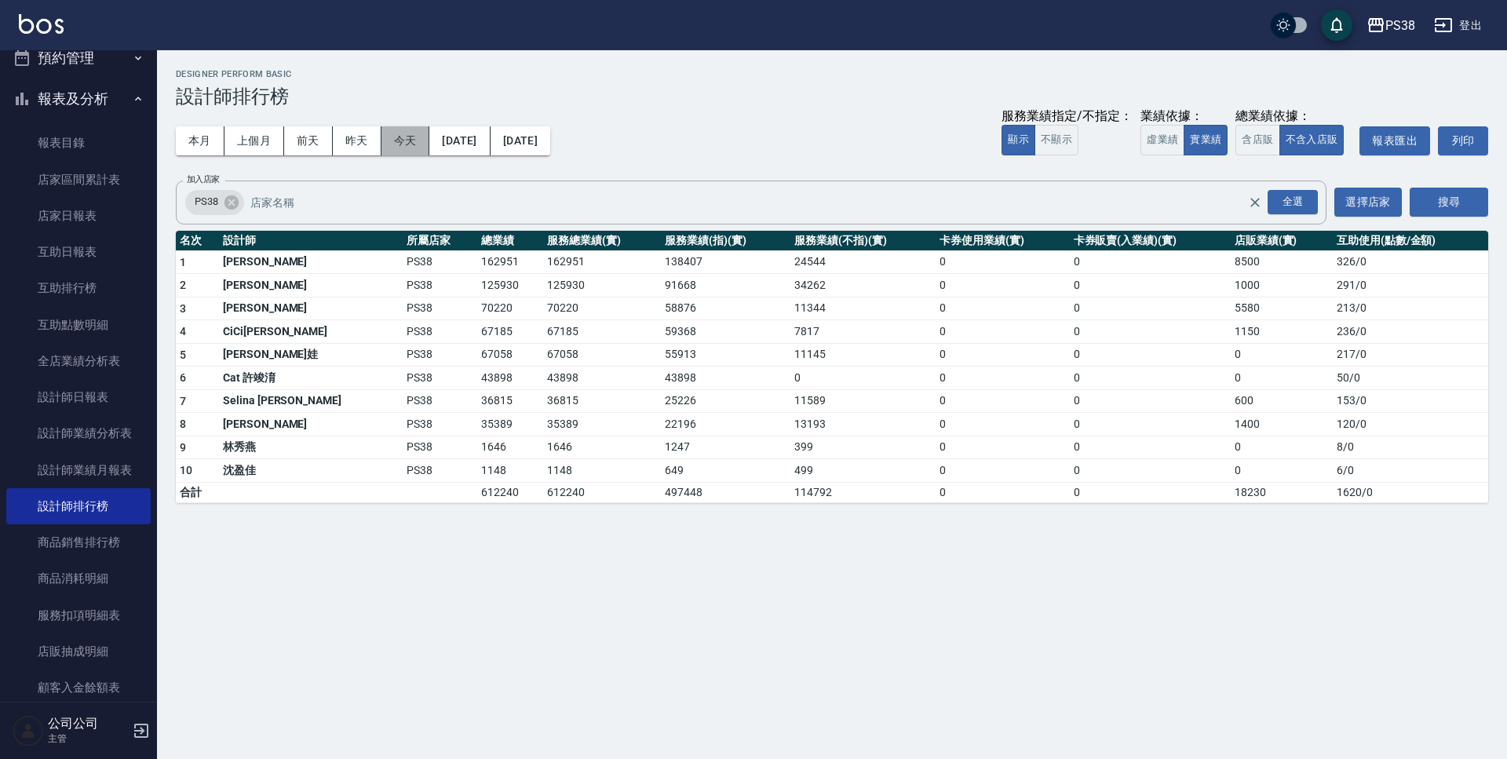
click at [408, 144] on button "今天" at bounding box center [406, 140] width 49 height 29
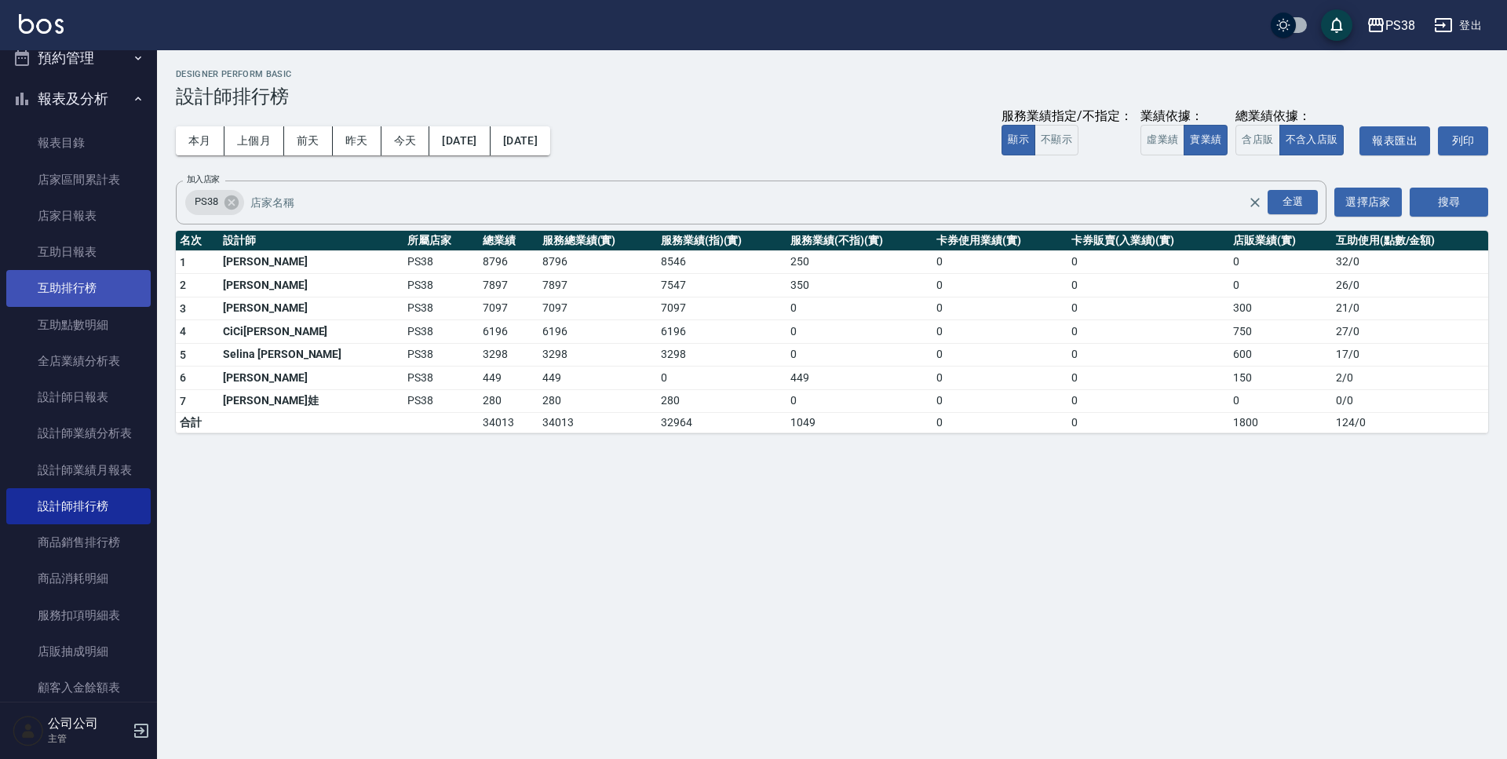
click at [56, 293] on link "互助排行榜" at bounding box center [78, 288] width 144 height 36
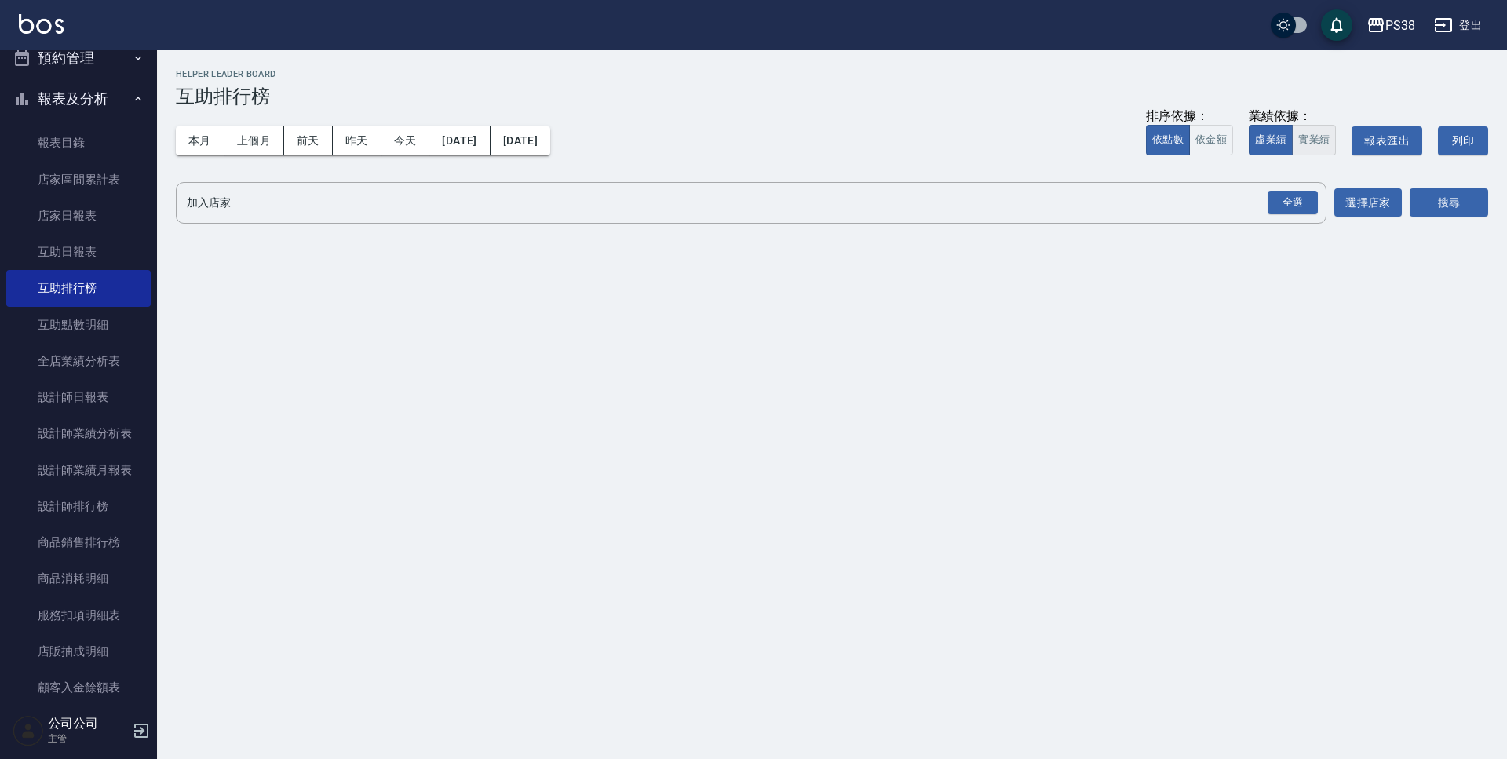
click at [1318, 148] on button "實業績" at bounding box center [1314, 140] width 44 height 31
click at [1296, 193] on div "全選" at bounding box center [1293, 203] width 50 height 24
click at [1429, 203] on button "搜尋" at bounding box center [1449, 203] width 78 height 29
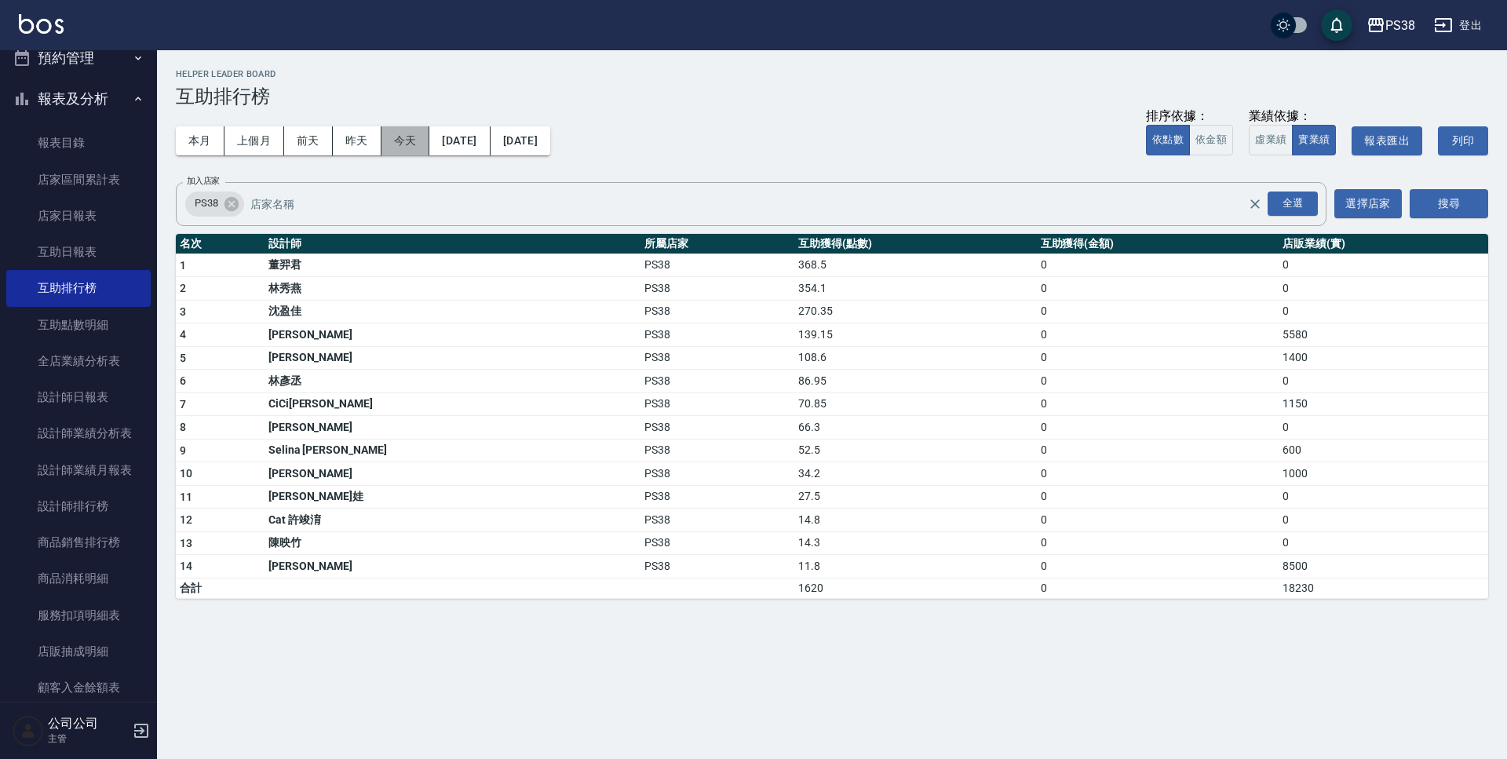
click at [418, 144] on button "今天" at bounding box center [406, 140] width 49 height 29
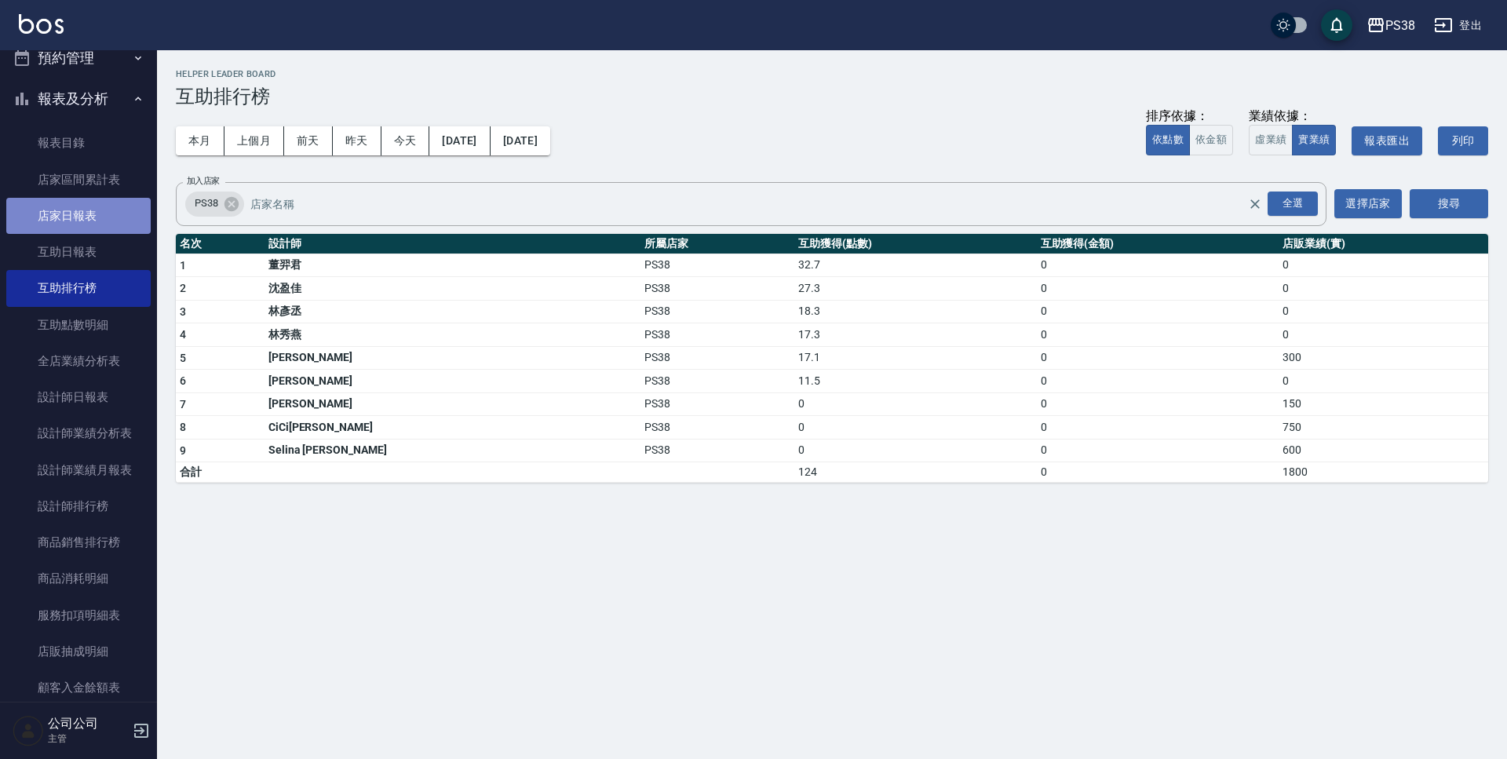
click at [96, 208] on link "店家日報表" at bounding box center [78, 216] width 144 height 36
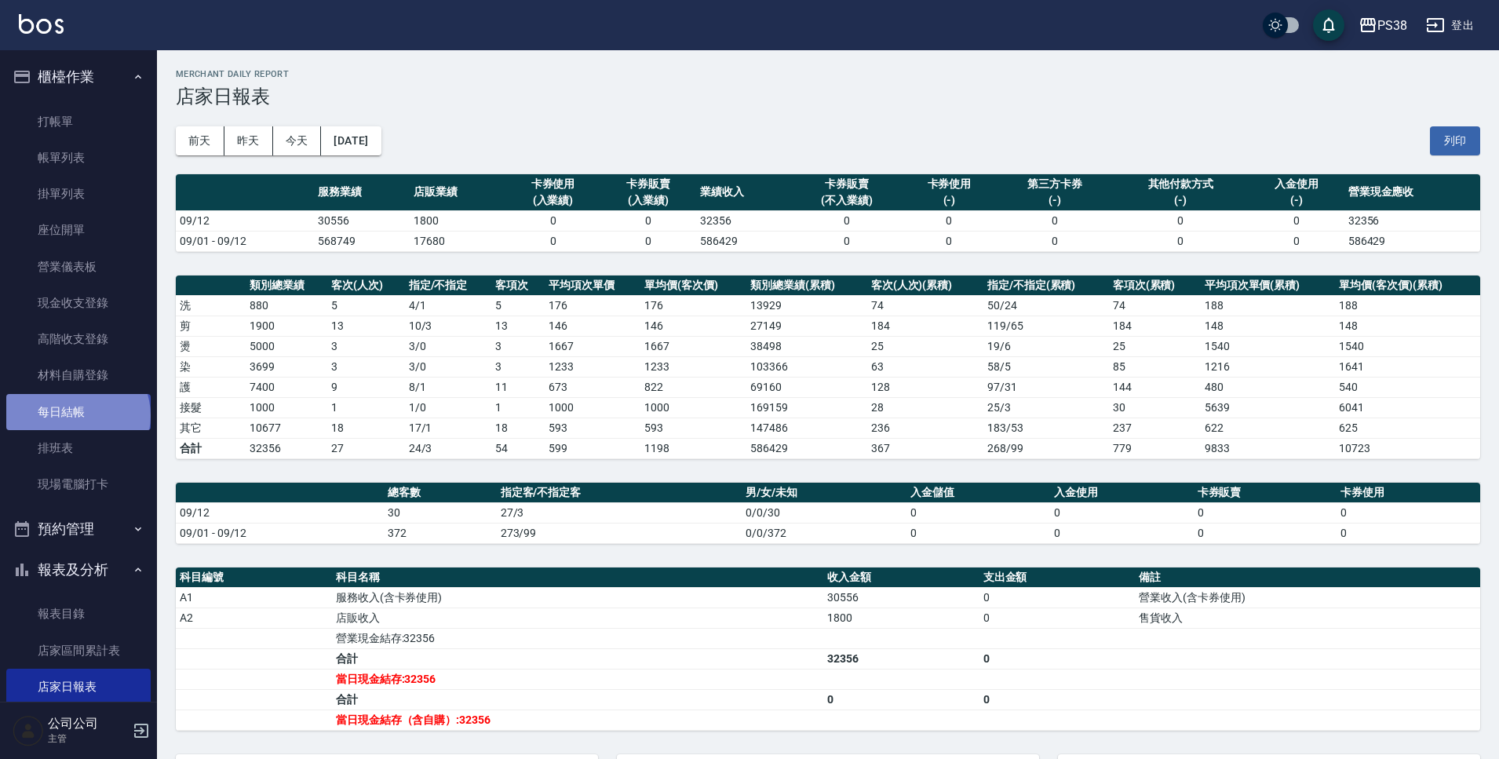
click at [76, 415] on link "每日結帳" at bounding box center [78, 412] width 144 height 36
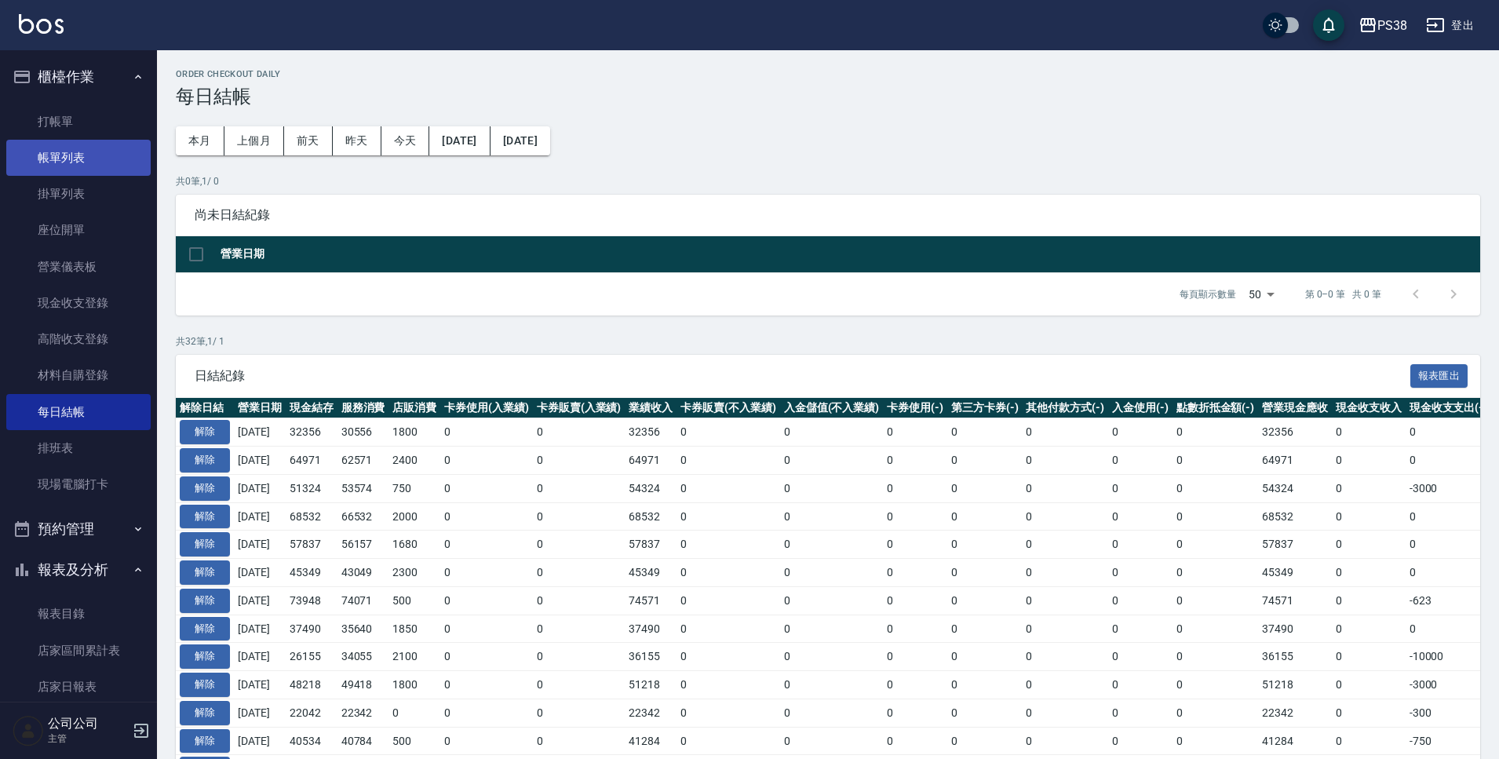
click at [61, 157] on link "帳單列表" at bounding box center [78, 158] width 144 height 36
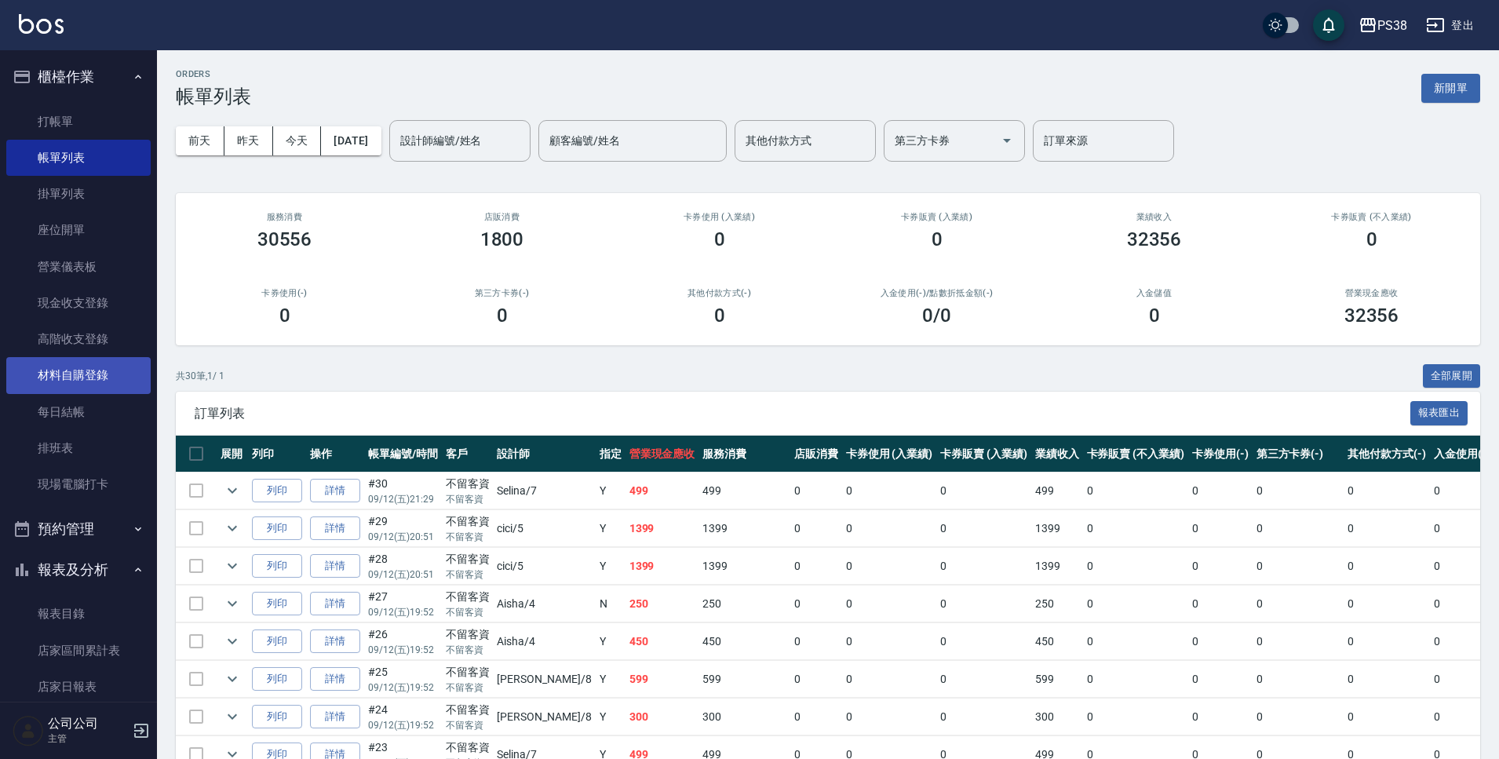
drag, startPoint x: 85, startPoint y: 414, endPoint x: 86, endPoint y: 367, distance: 47.1
click at [85, 414] on link "每日結帳" at bounding box center [78, 412] width 144 height 36
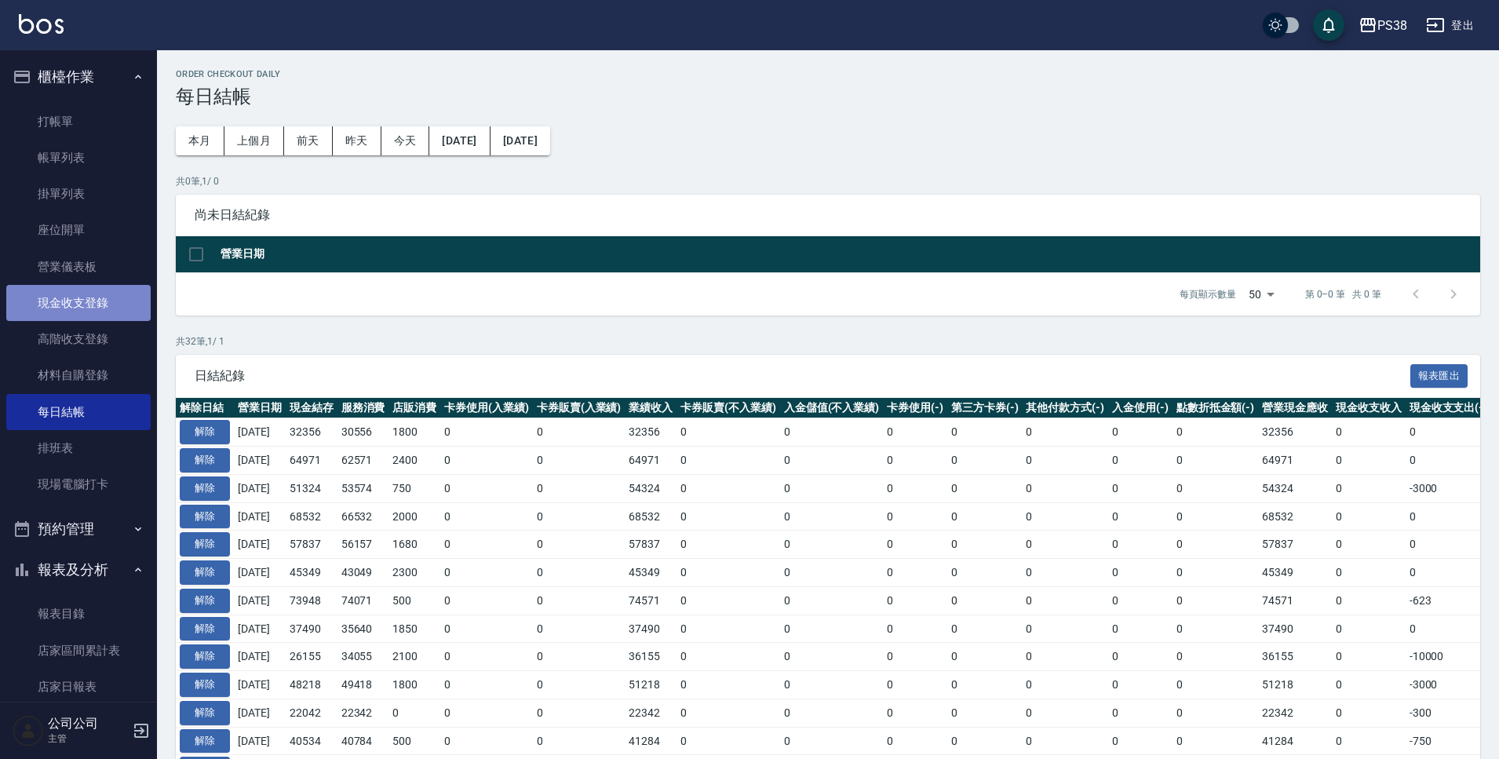
click at [104, 302] on link "現金收支登錄" at bounding box center [78, 303] width 144 height 36
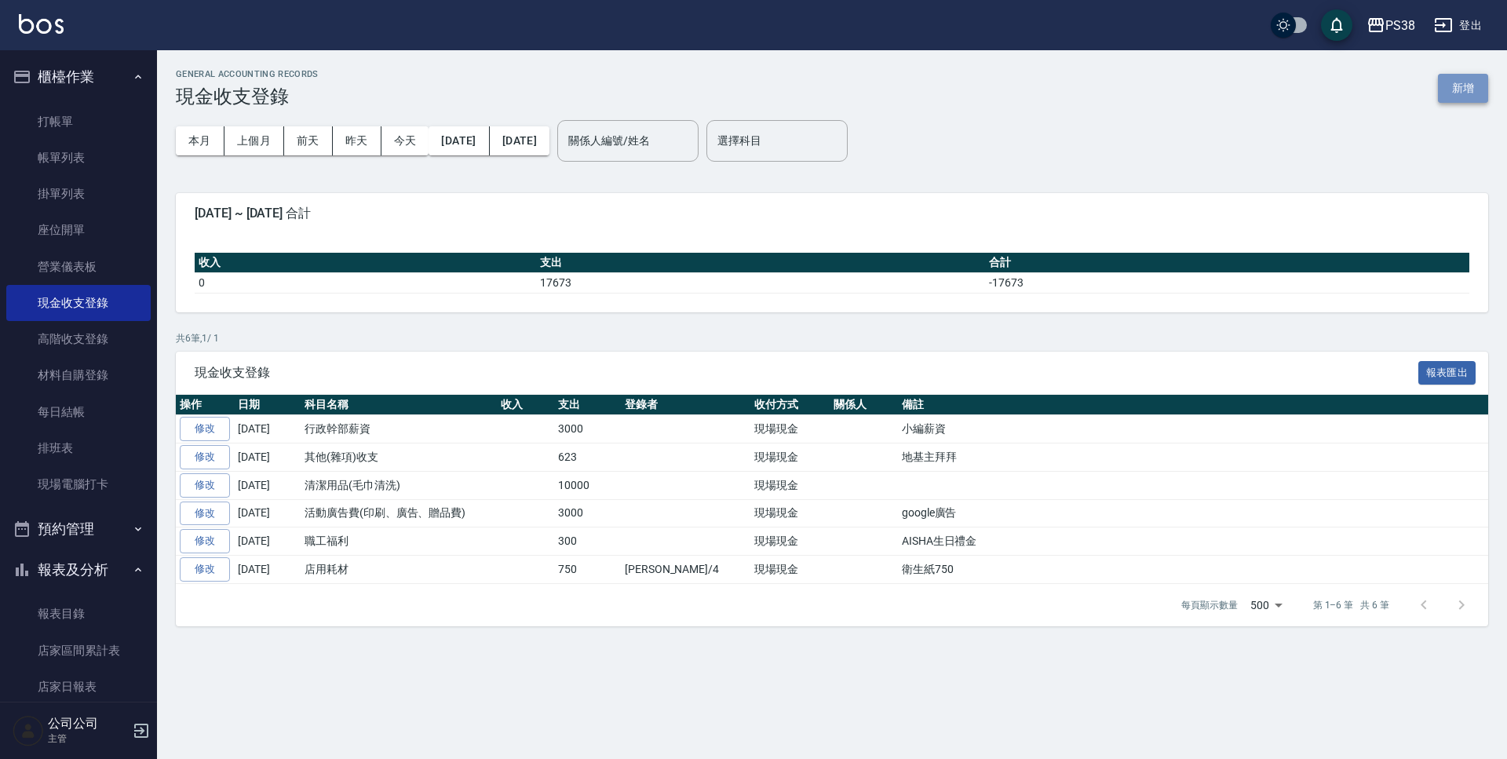
click at [1448, 82] on button "新增" at bounding box center [1463, 88] width 50 height 29
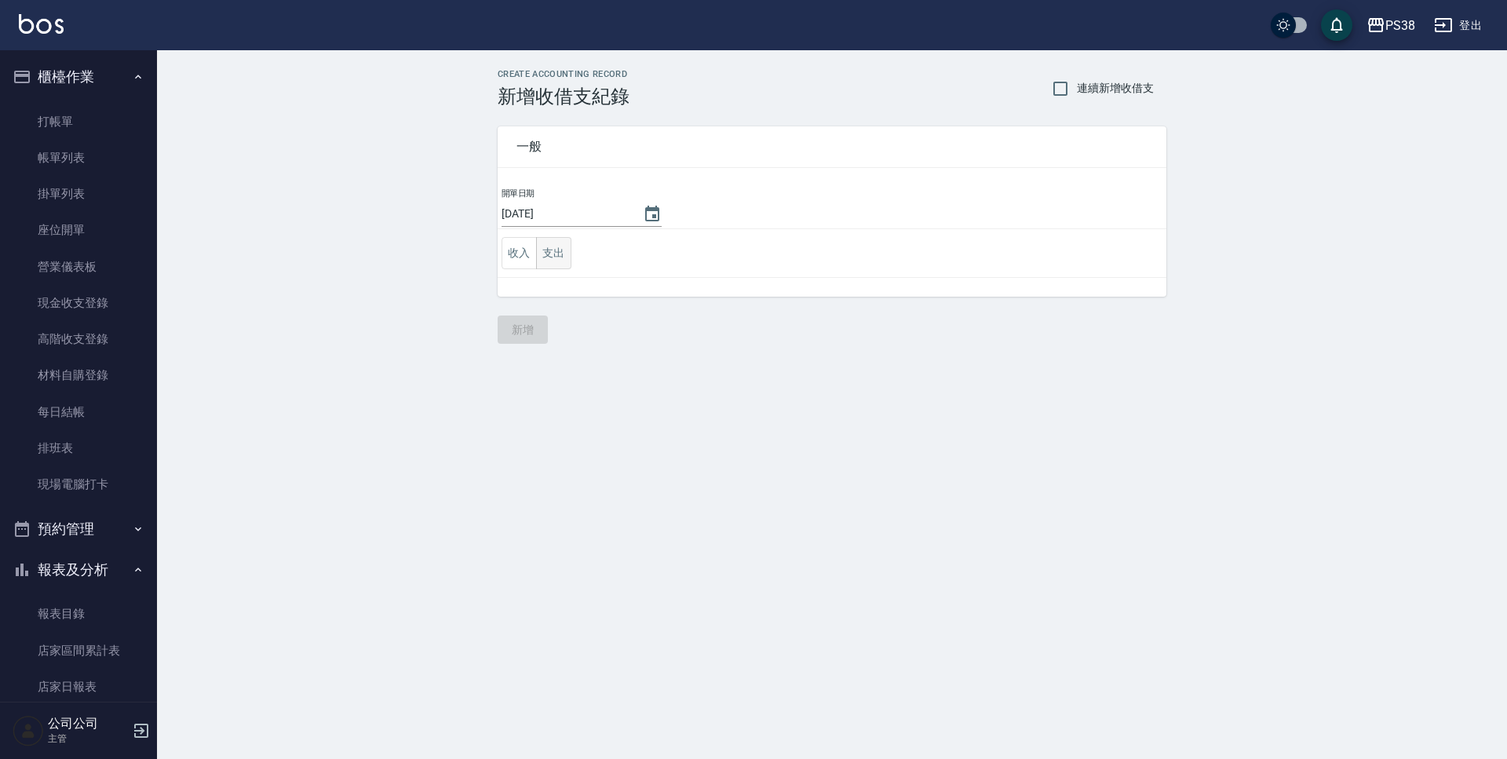
click at [564, 247] on button "支出" at bounding box center [553, 253] width 35 height 32
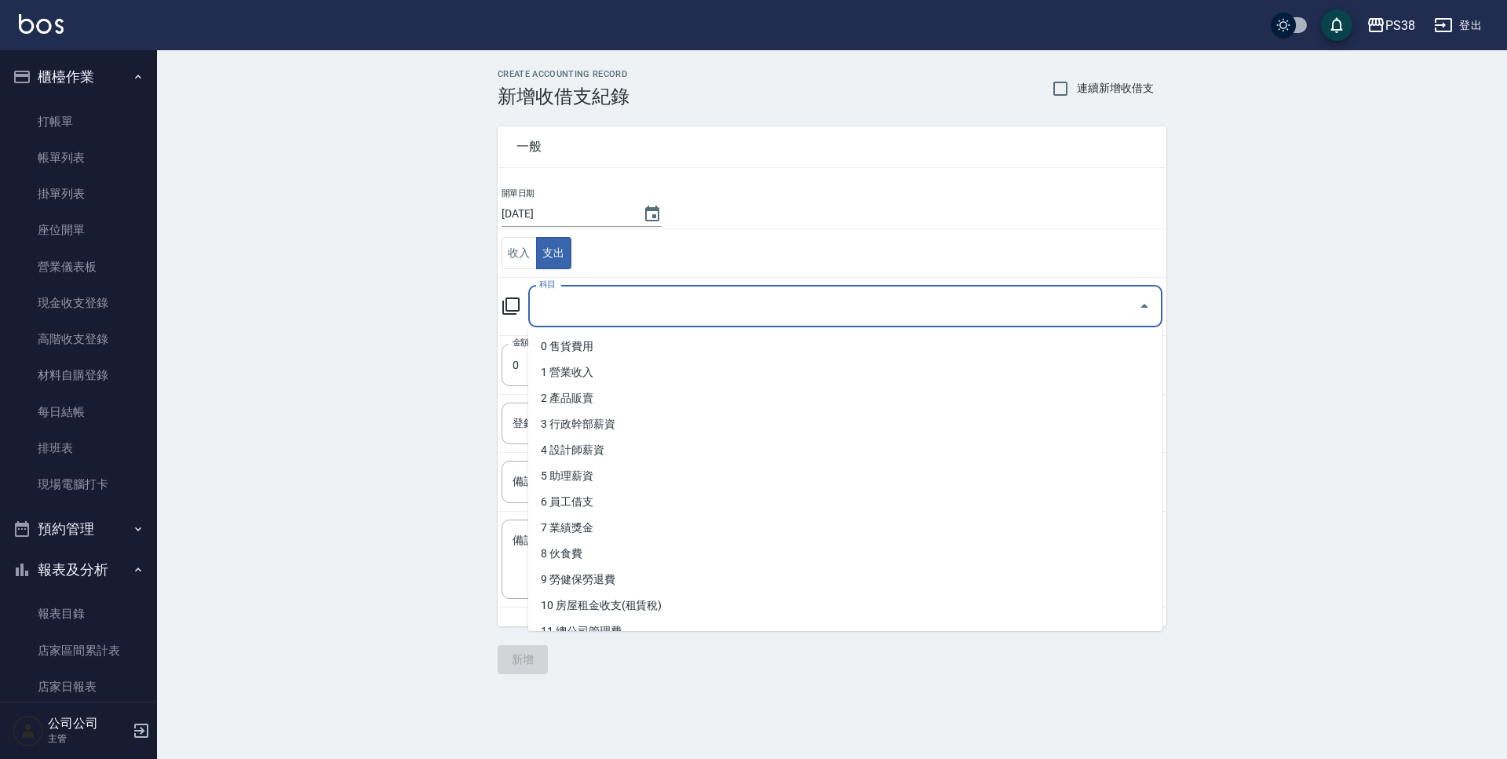
click at [641, 308] on input "科目" at bounding box center [833, 306] width 597 height 27
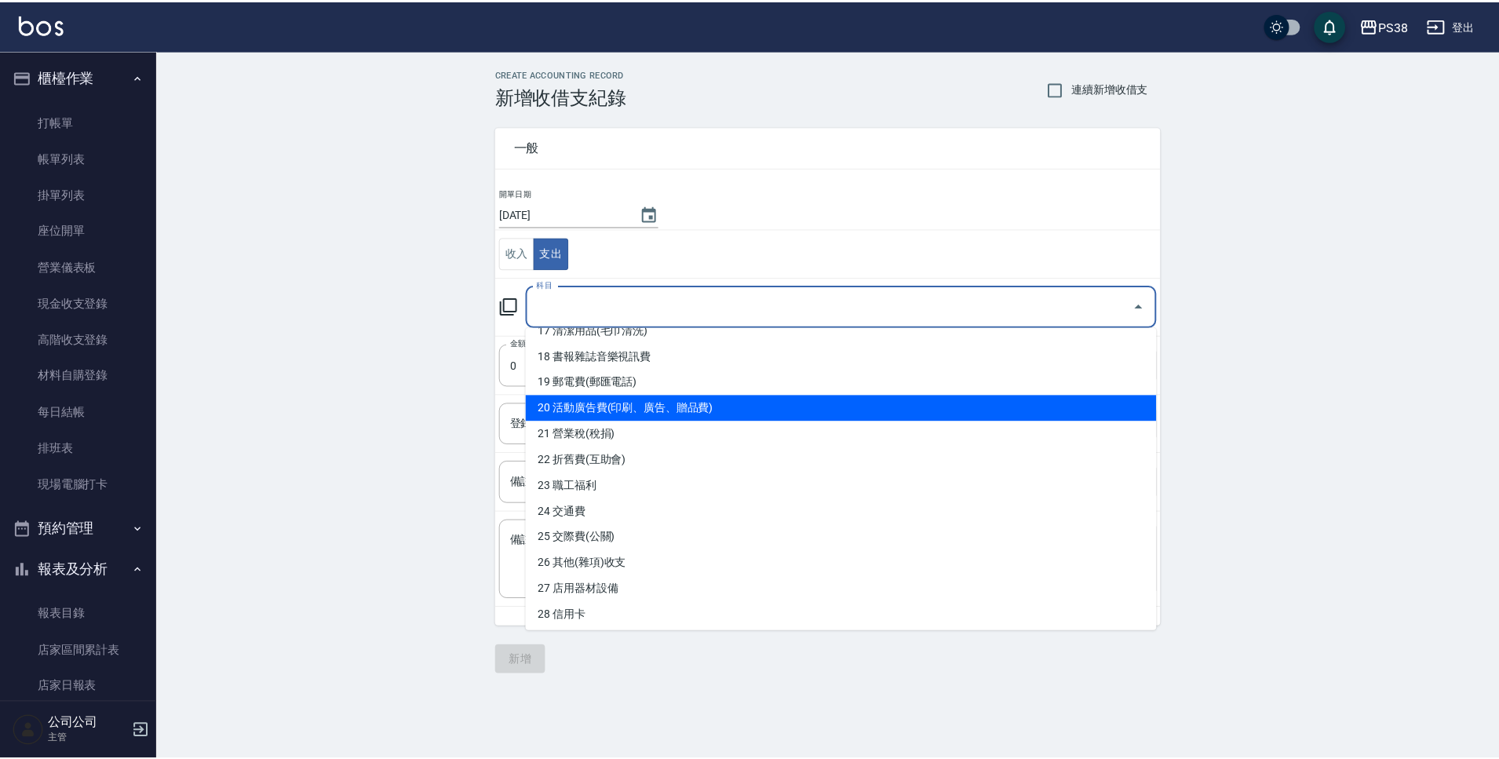
scroll to position [471, 0]
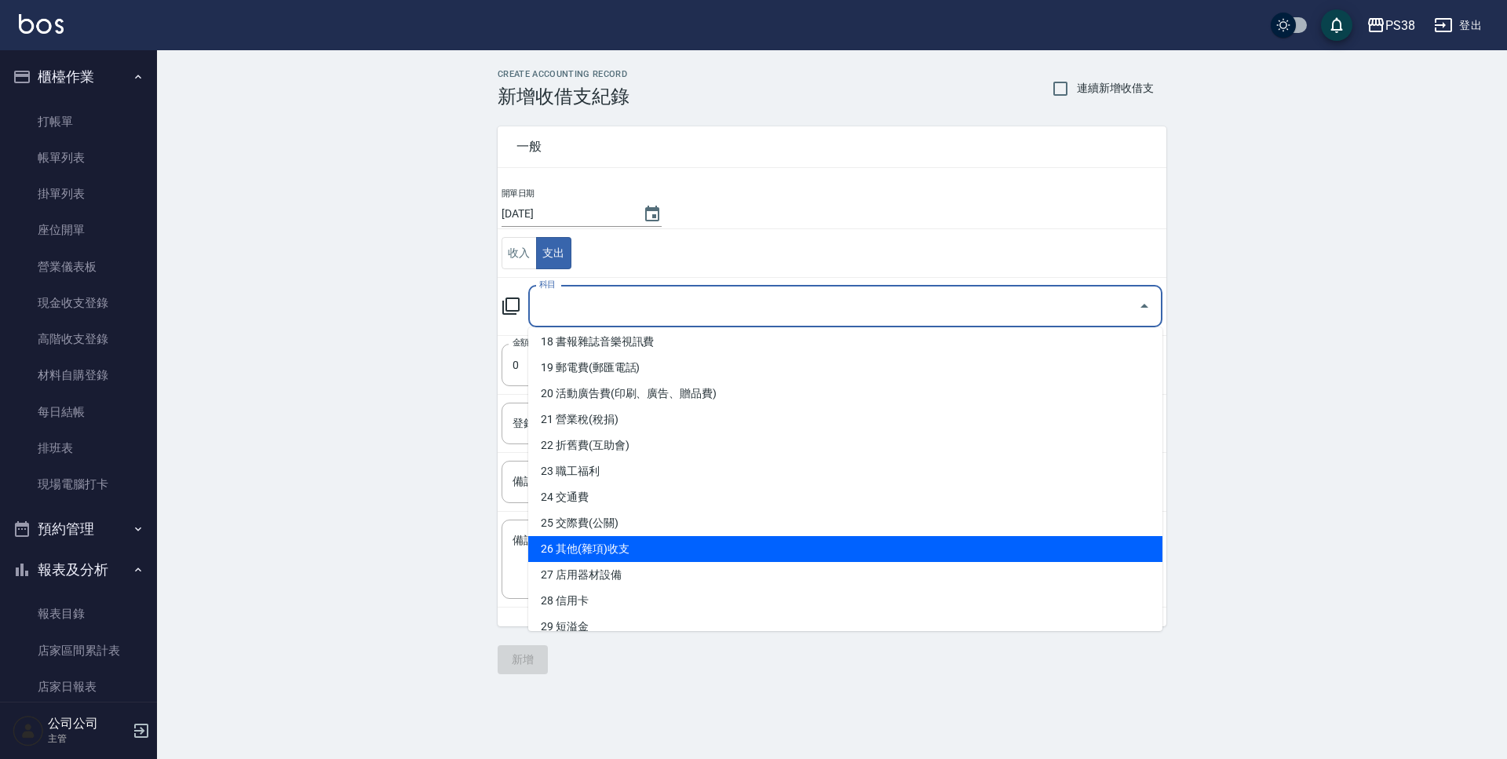
click at [710, 549] on li "26 其他(雜項)收支" at bounding box center [845, 549] width 634 height 26
type input "26 其他(雜項)收支"
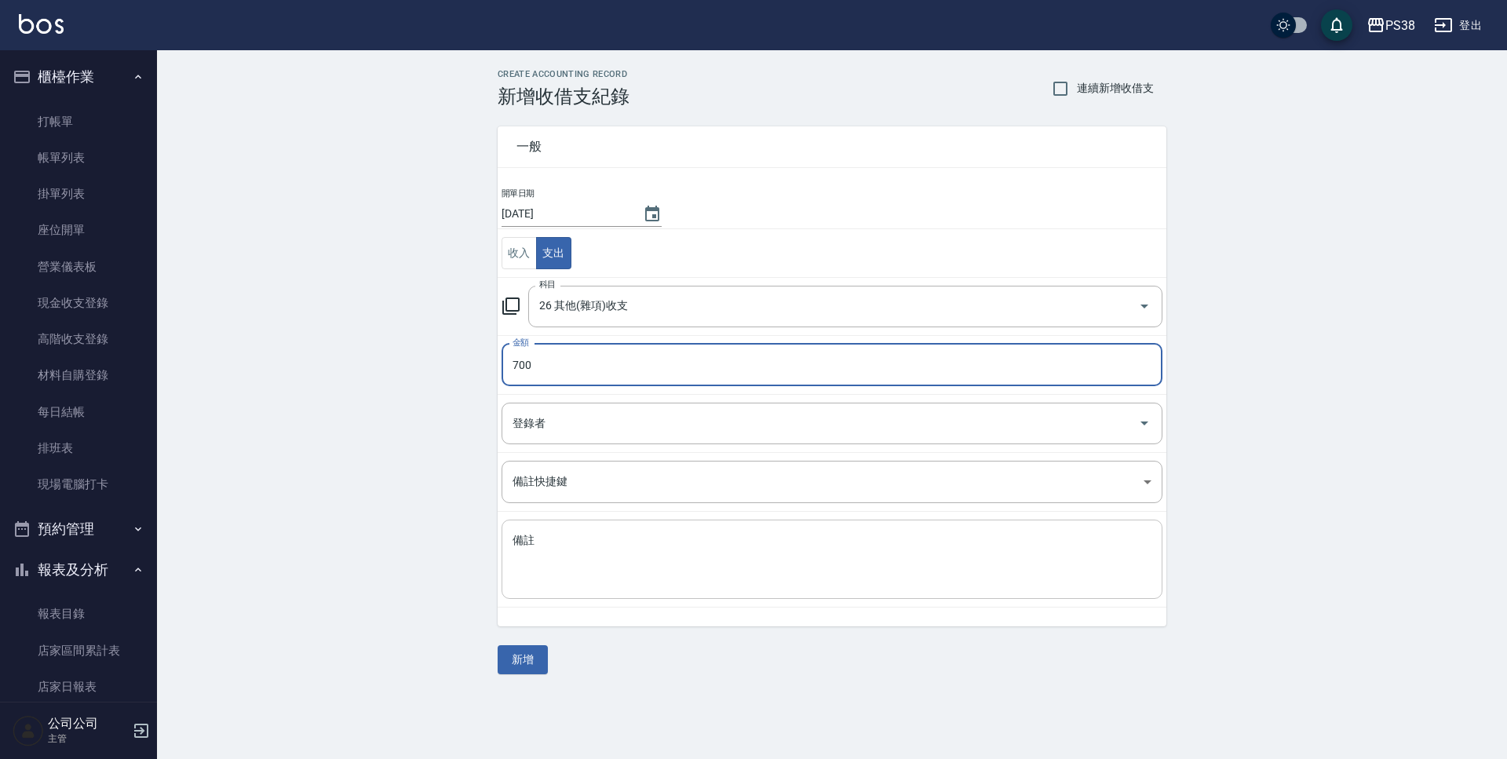
type input "700"
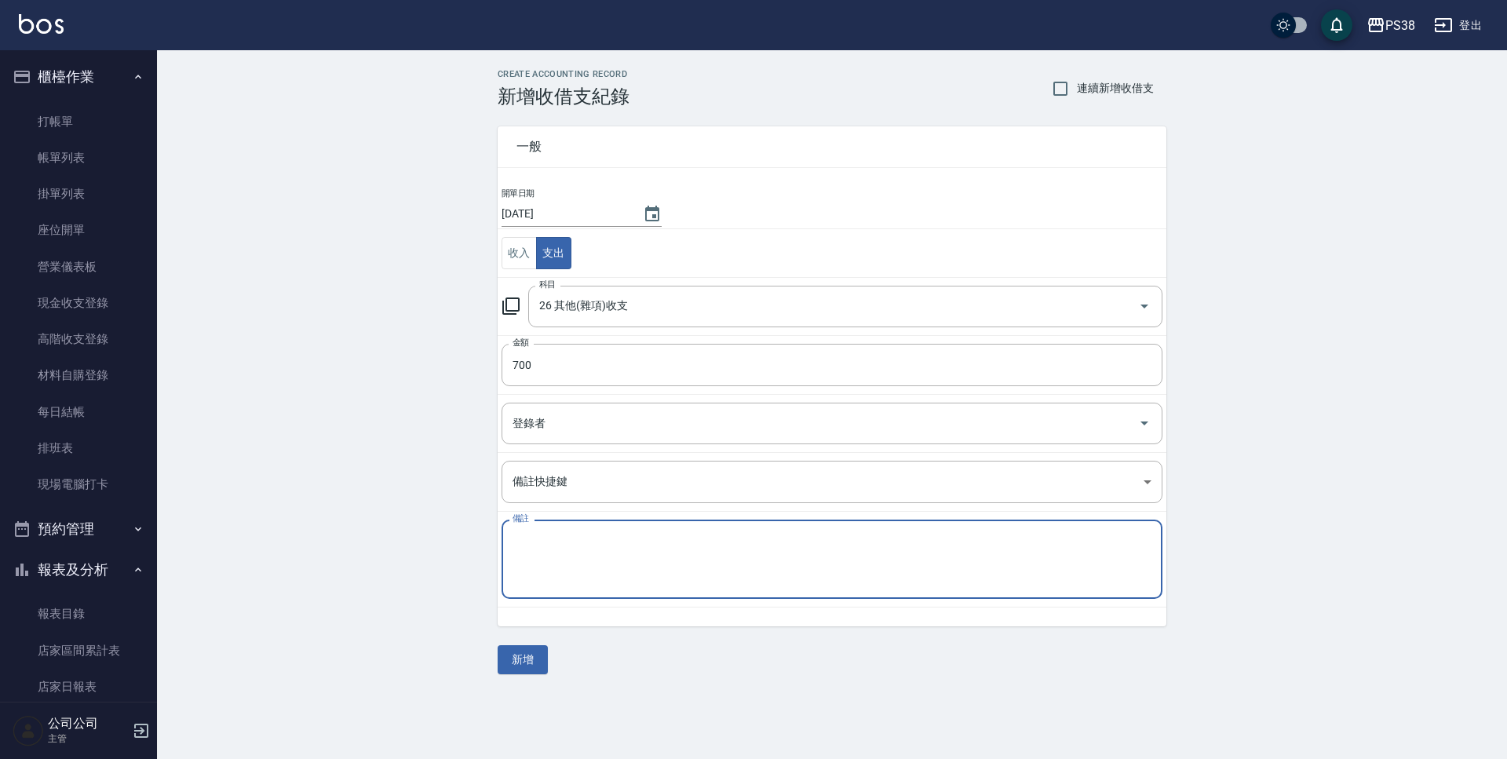
click at [703, 542] on textarea "備註" at bounding box center [832, 559] width 639 height 53
type textarea "t"
type textarea "普渡費用"
click at [525, 657] on button "新增" at bounding box center [523, 659] width 50 height 29
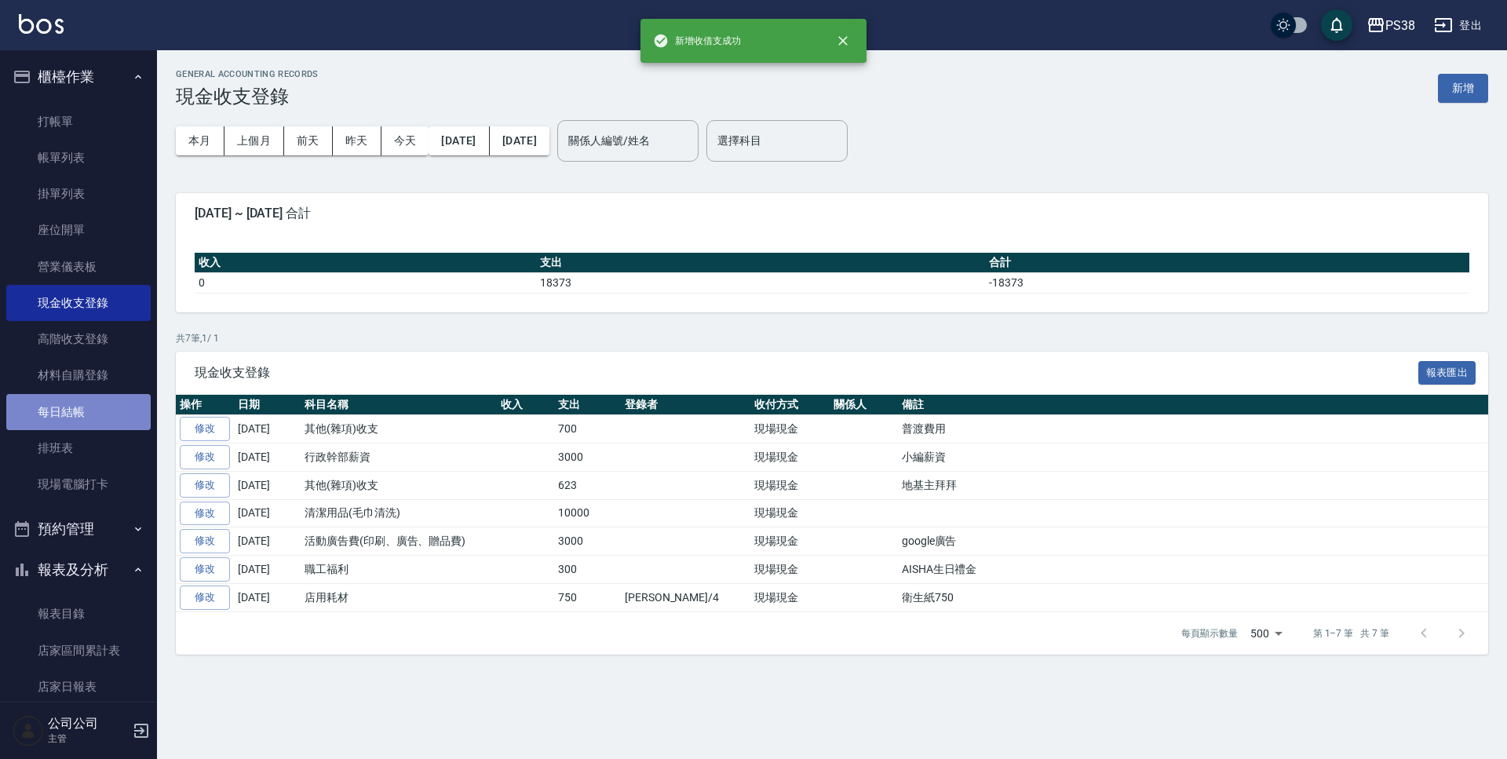
click at [110, 408] on link "每日結帳" at bounding box center [78, 412] width 144 height 36
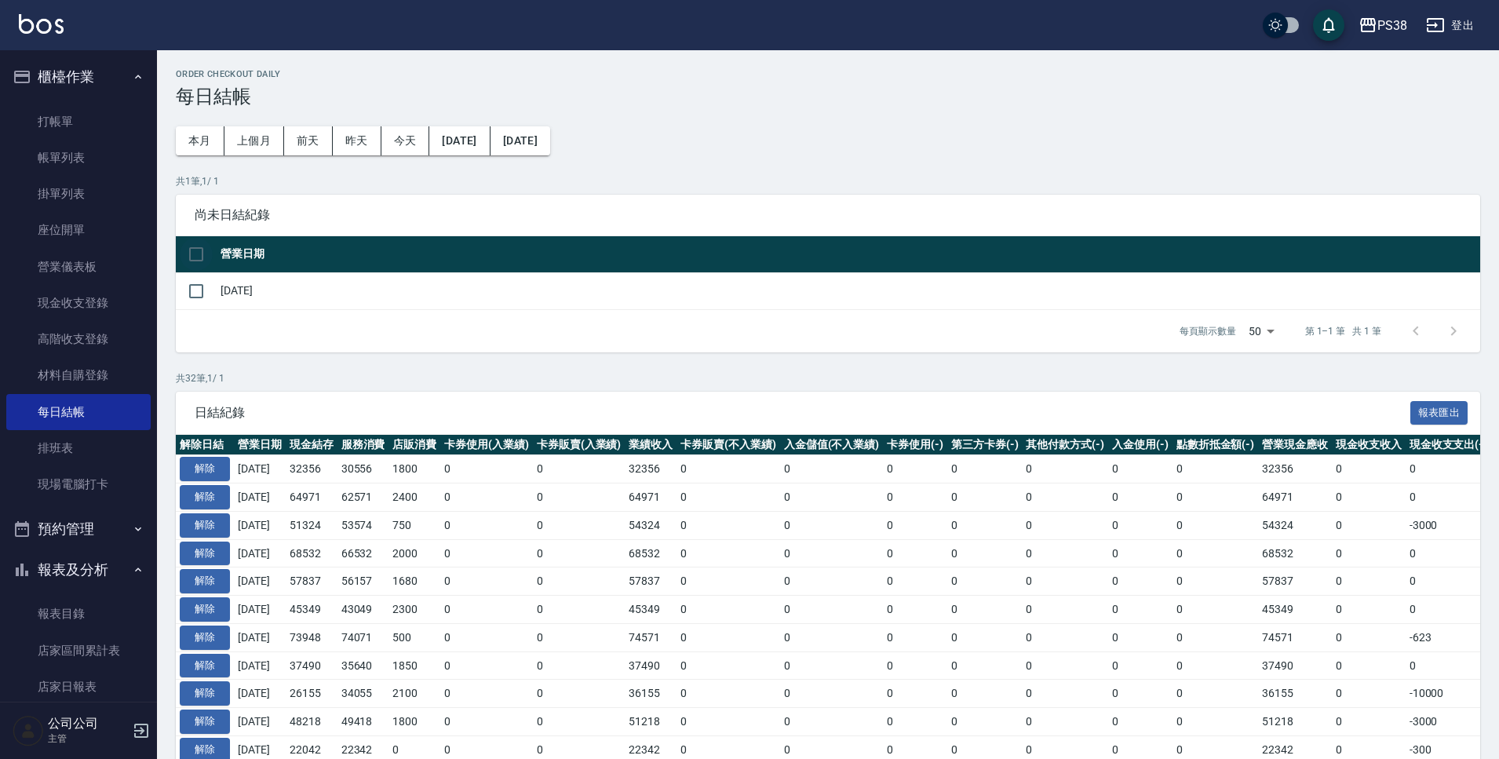
click at [195, 247] on input "checkbox" at bounding box center [196, 254] width 33 height 33
checkbox input "true"
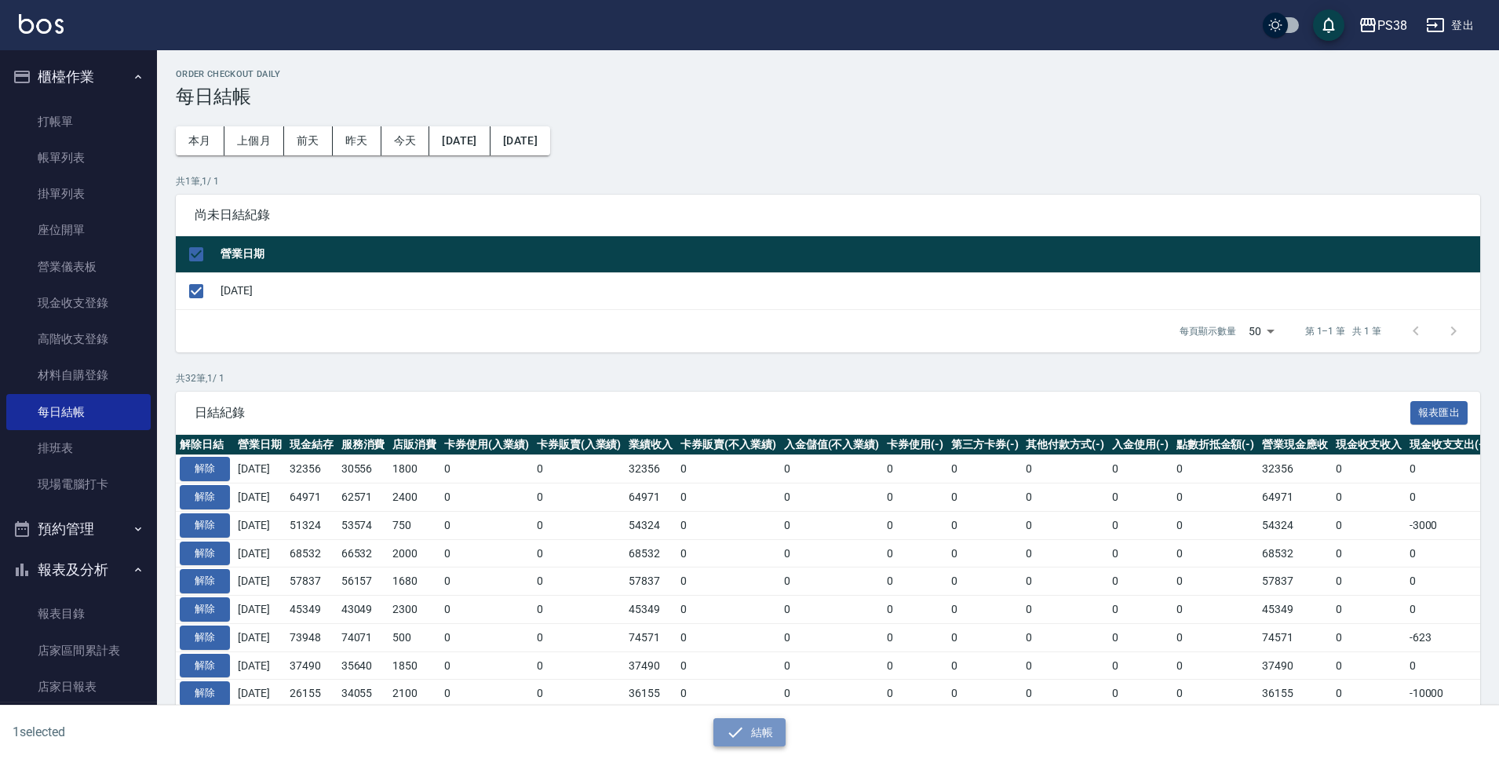
click at [755, 738] on button "結帳" at bounding box center [750, 732] width 73 height 29
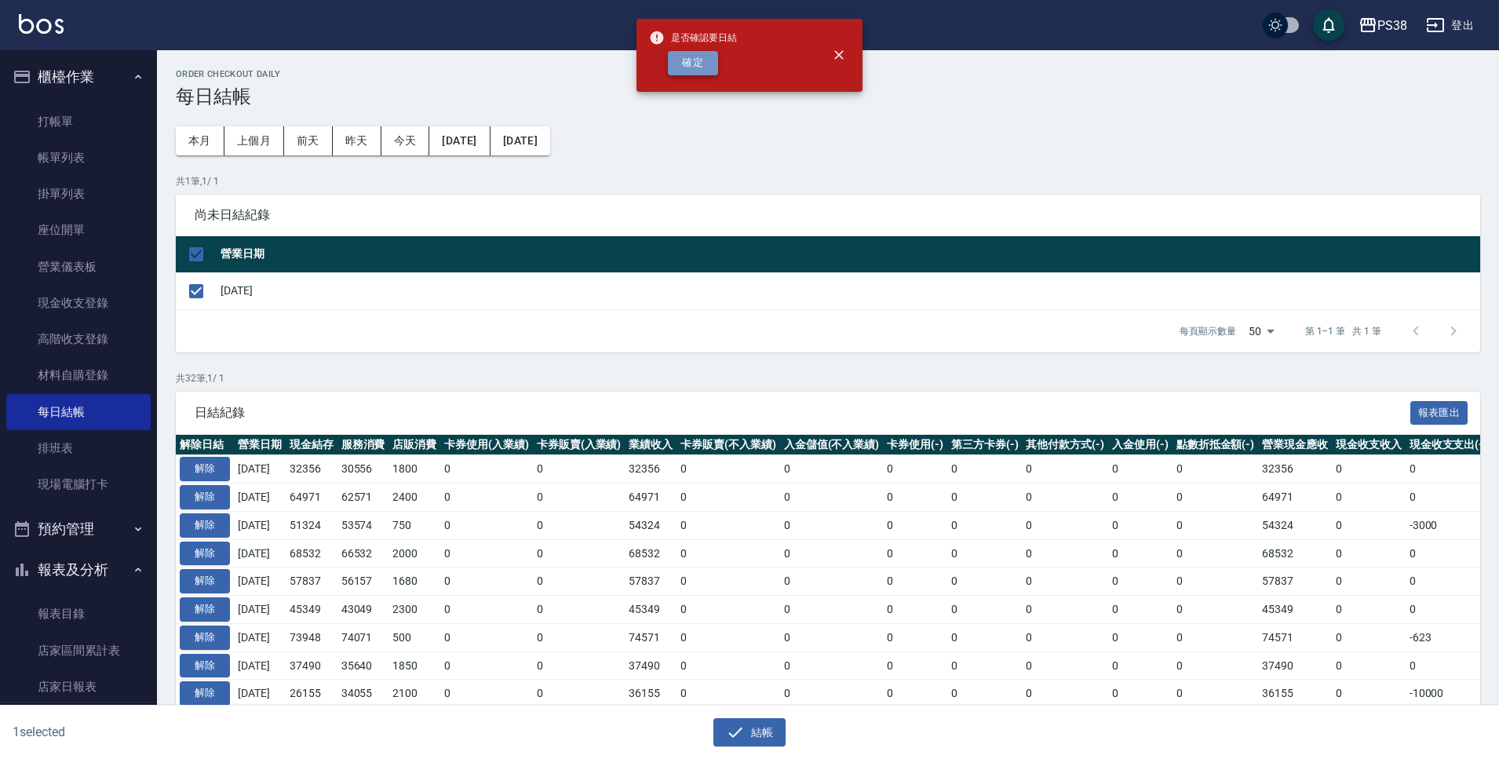
click at [699, 68] on button "確定" at bounding box center [693, 63] width 50 height 24
checkbox input "false"
